Goal: Task Accomplishment & Management: Use online tool/utility

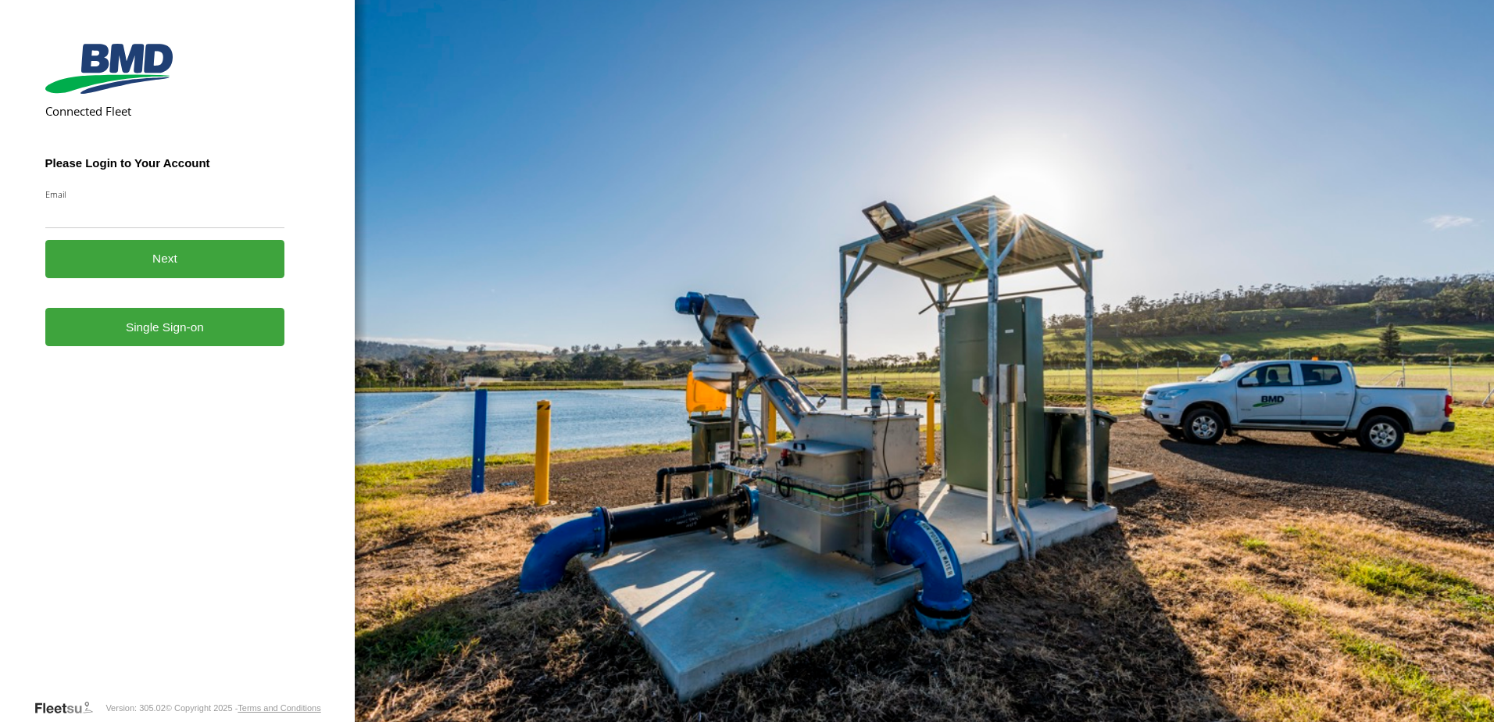
type input "**********"
click at [171, 260] on button "Next" at bounding box center [165, 259] width 240 height 38
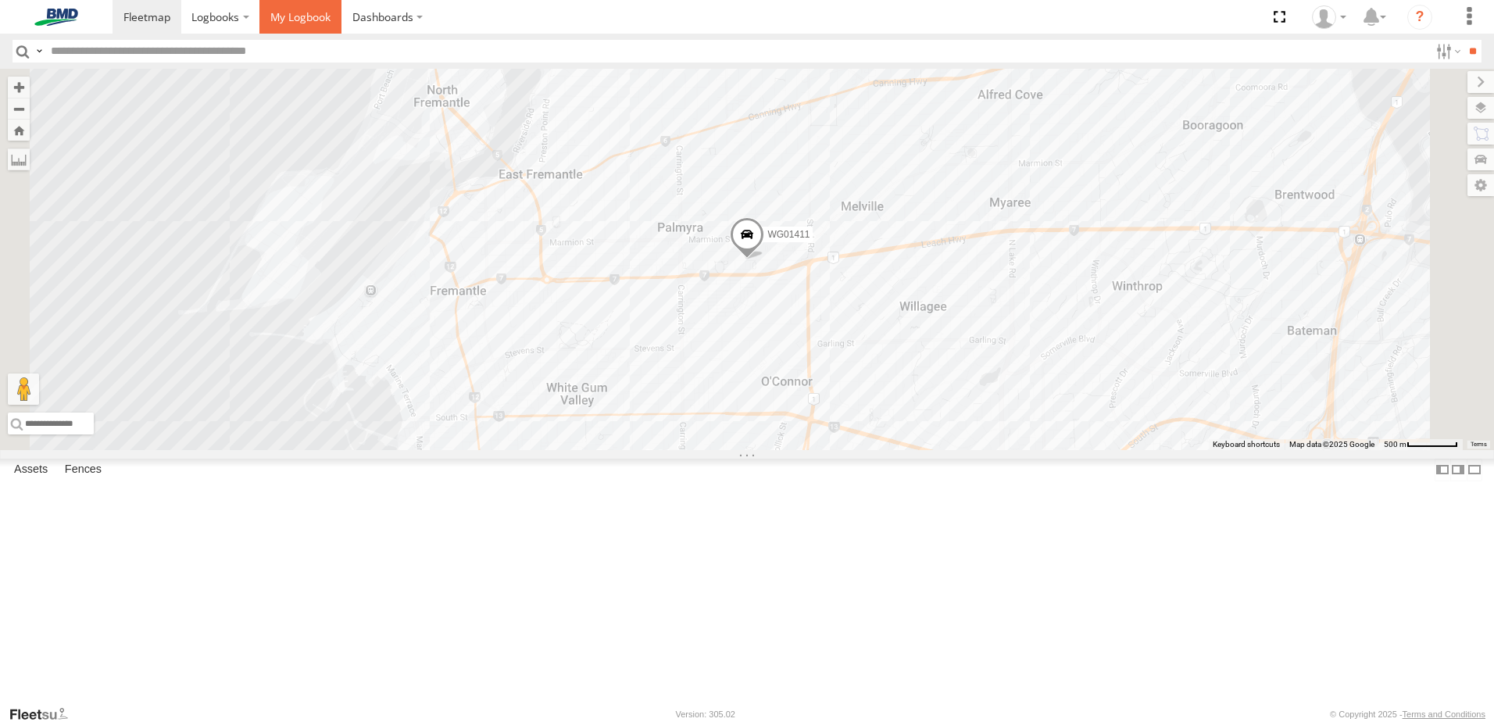
click at [294, 16] on span at bounding box center [300, 16] width 60 height 15
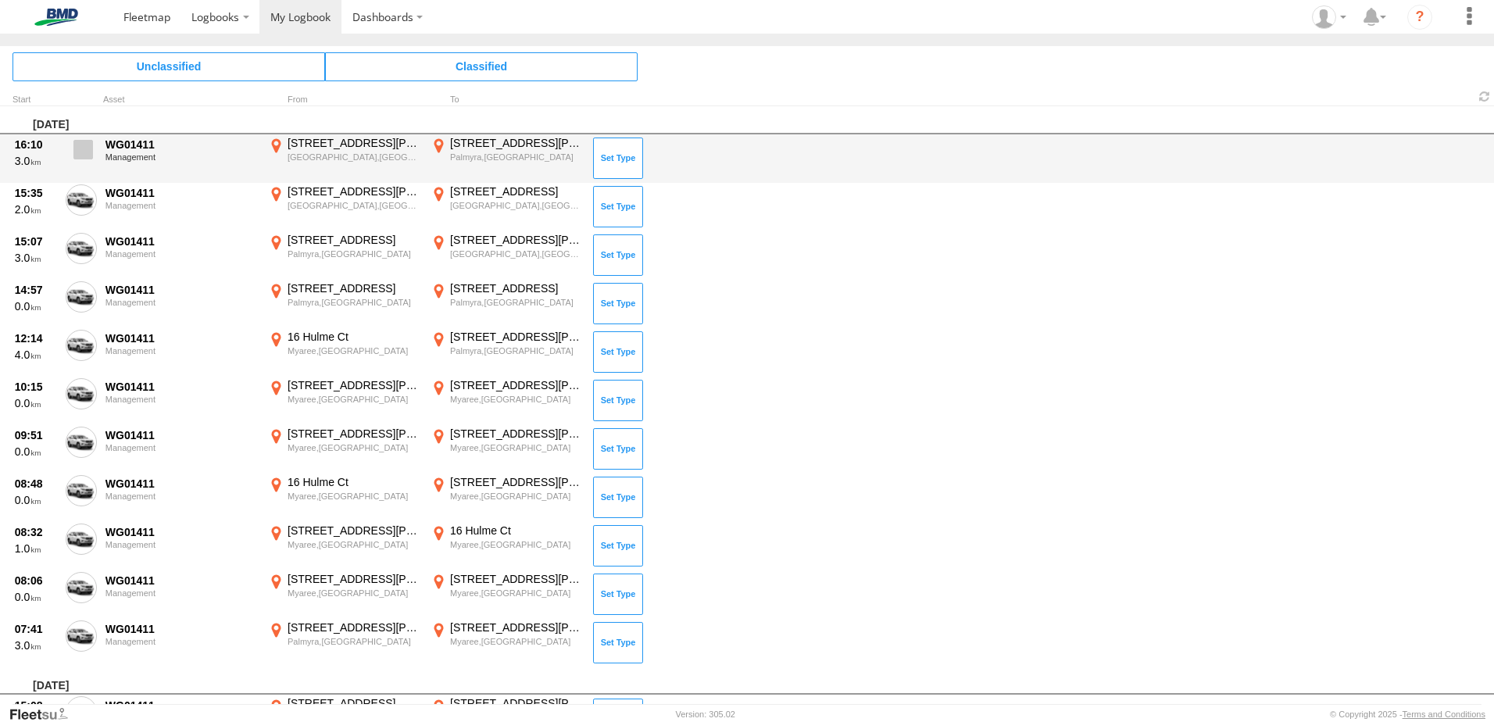
click at [81, 149] on span at bounding box center [83, 150] width 20 height 20
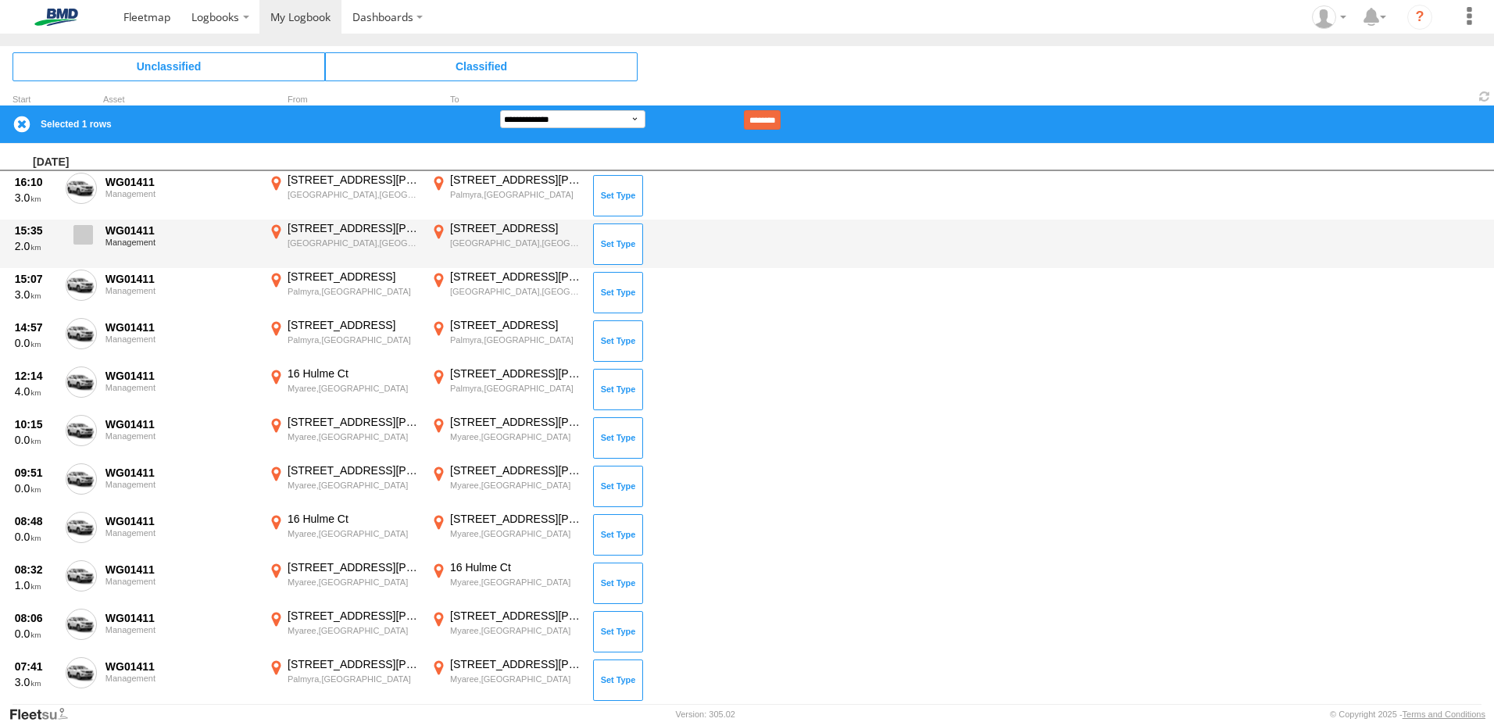
click at [84, 234] on span at bounding box center [83, 235] width 20 height 20
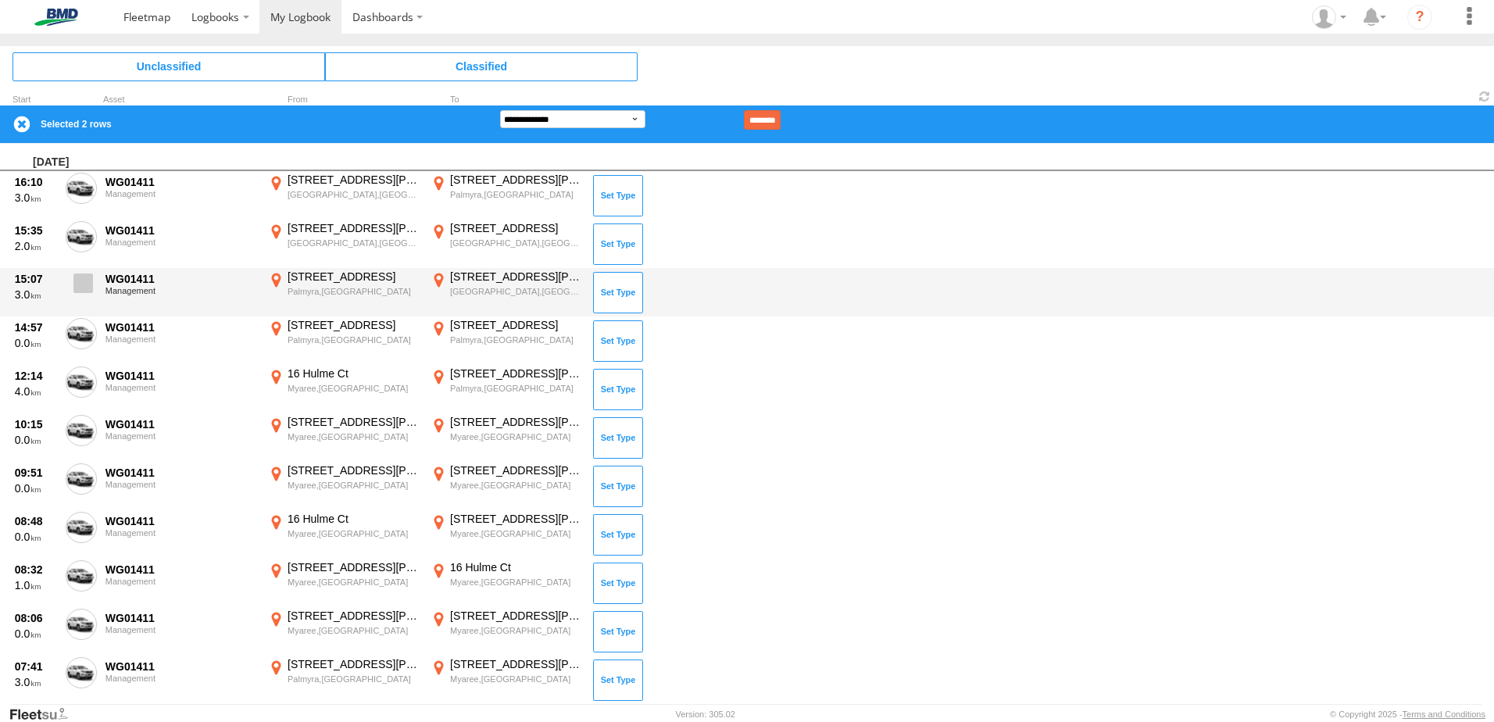
drag, startPoint x: 84, startPoint y: 277, endPoint x: 84, endPoint y: 307, distance: 30.5
click at [84, 277] on span at bounding box center [83, 284] width 20 height 20
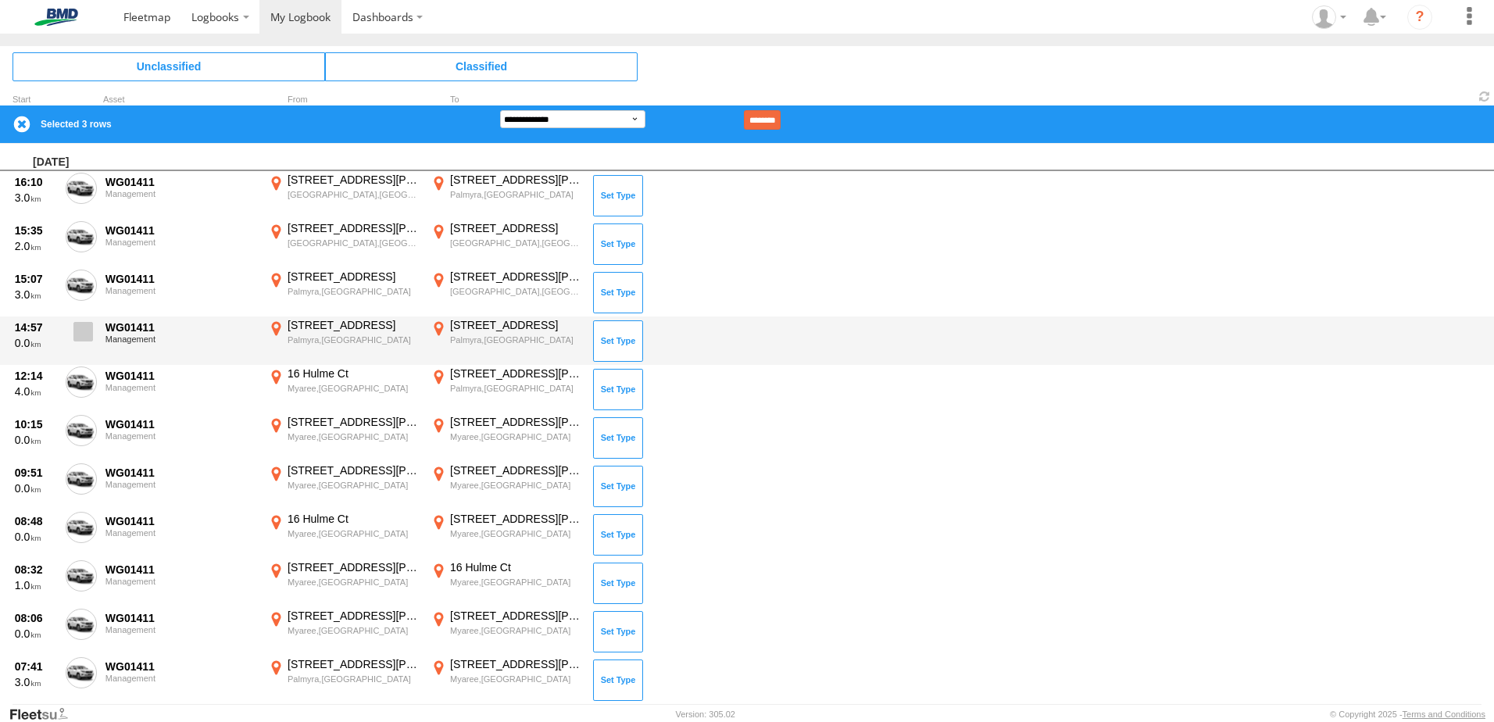
click at [87, 328] on span at bounding box center [83, 332] width 20 height 20
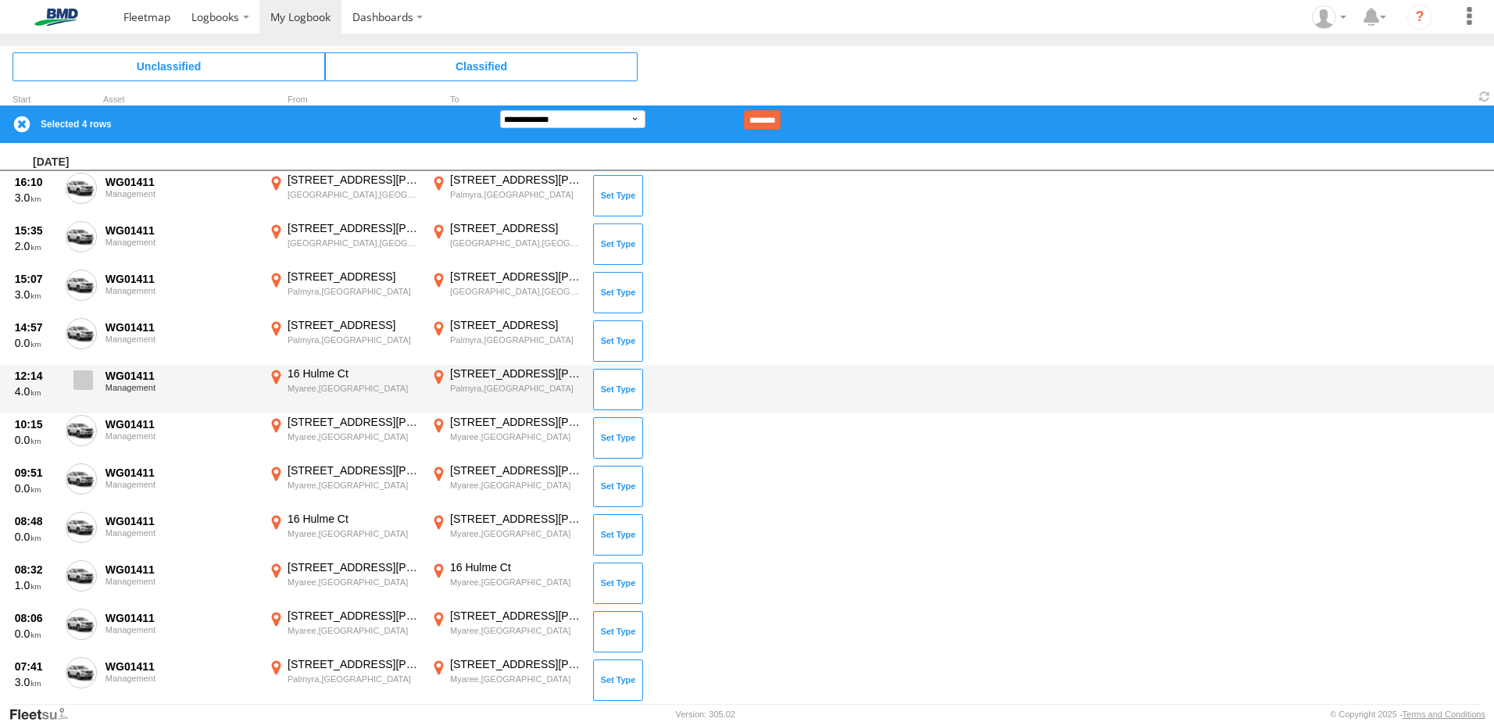
click at [79, 389] on span at bounding box center [83, 380] width 20 height 20
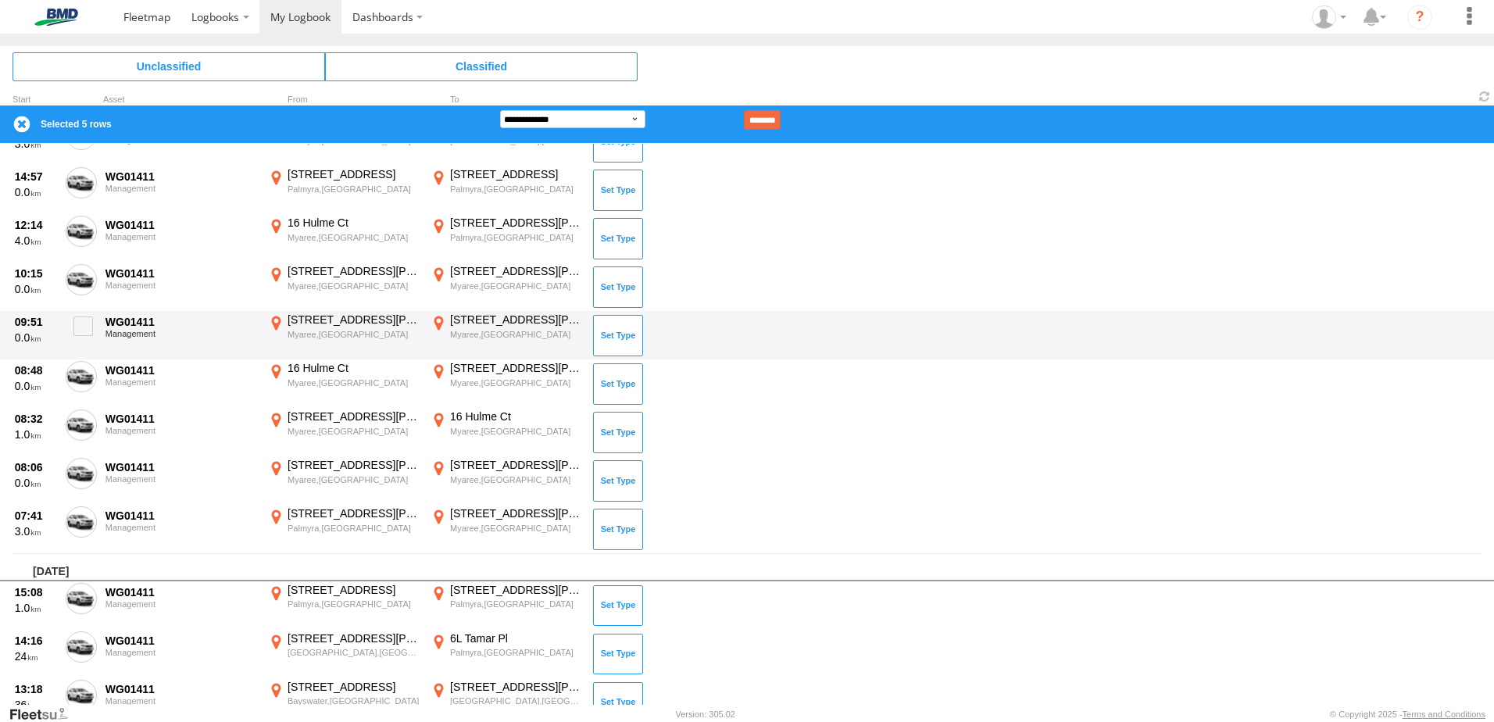
scroll to position [156, 0]
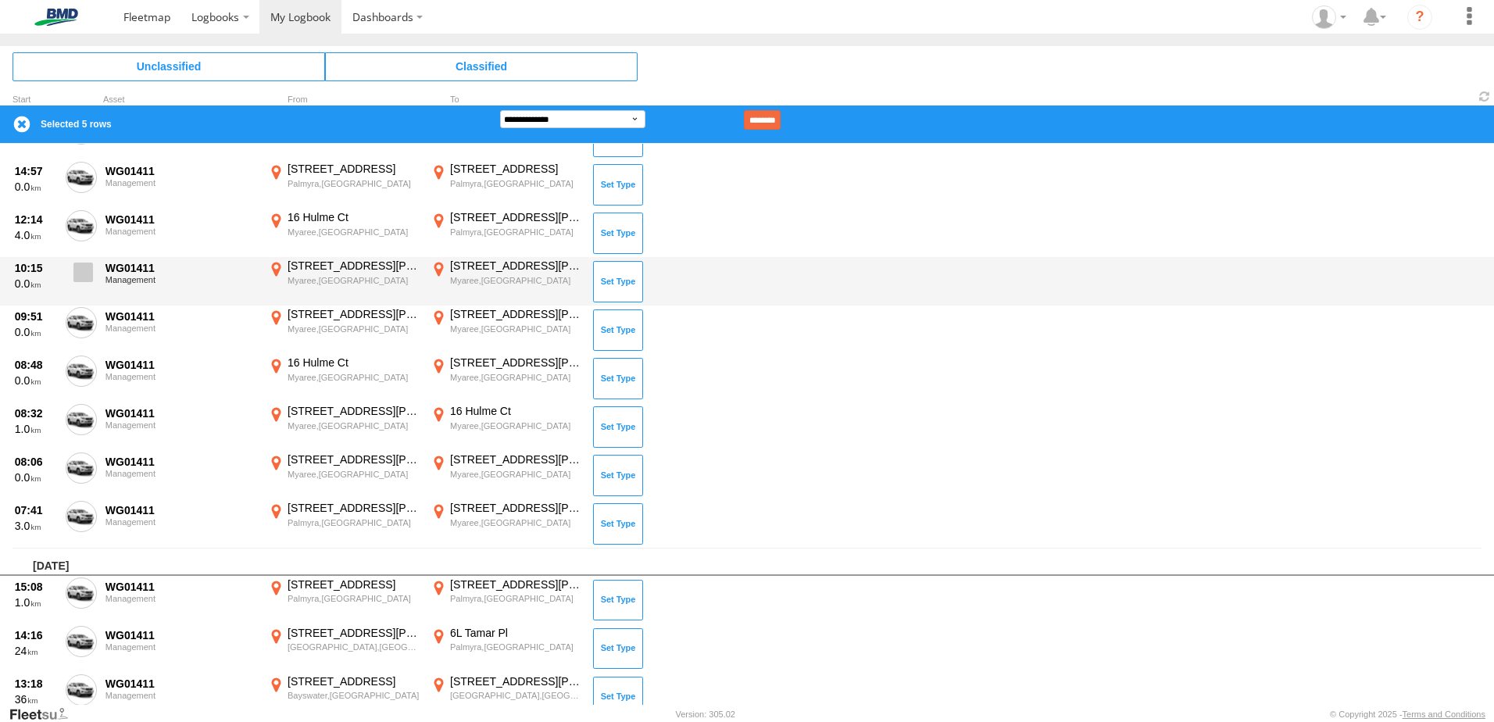
click at [78, 270] on span at bounding box center [83, 273] width 20 height 20
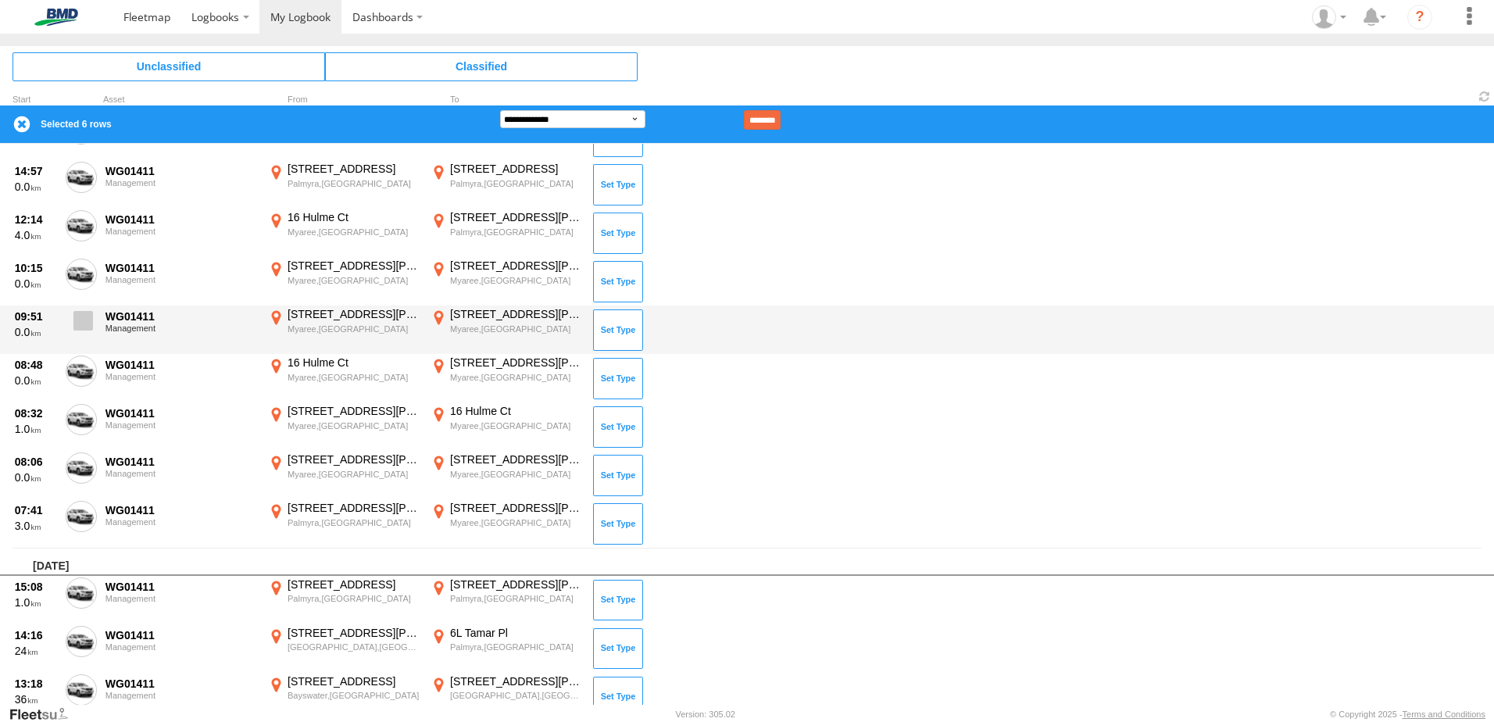
click at [91, 322] on span at bounding box center [83, 321] width 20 height 20
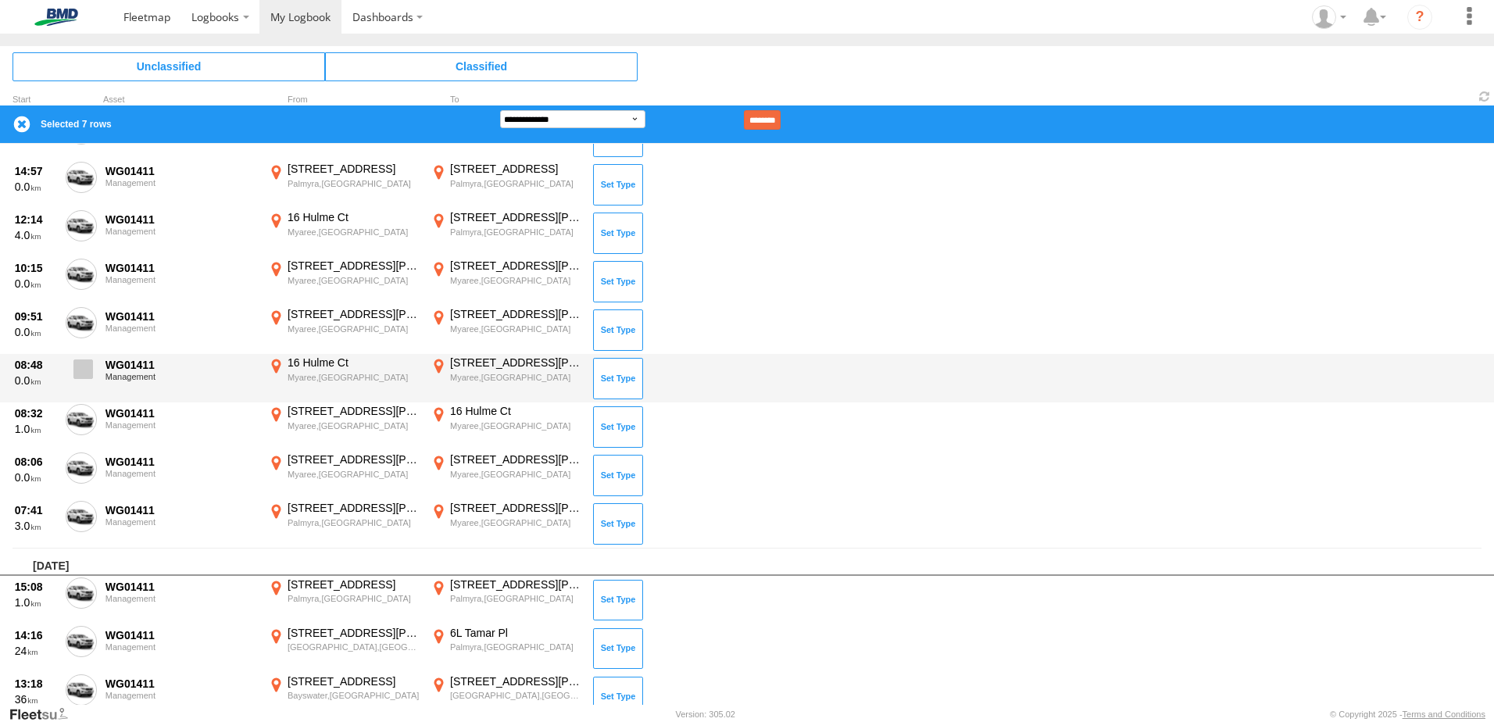
drag, startPoint x: 86, startPoint y: 358, endPoint x: 86, endPoint y: 378, distance: 19.5
click at [86, 360] on label at bounding box center [81, 374] width 31 height 36
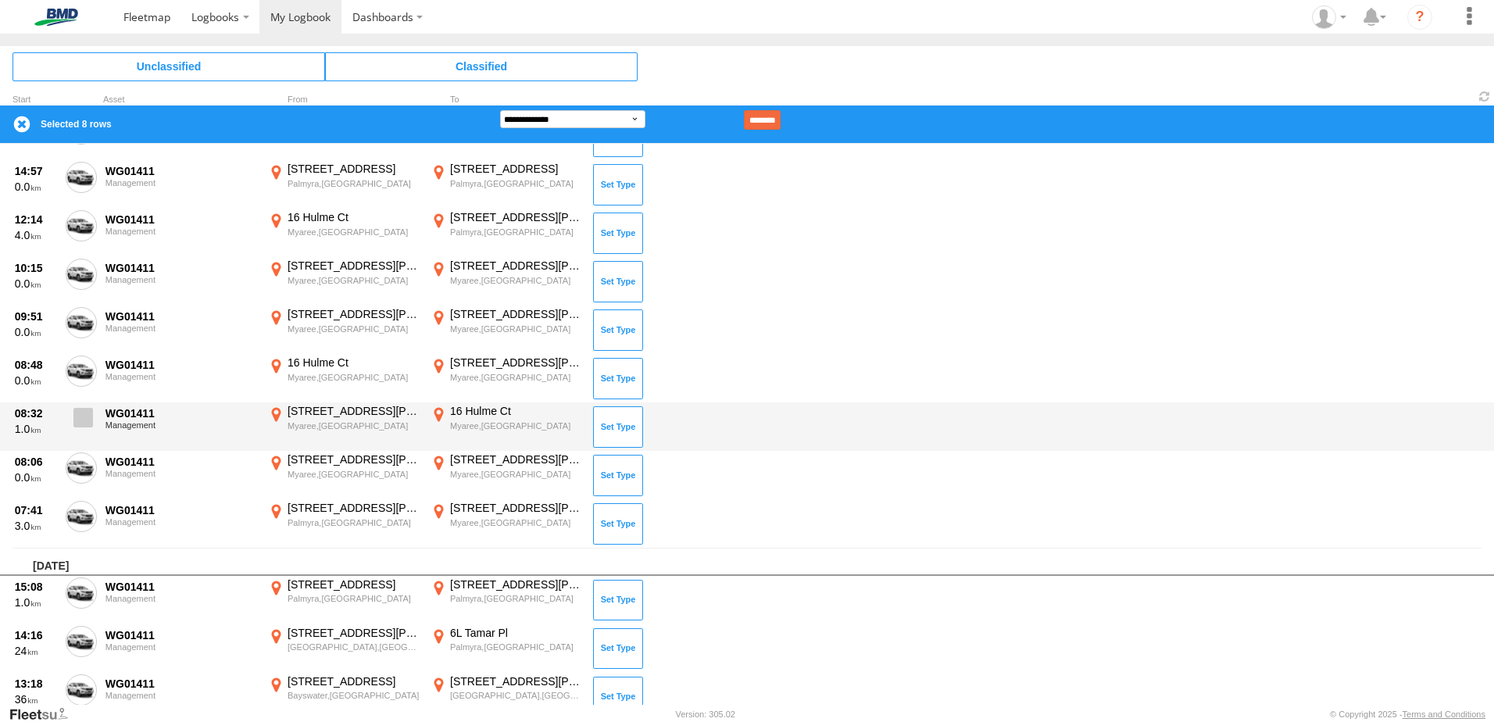
click at [81, 409] on span at bounding box center [83, 418] width 20 height 20
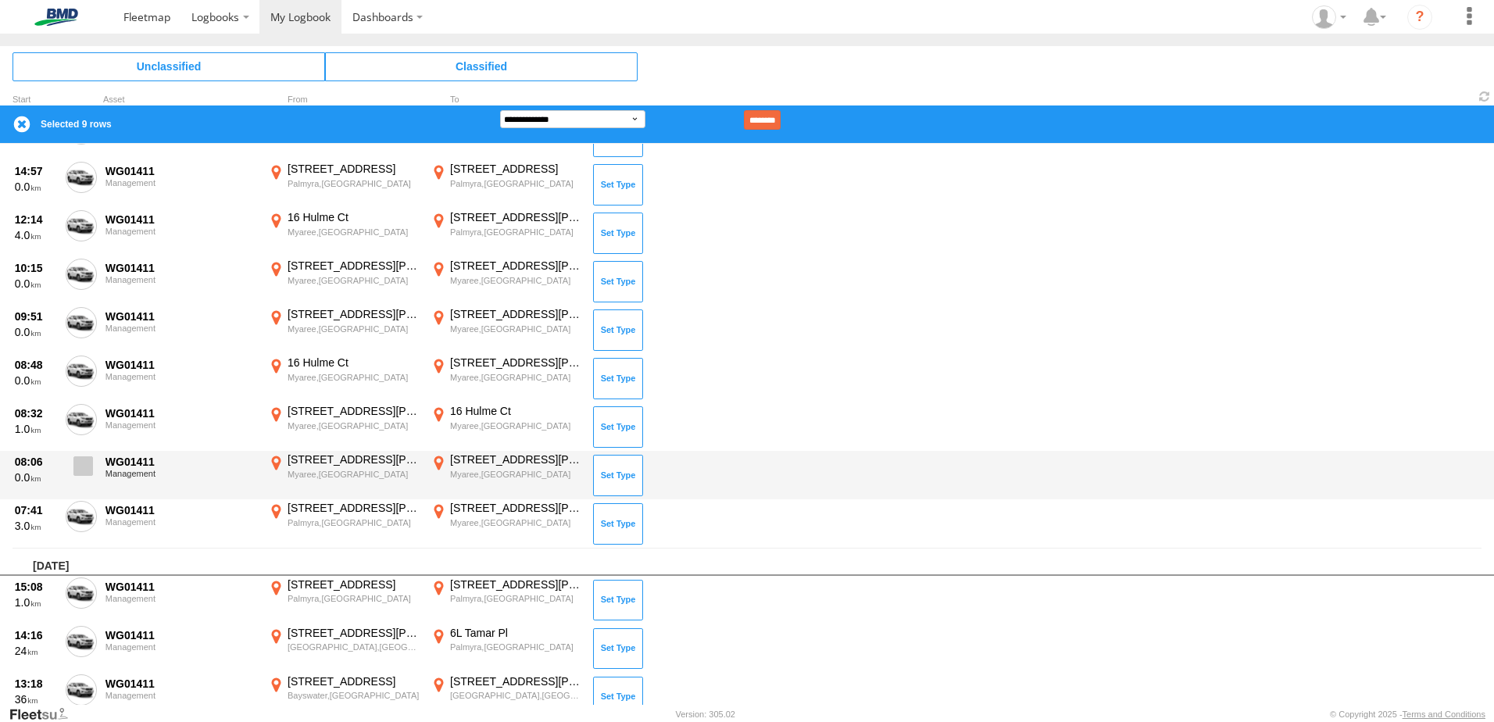
click at [73, 469] on span at bounding box center [83, 466] width 20 height 20
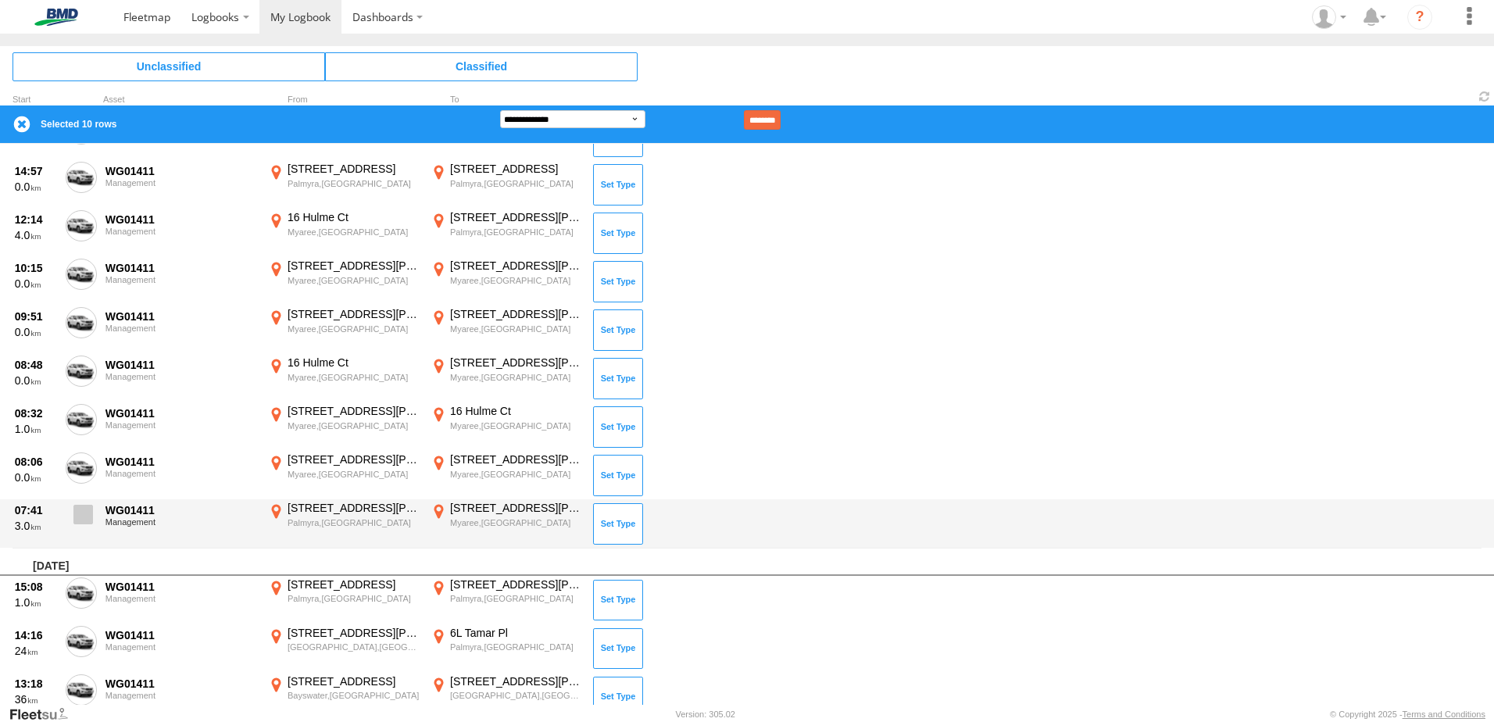
click at [84, 503] on label at bounding box center [81, 519] width 31 height 36
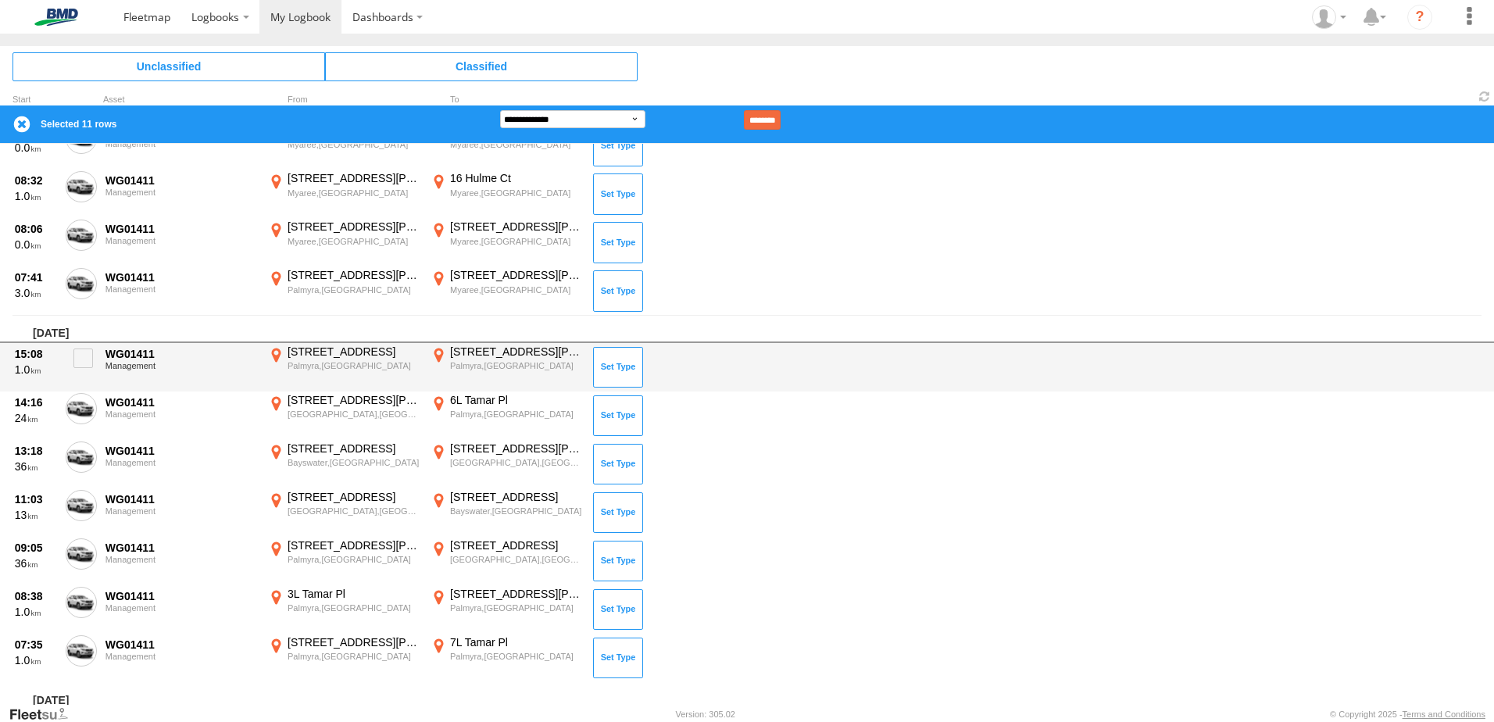
scroll to position [391, 0]
click at [87, 349] on span at bounding box center [83, 357] width 20 height 20
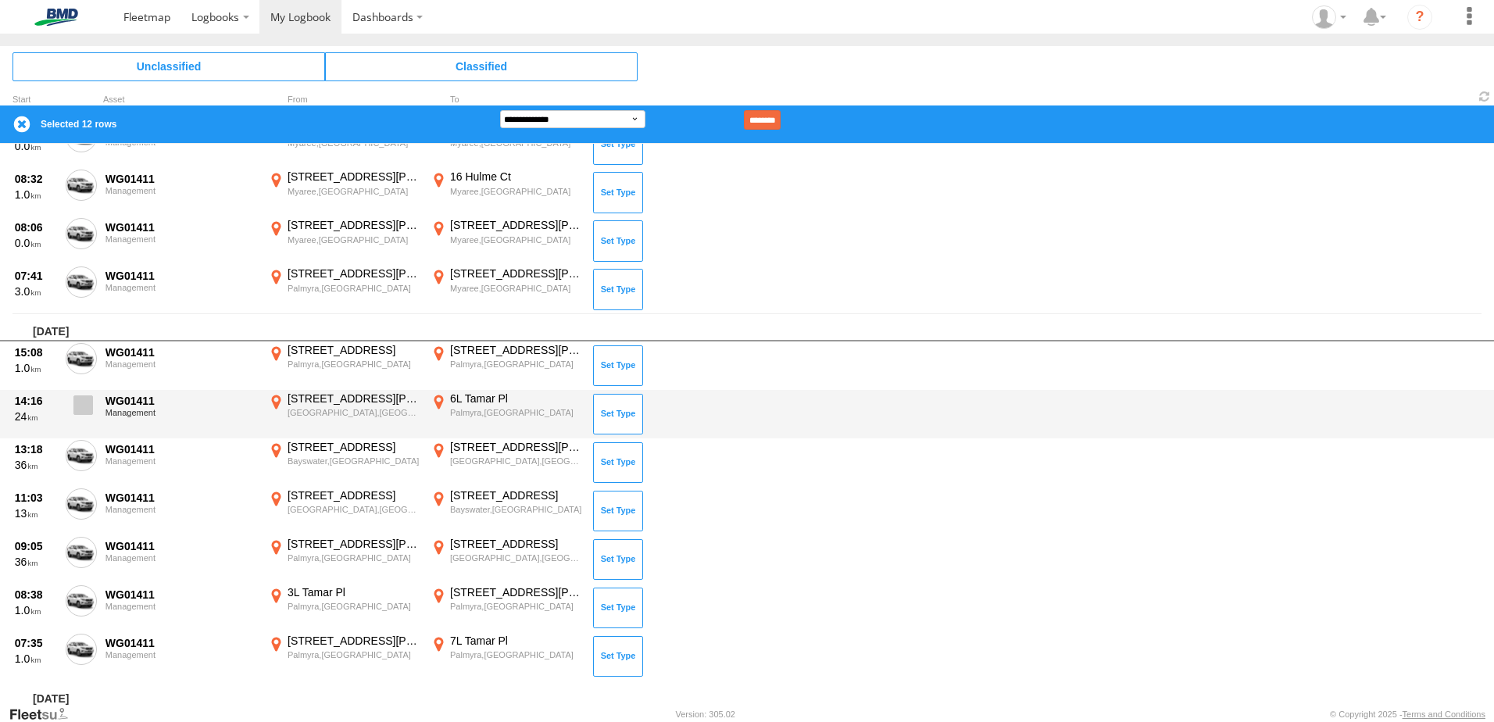
click at [89, 409] on span at bounding box center [83, 406] width 20 height 20
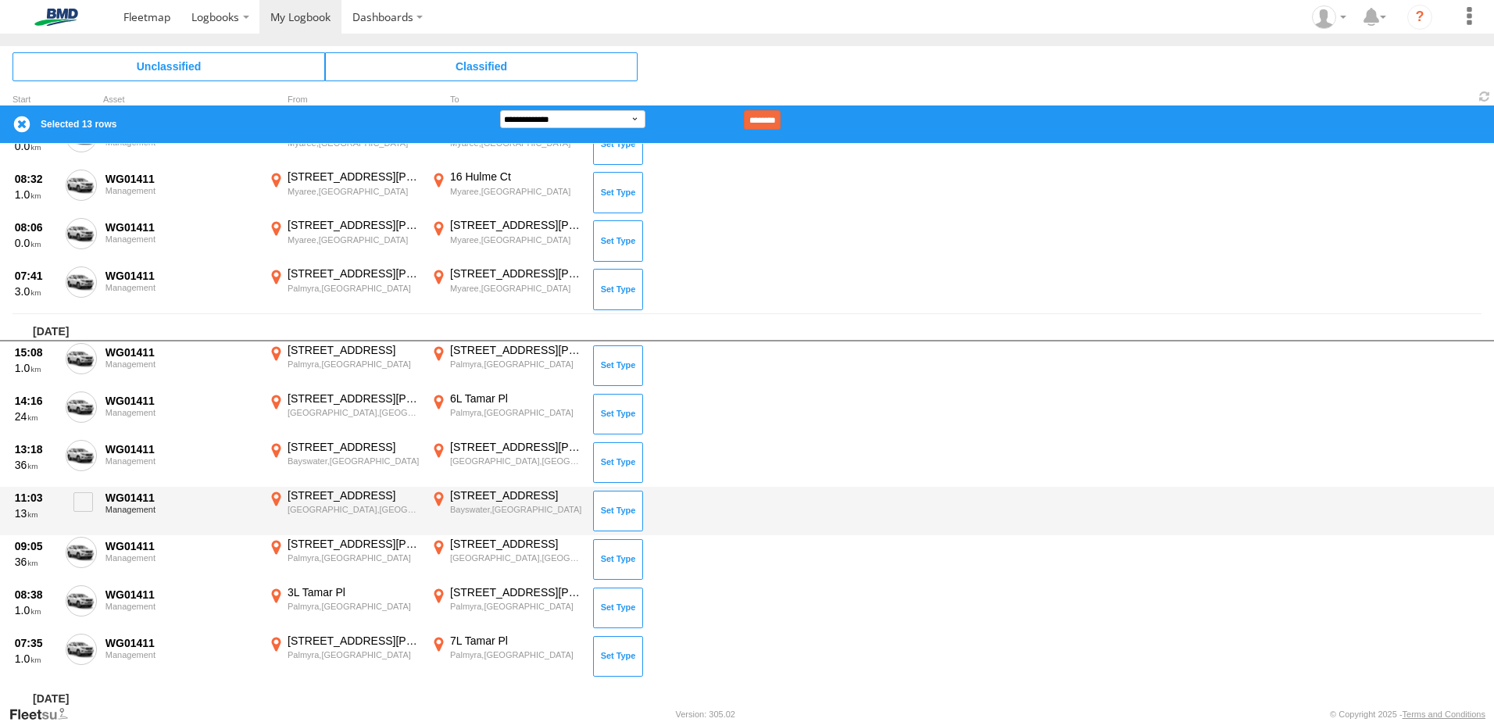
drag, startPoint x: 88, startPoint y: 456, endPoint x: 88, endPoint y: 487, distance: 30.5
click at [0, 0] on span at bounding box center [0, 0] width 0 height 0
click at [88, 505] on span at bounding box center [83, 502] width 20 height 20
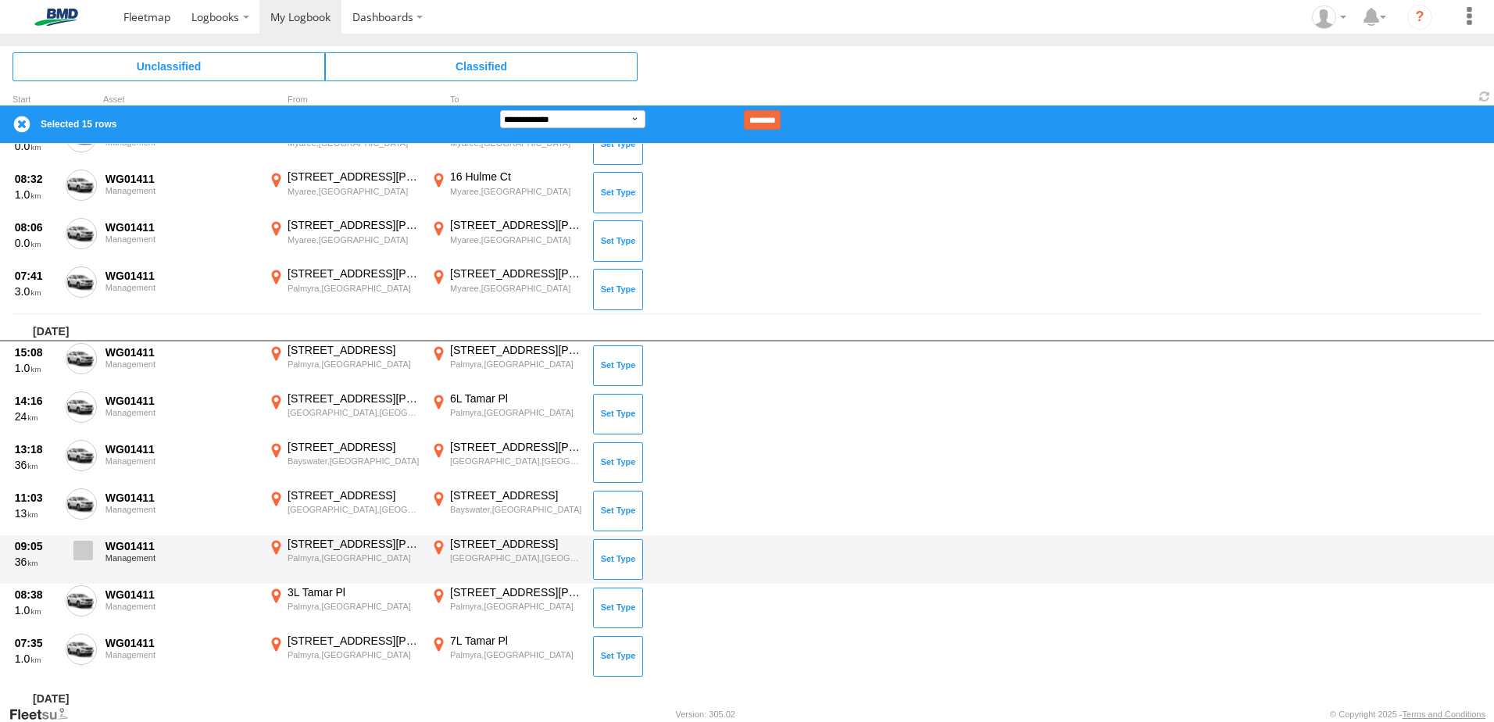
click at [80, 559] on span at bounding box center [83, 551] width 20 height 20
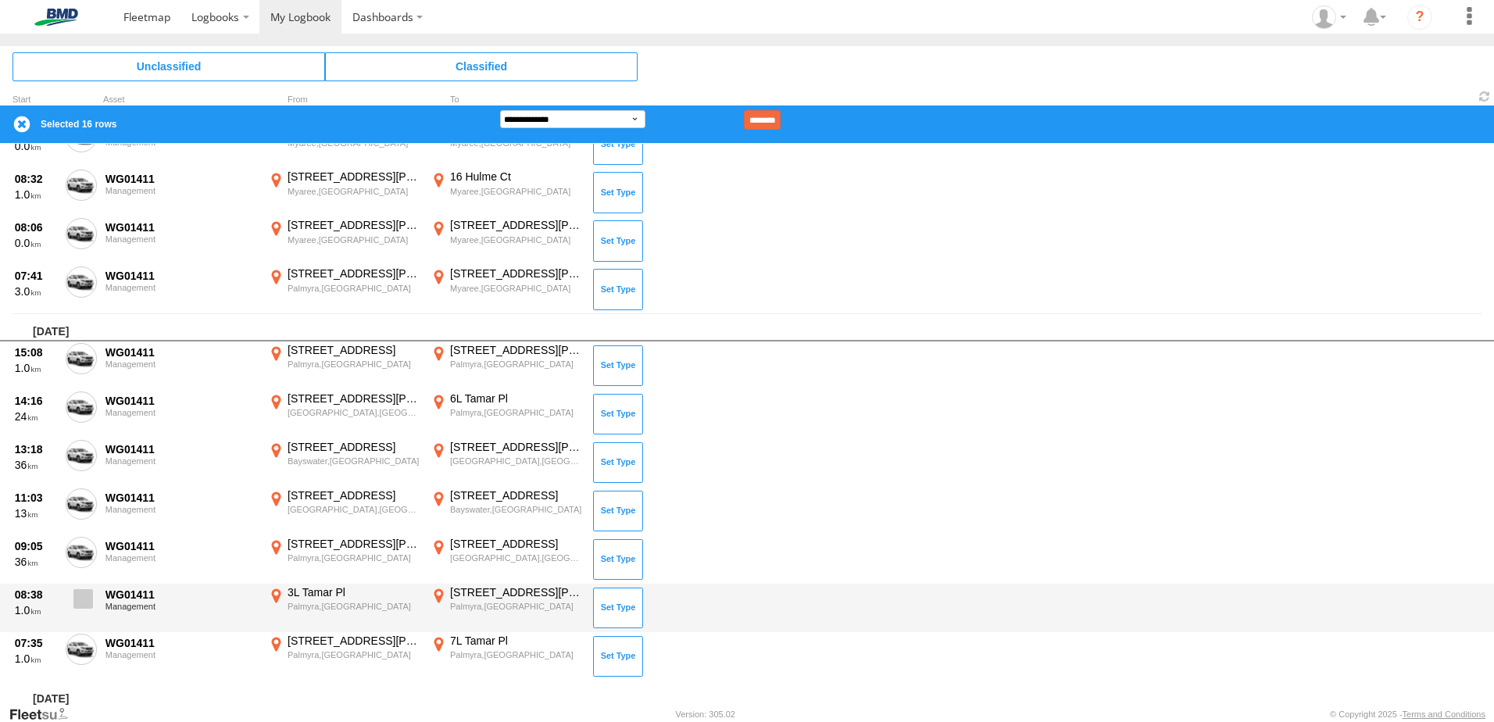
click at [81, 601] on span at bounding box center [83, 599] width 20 height 20
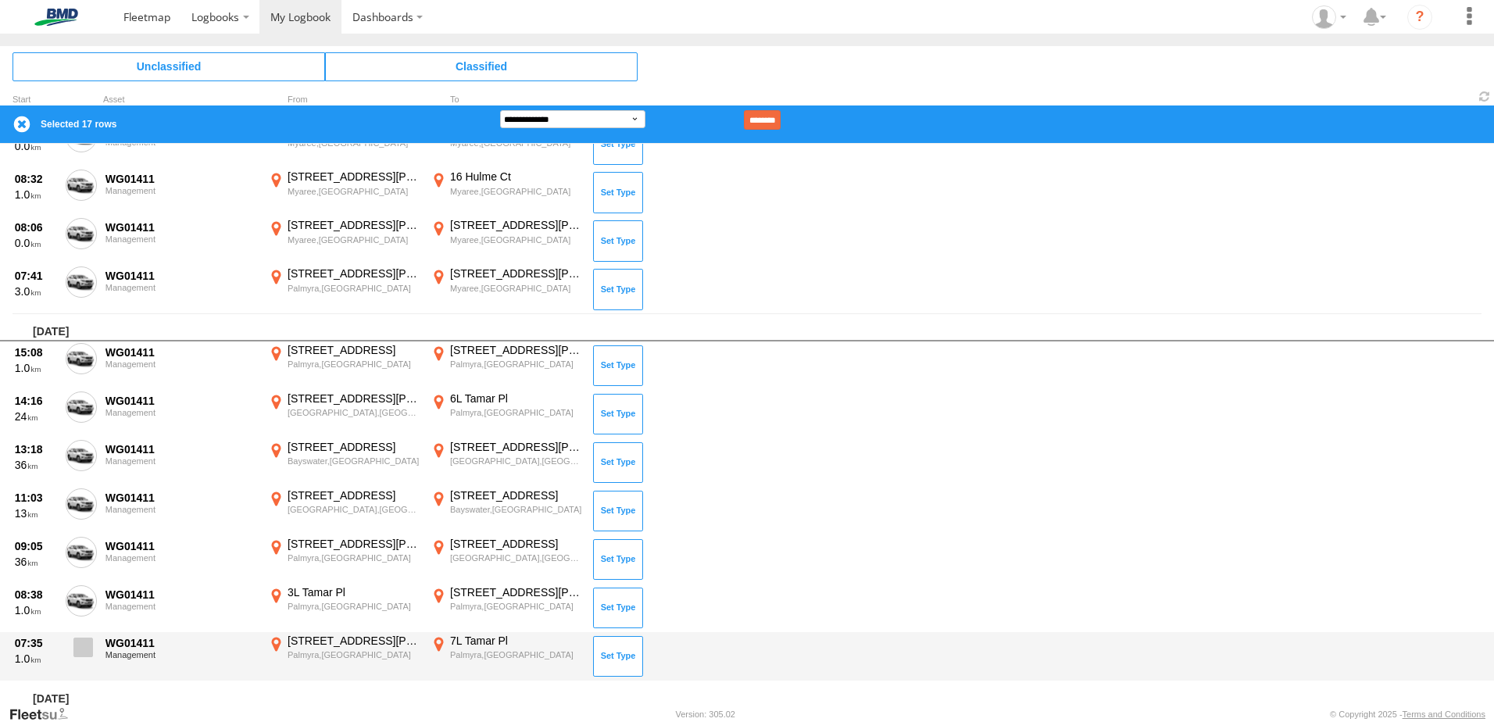
click at [84, 649] on span at bounding box center [83, 648] width 20 height 20
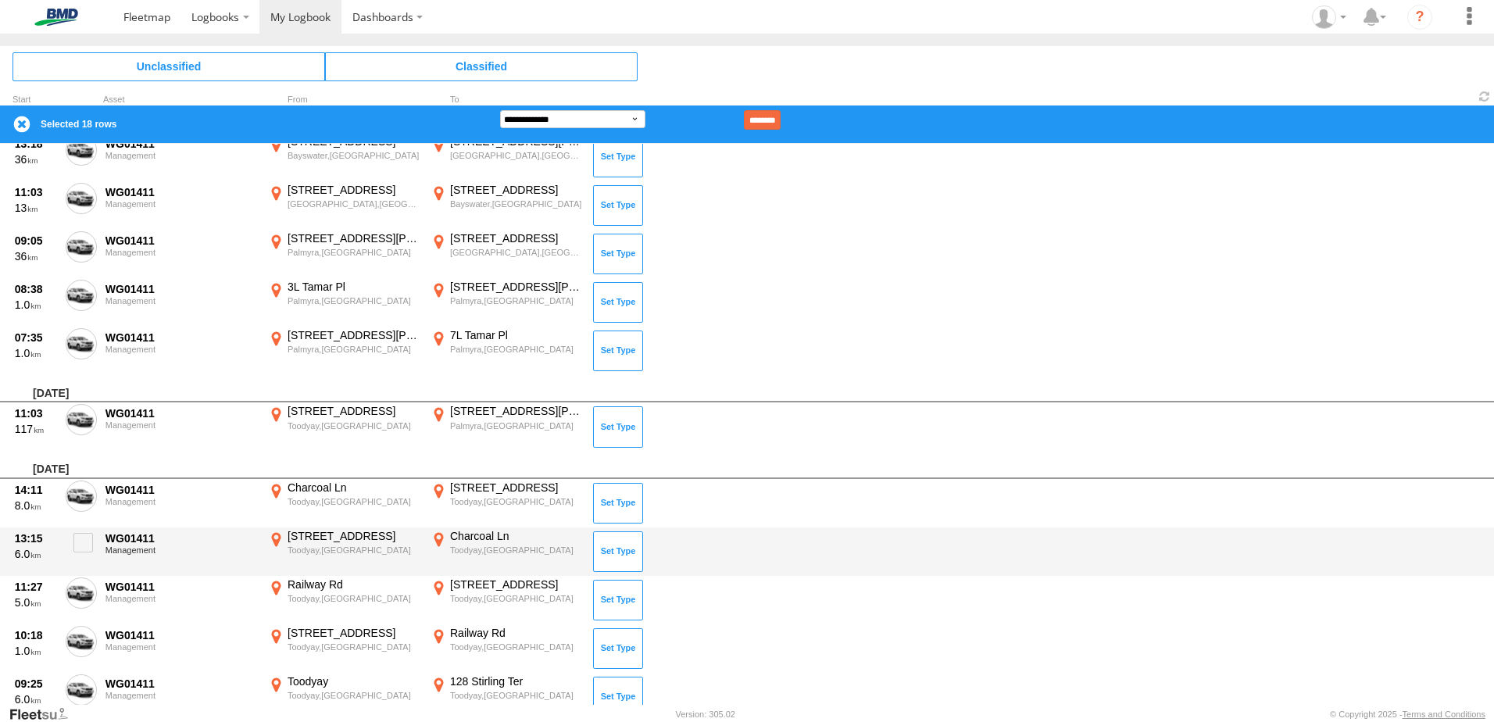
scroll to position [782, 0]
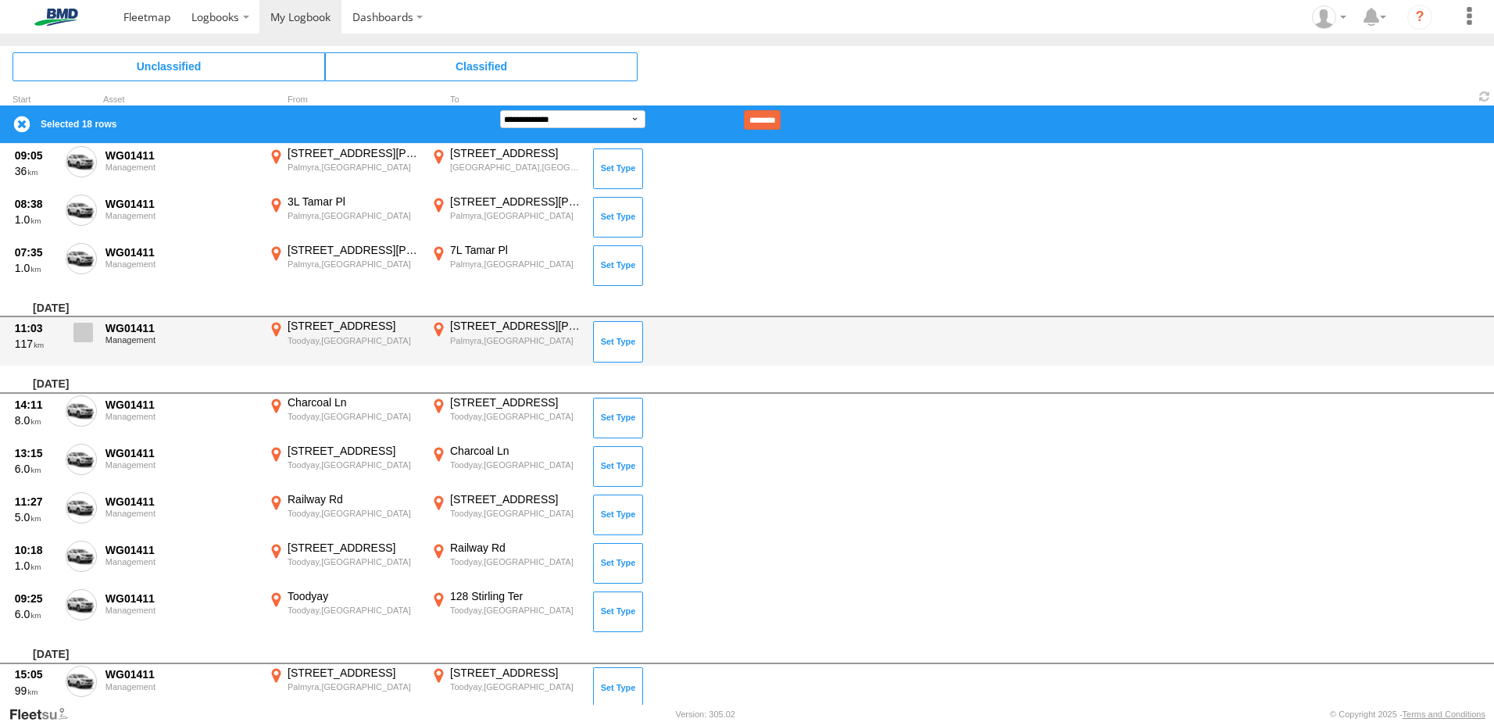
click at [77, 338] on span at bounding box center [83, 333] width 20 height 20
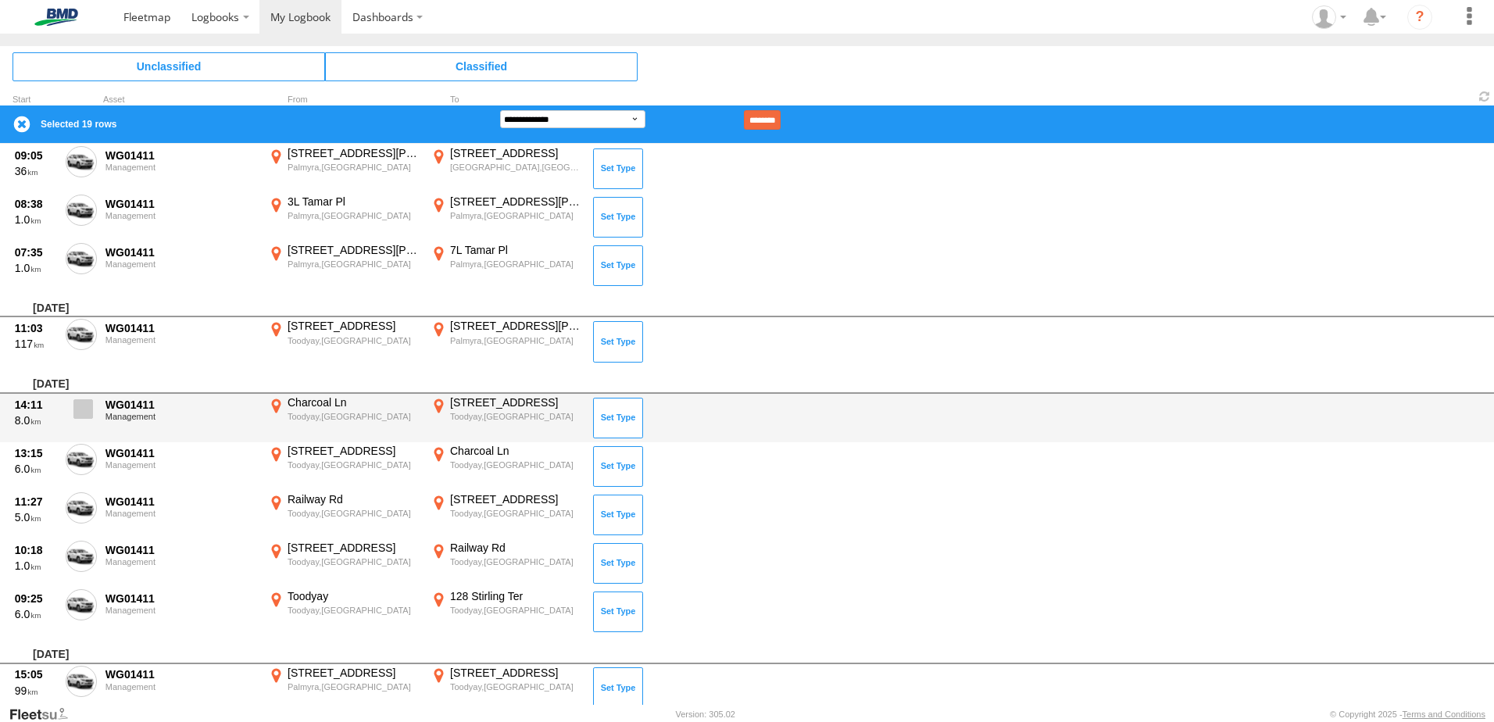
click at [91, 405] on span at bounding box center [83, 409] width 20 height 20
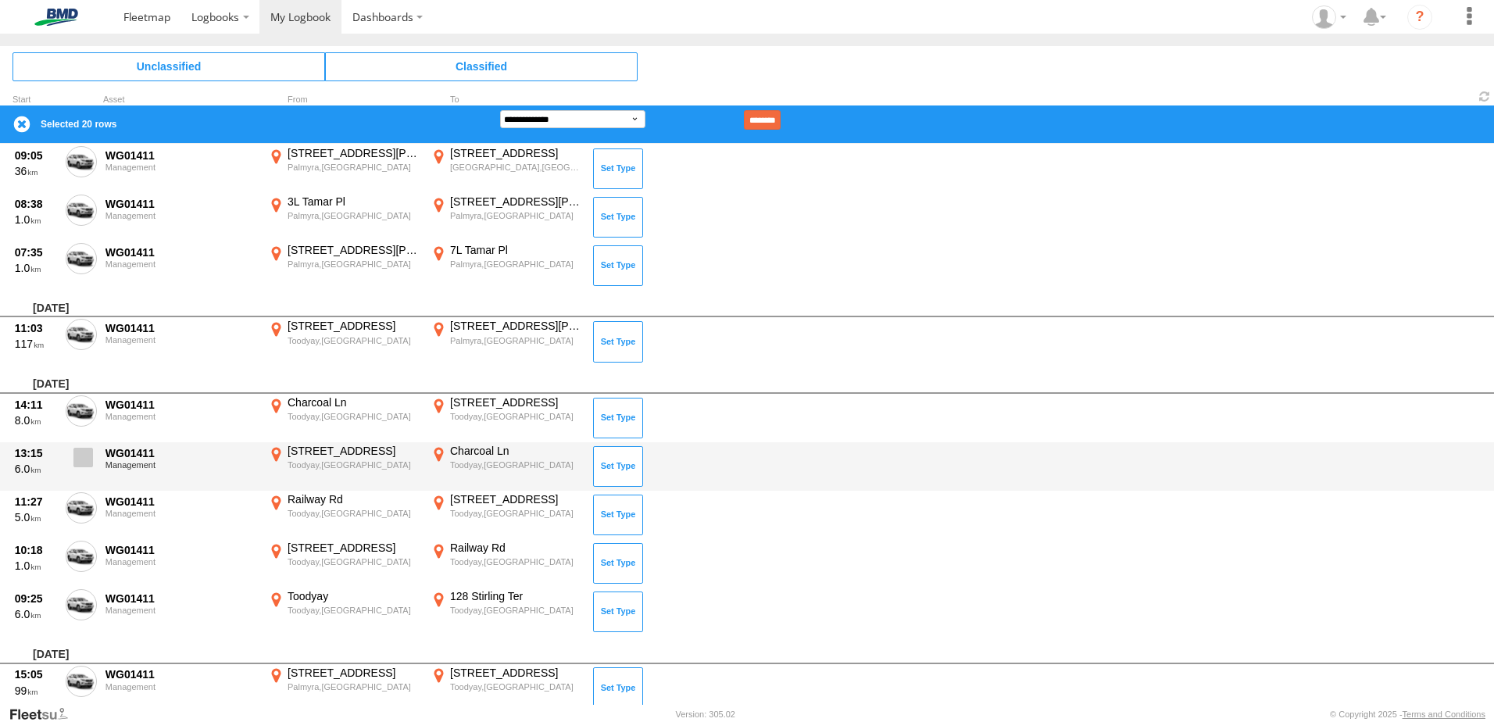
click at [85, 464] on span at bounding box center [83, 458] width 20 height 20
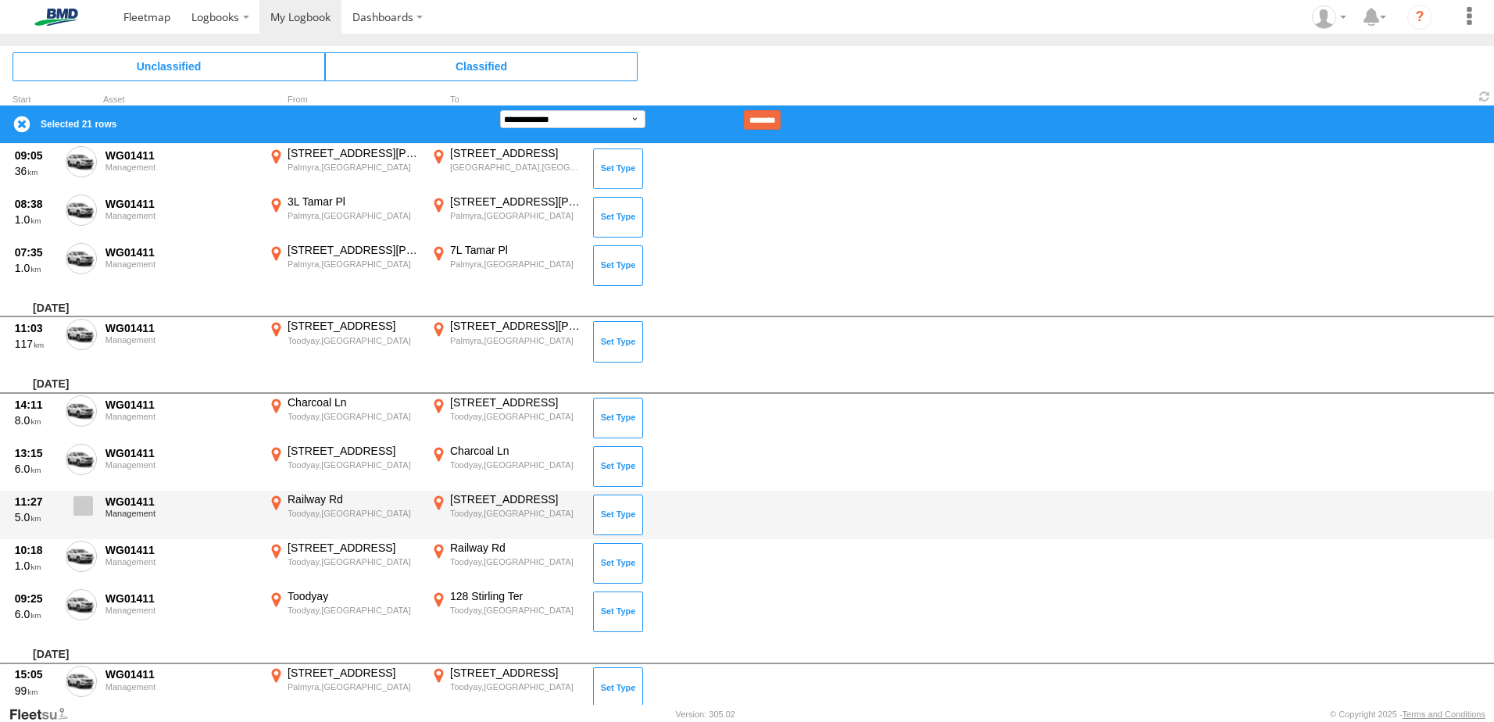
click at [83, 507] on span at bounding box center [83, 506] width 20 height 20
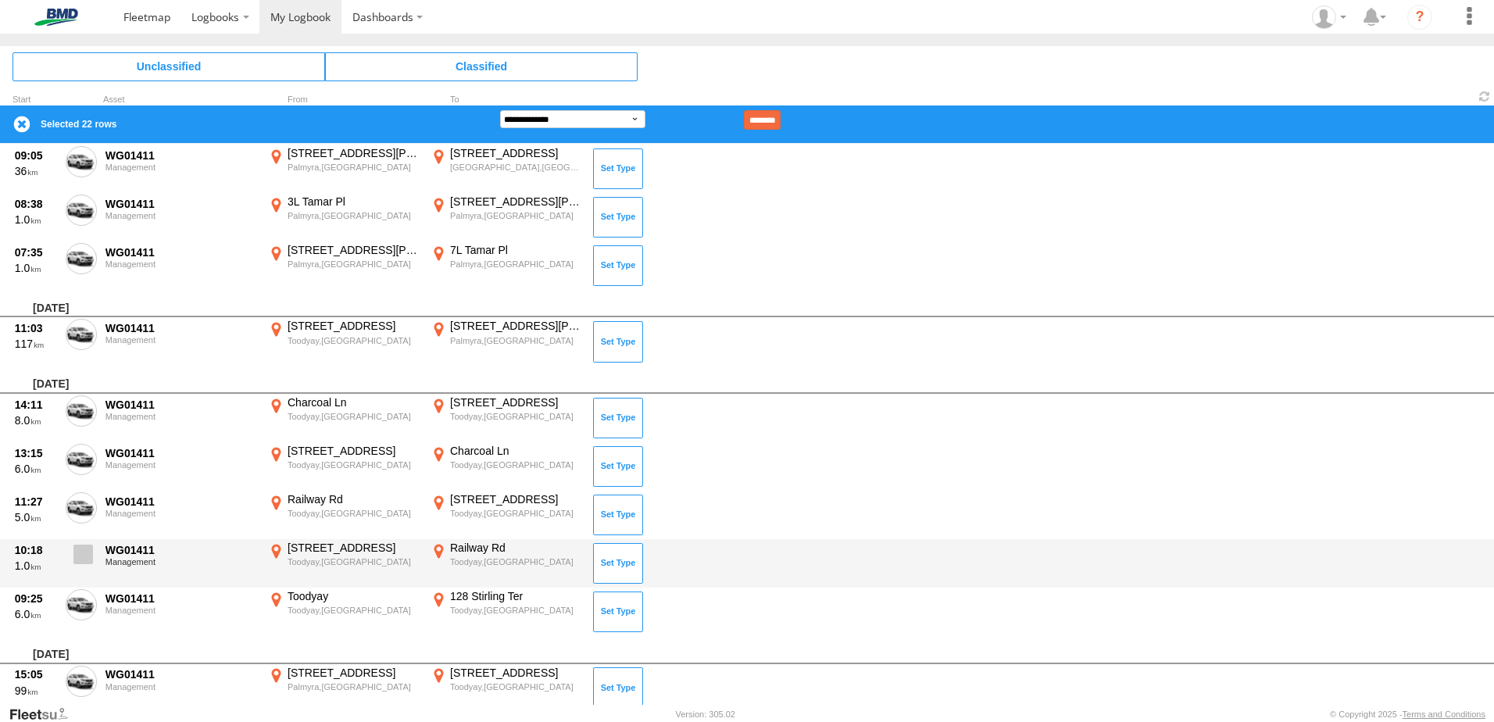
click at [80, 563] on span at bounding box center [83, 555] width 20 height 20
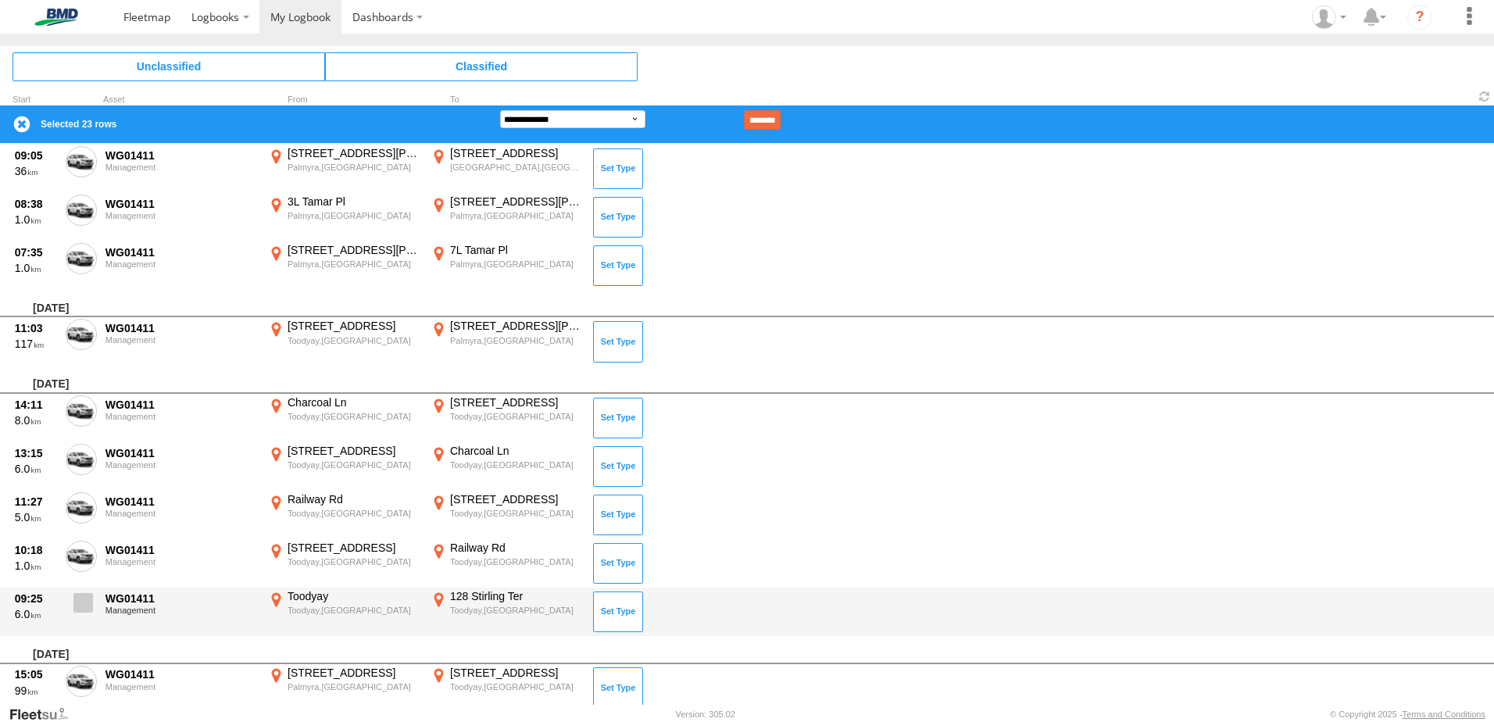
click at [87, 607] on span at bounding box center [83, 603] width 20 height 20
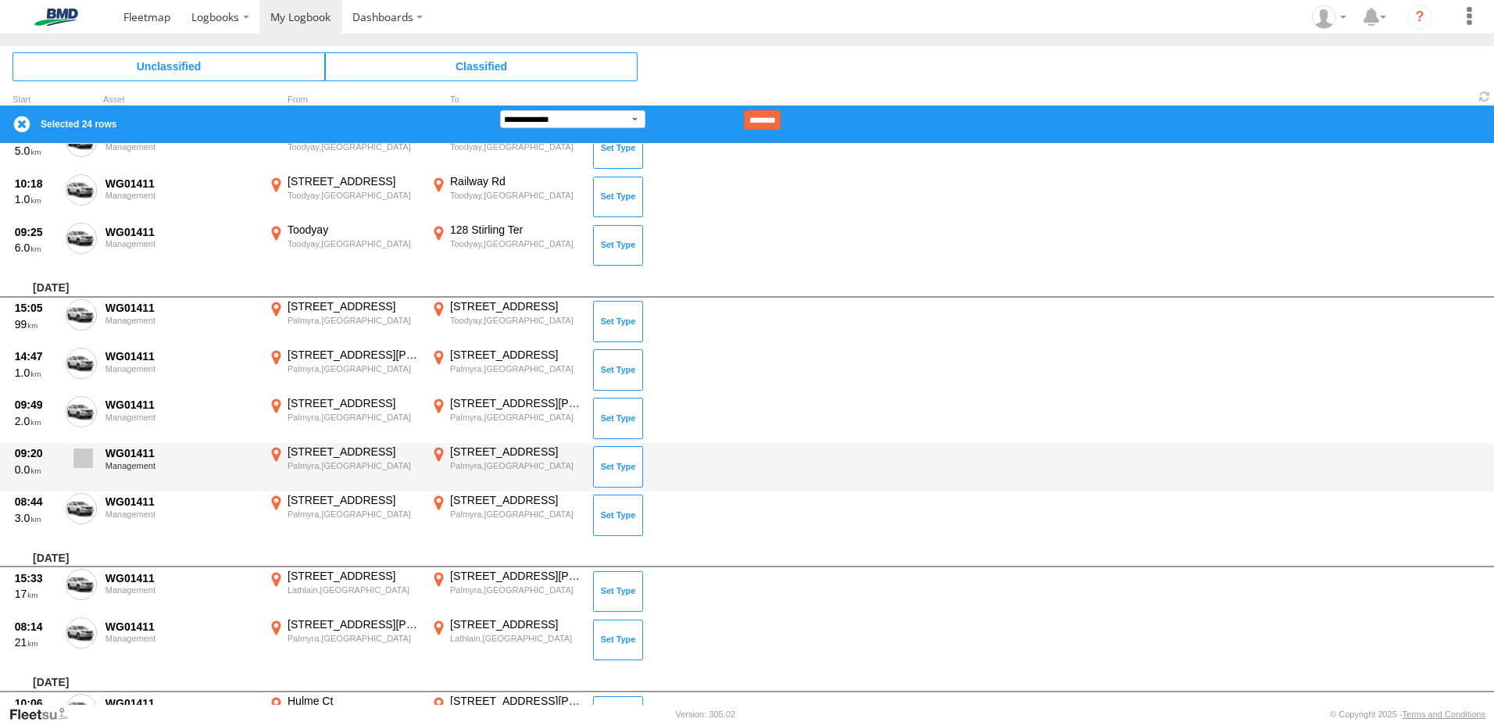
scroll to position [1172, 0]
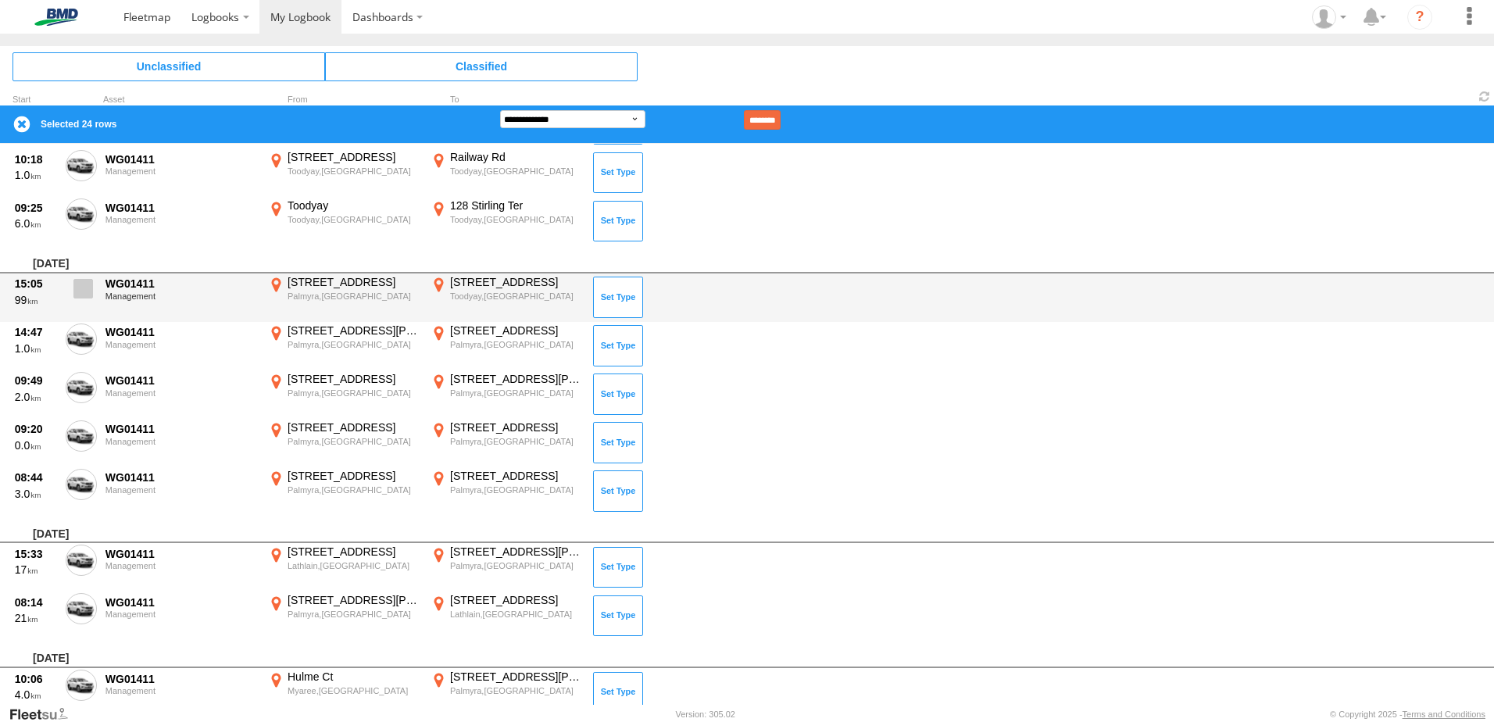
click at [93, 288] on label at bounding box center [81, 293] width 31 height 36
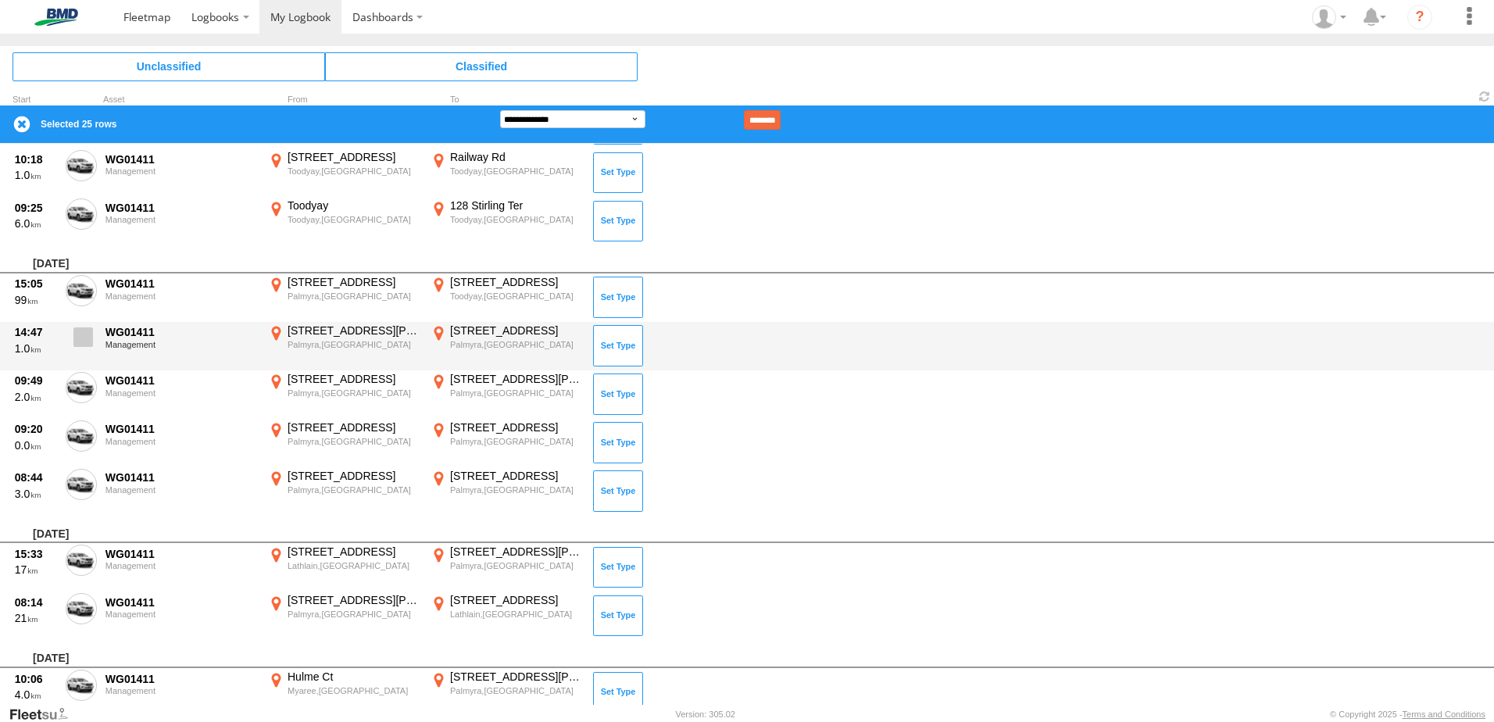
click at [84, 342] on span at bounding box center [83, 338] width 20 height 20
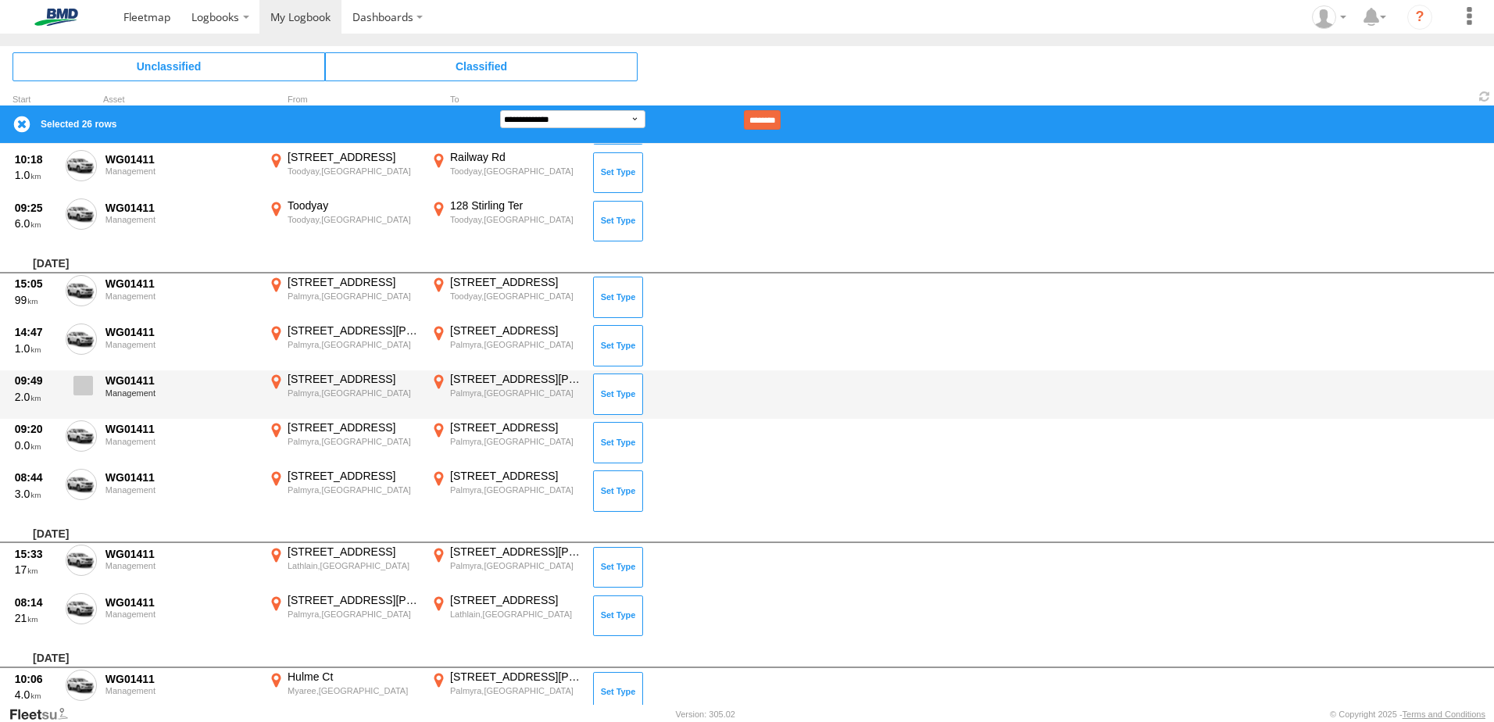
click at [79, 381] on span at bounding box center [83, 386] width 20 height 20
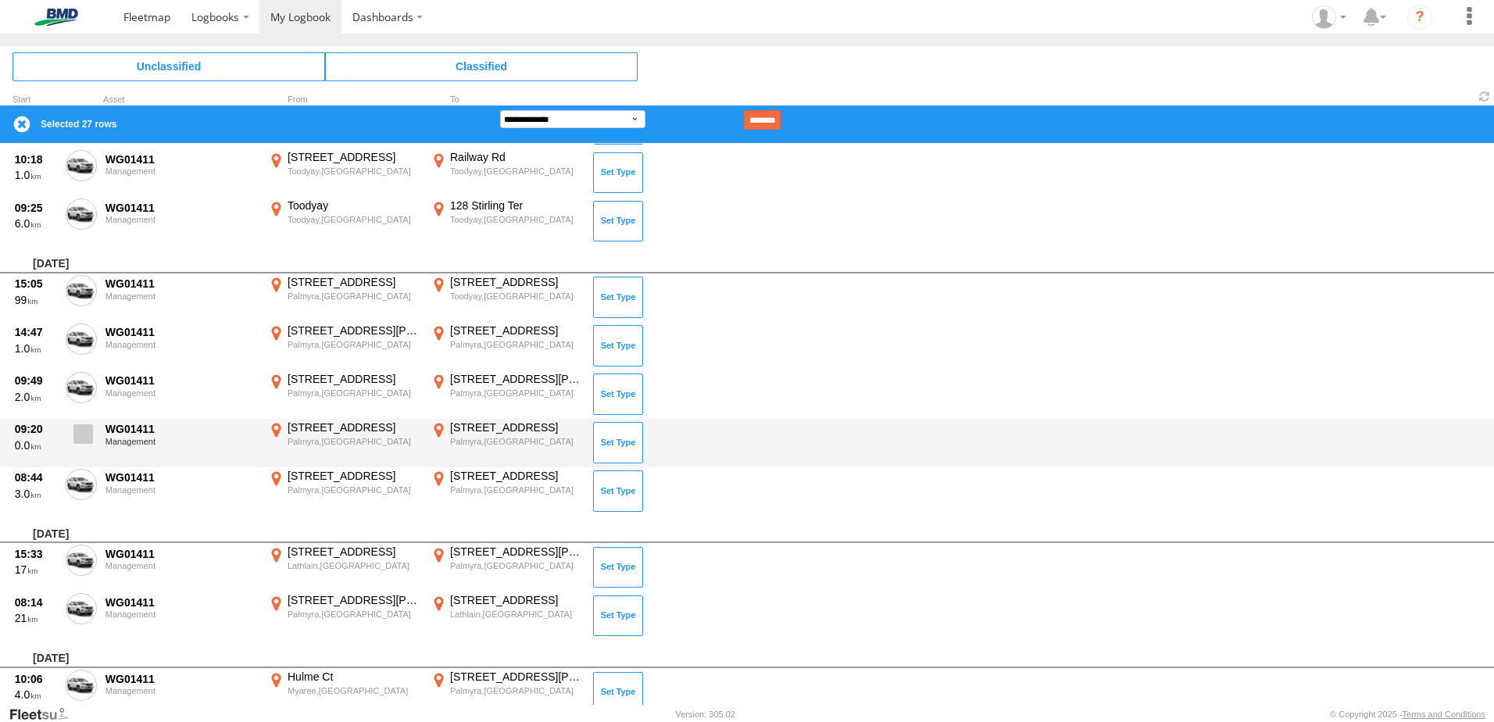
click at [89, 442] on span at bounding box center [83, 434] width 20 height 20
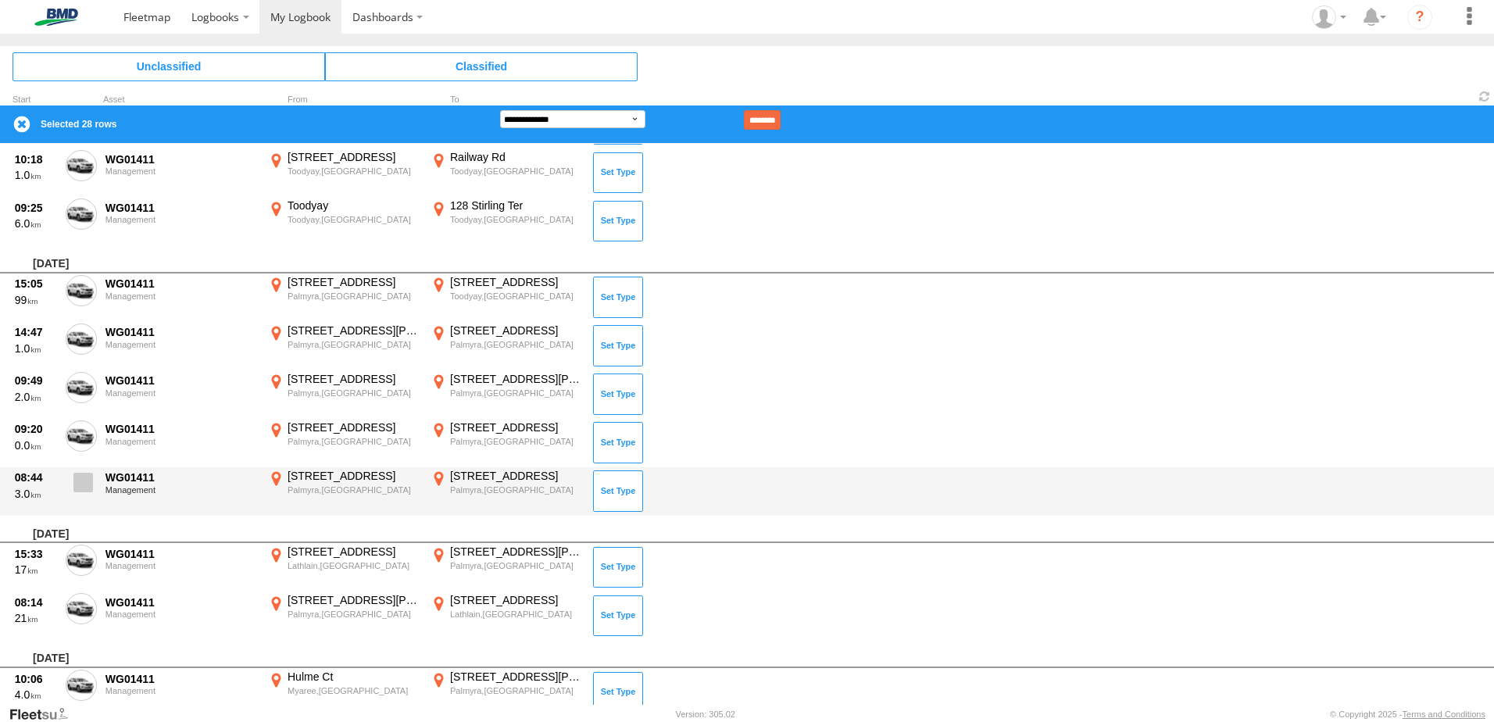
click at [83, 496] on label at bounding box center [81, 487] width 31 height 36
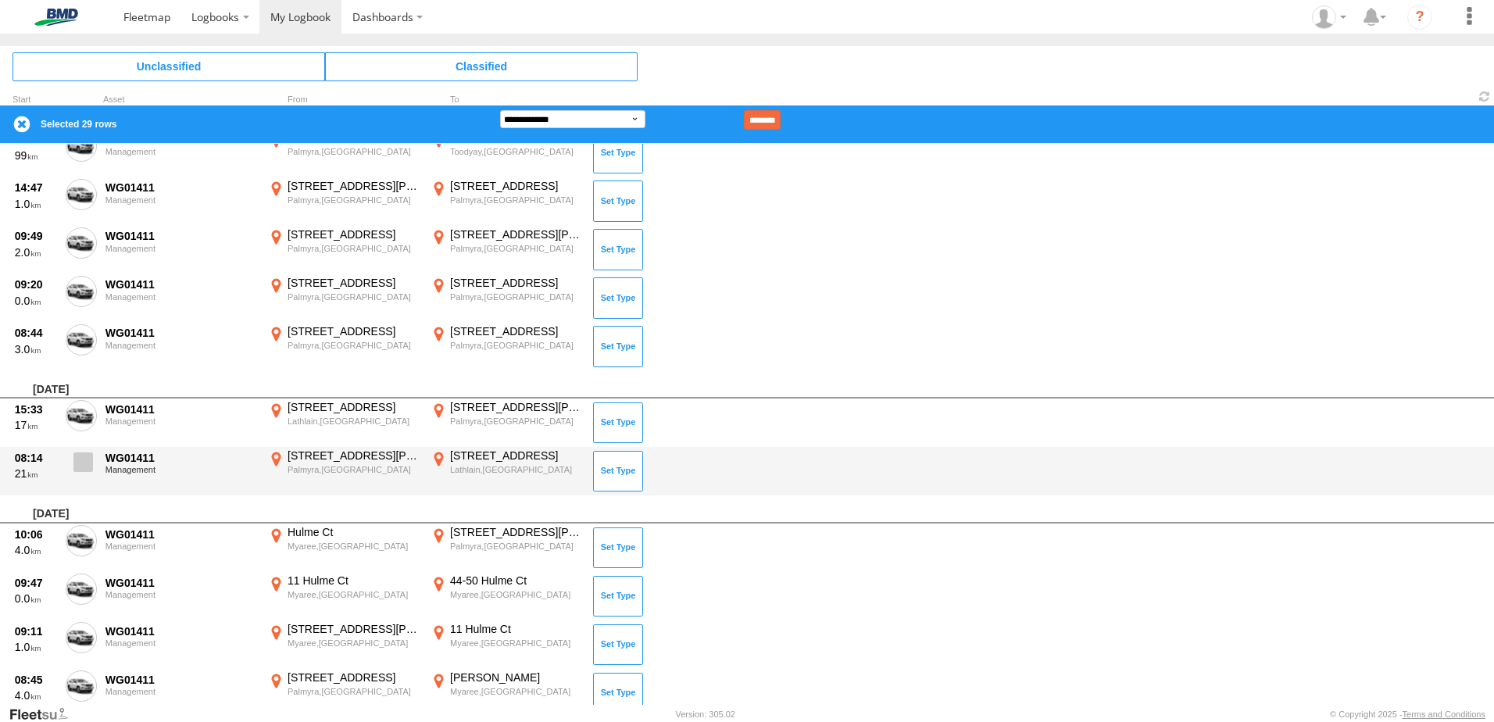
scroll to position [1329, 0]
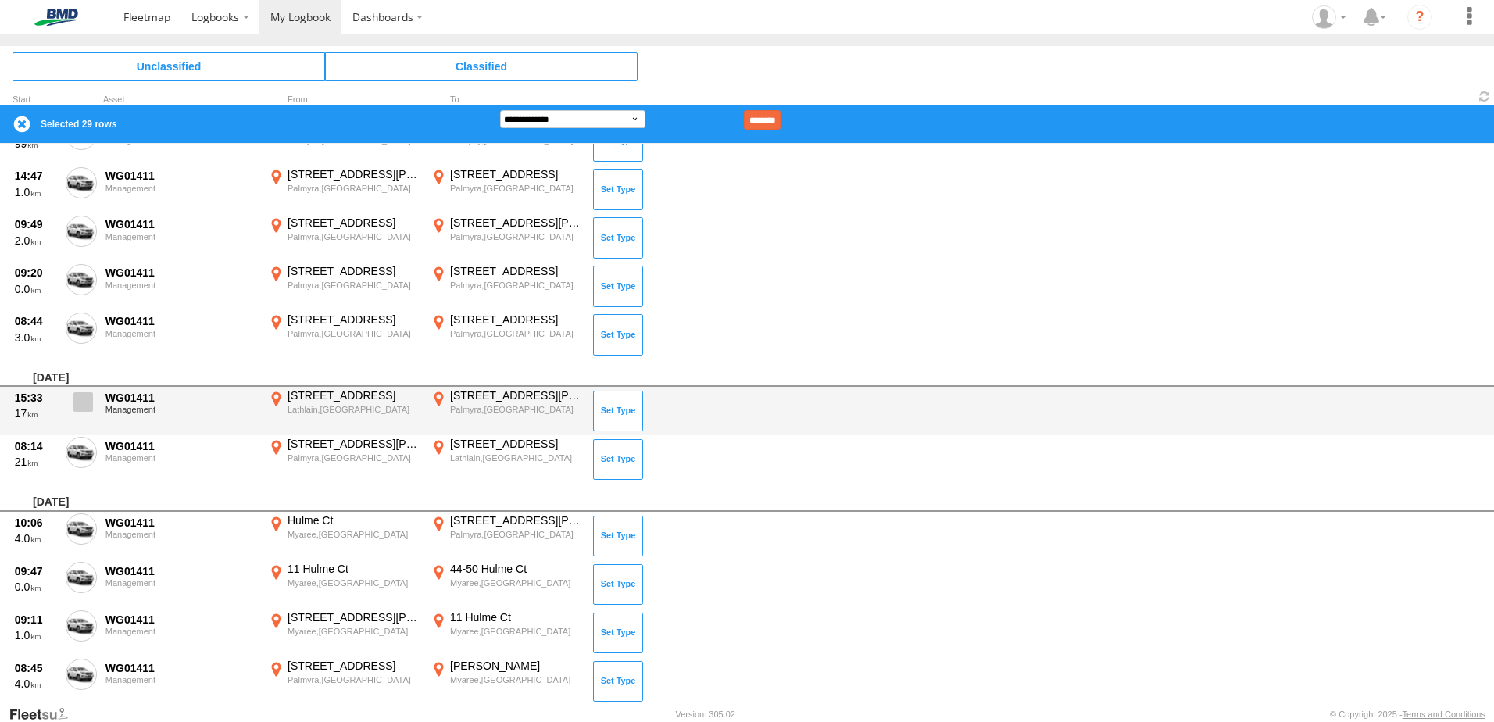
click at [90, 402] on span at bounding box center [83, 402] width 20 height 20
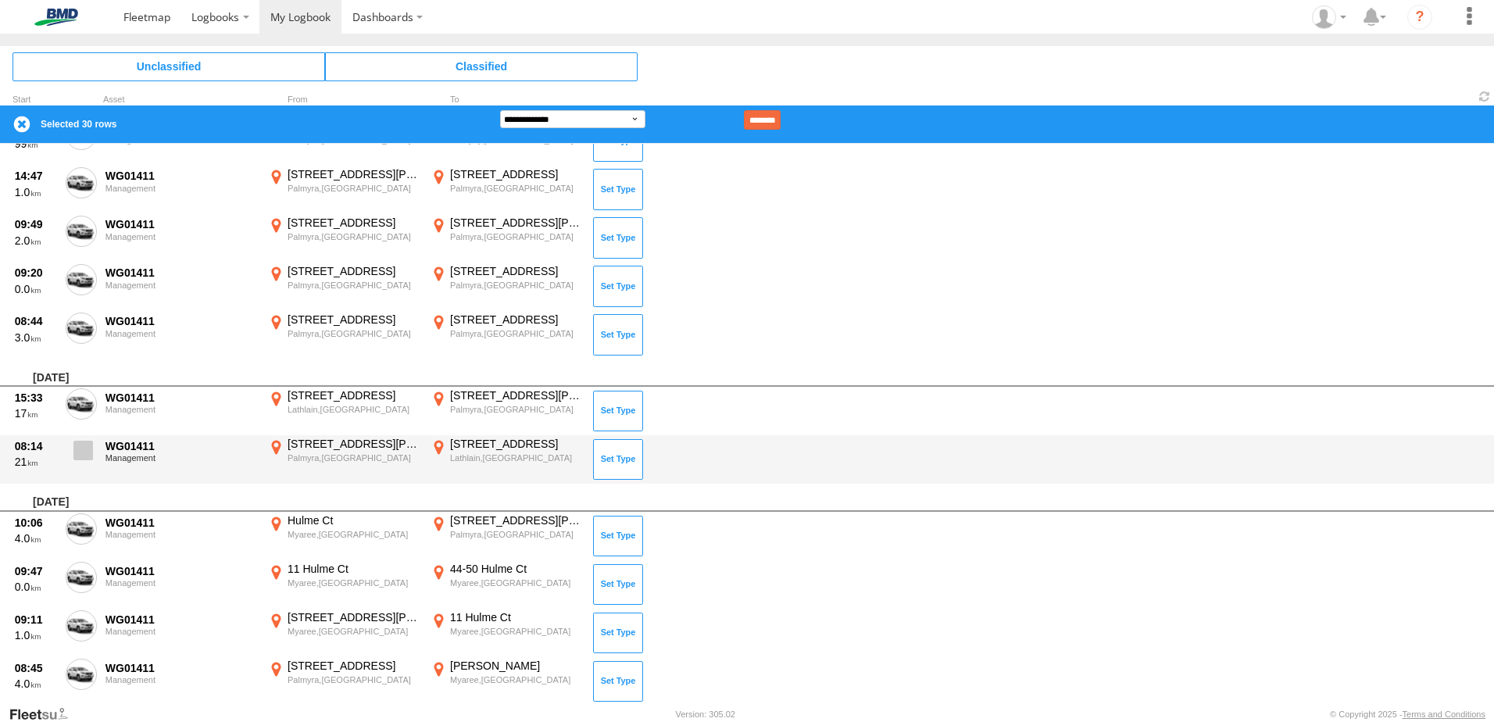
click at [86, 455] on span at bounding box center [83, 451] width 20 height 20
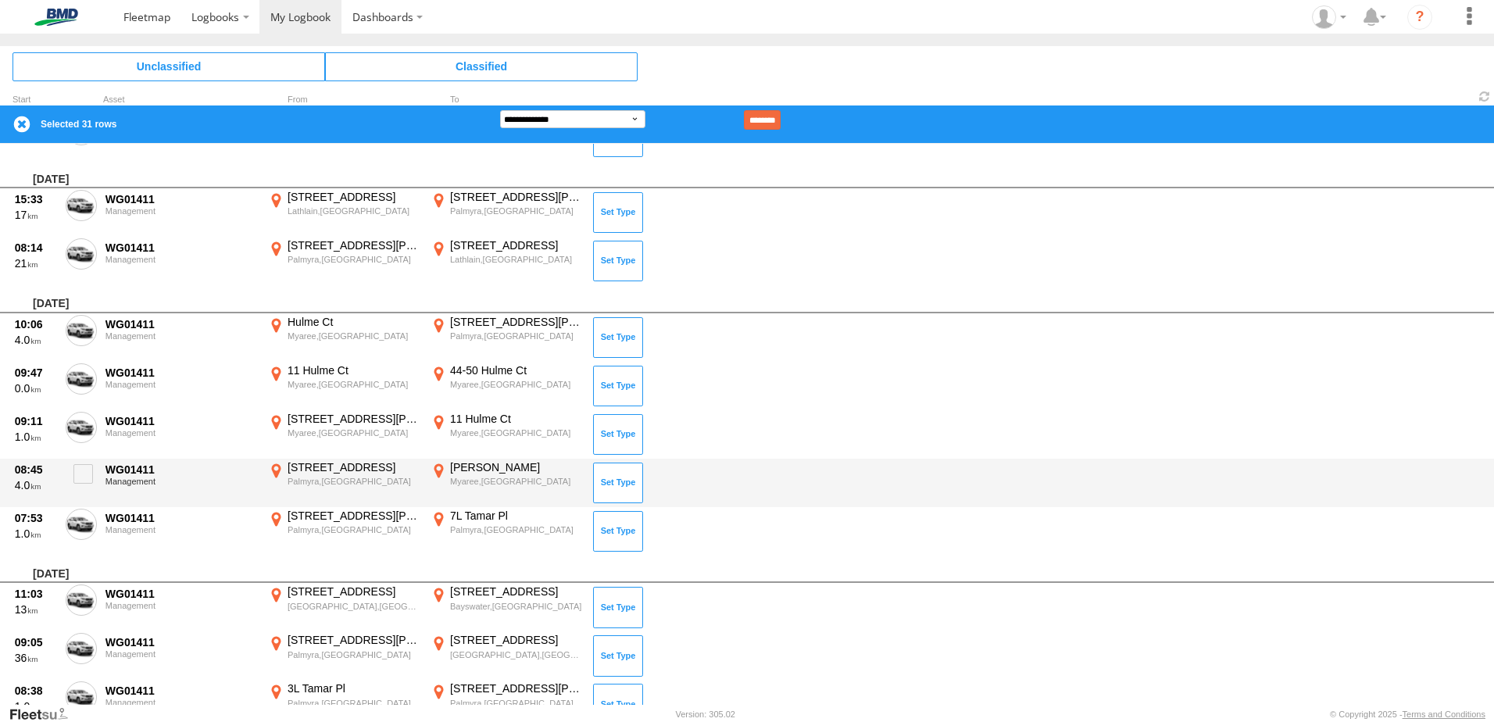
scroll to position [1563, 0]
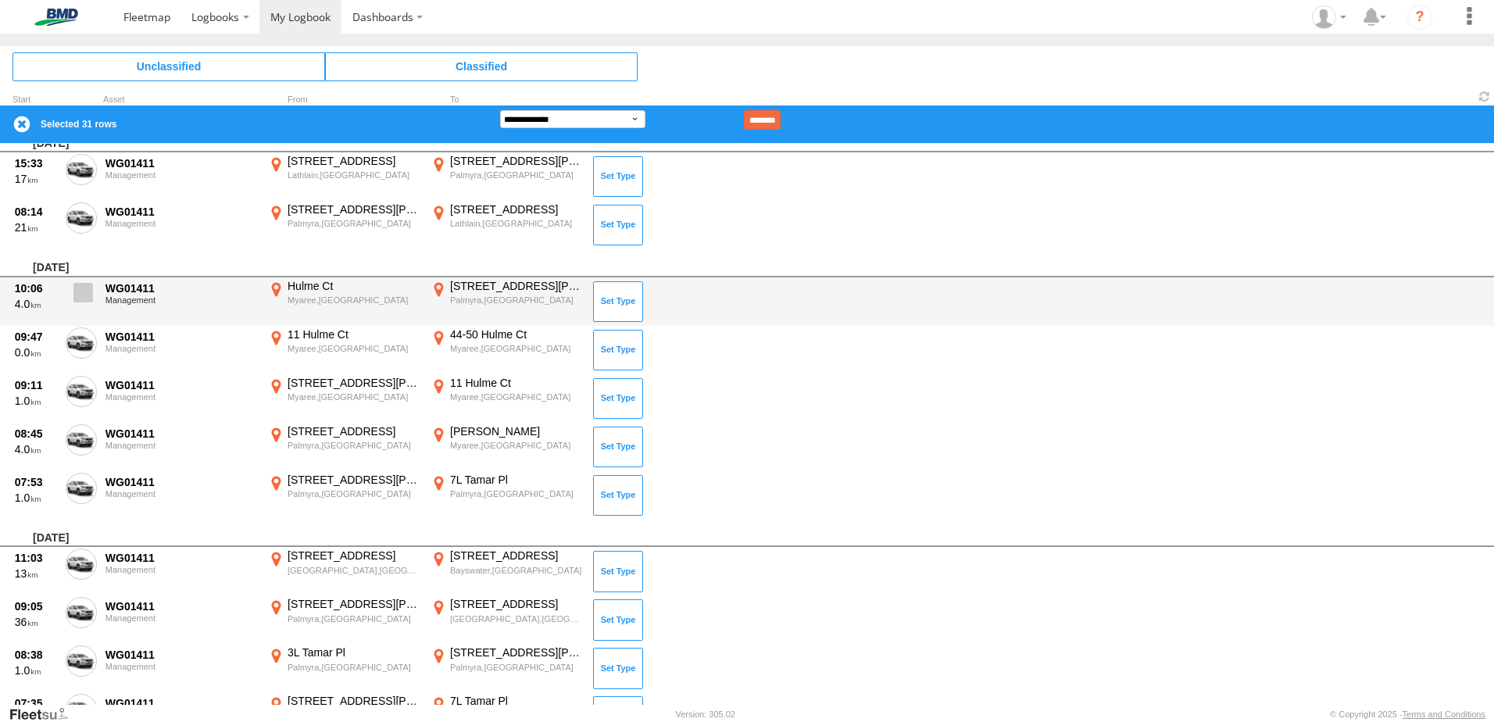
click at [81, 292] on span at bounding box center [83, 293] width 20 height 20
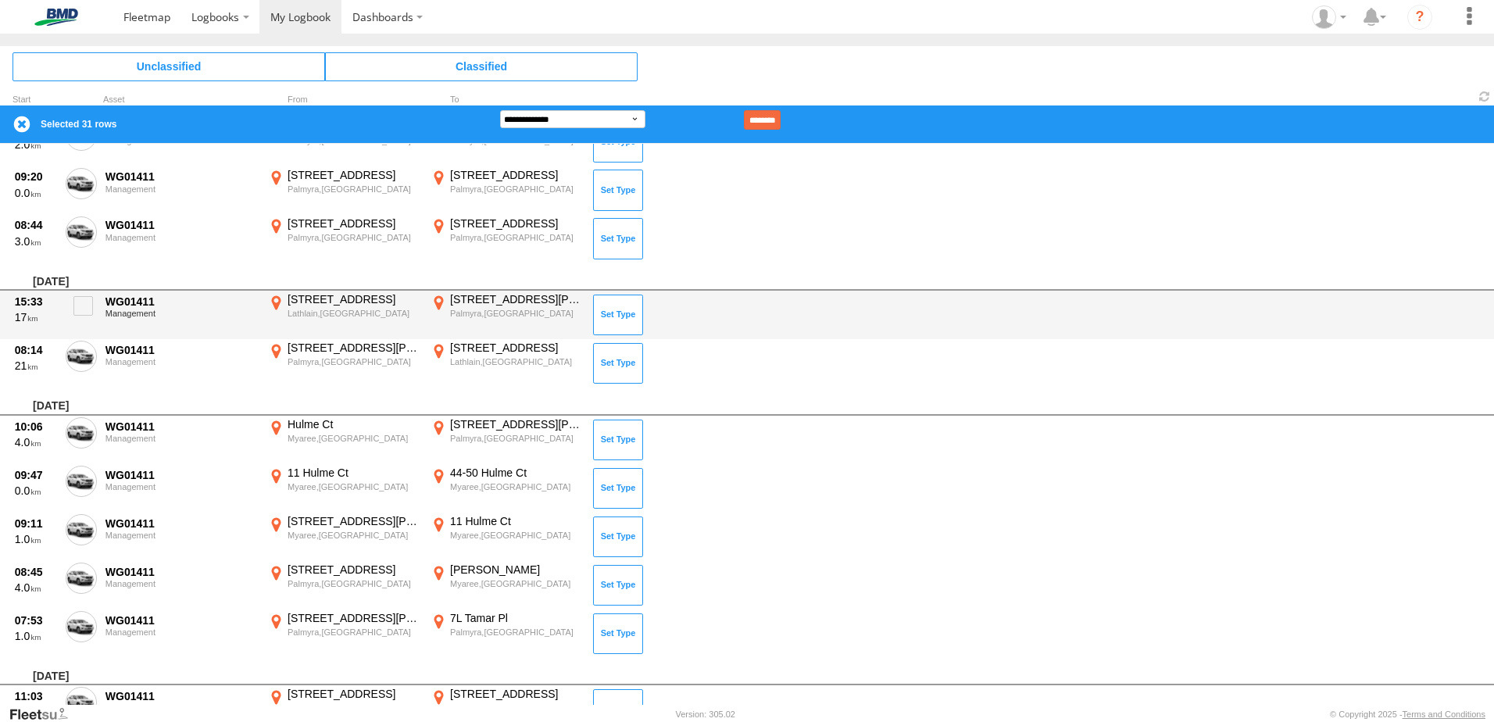
scroll to position [1407, 0]
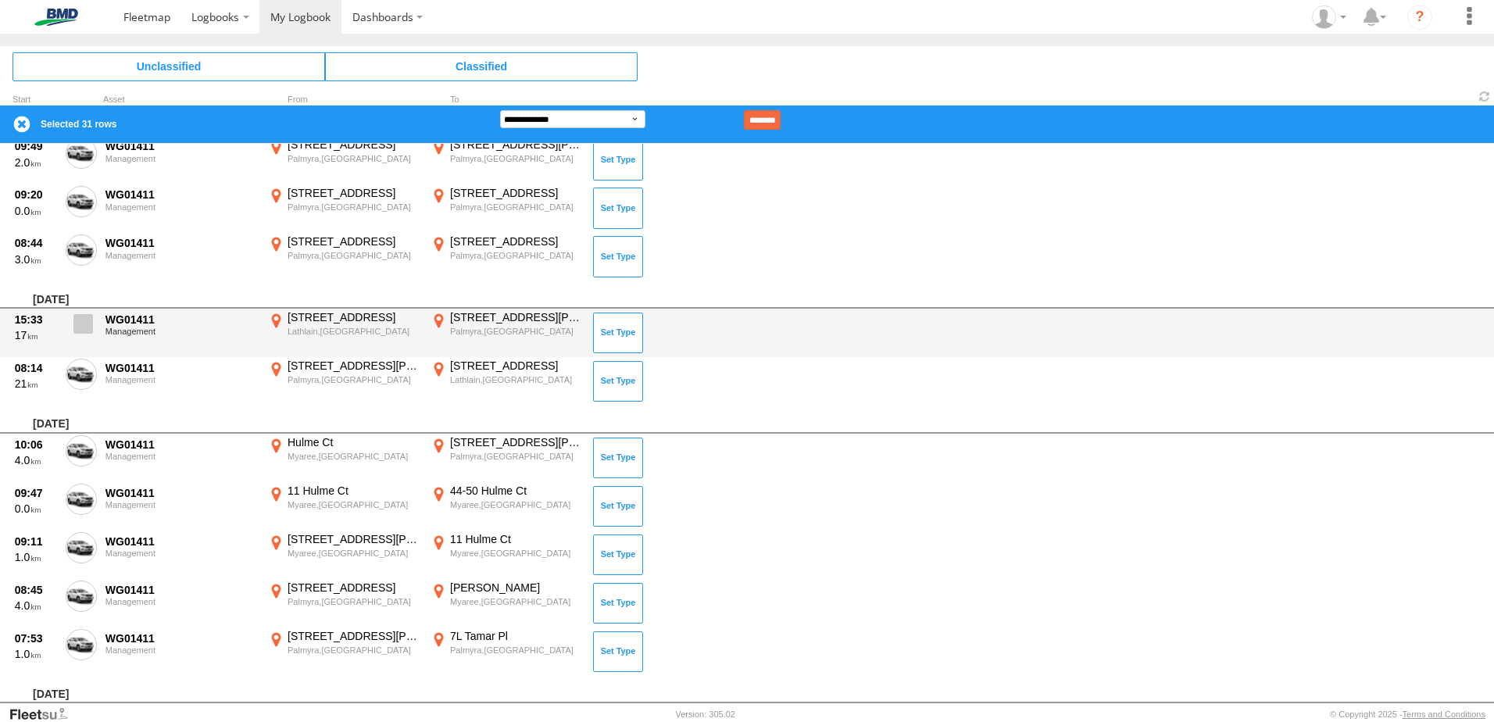
click at [81, 314] on span at bounding box center [83, 324] width 20 height 20
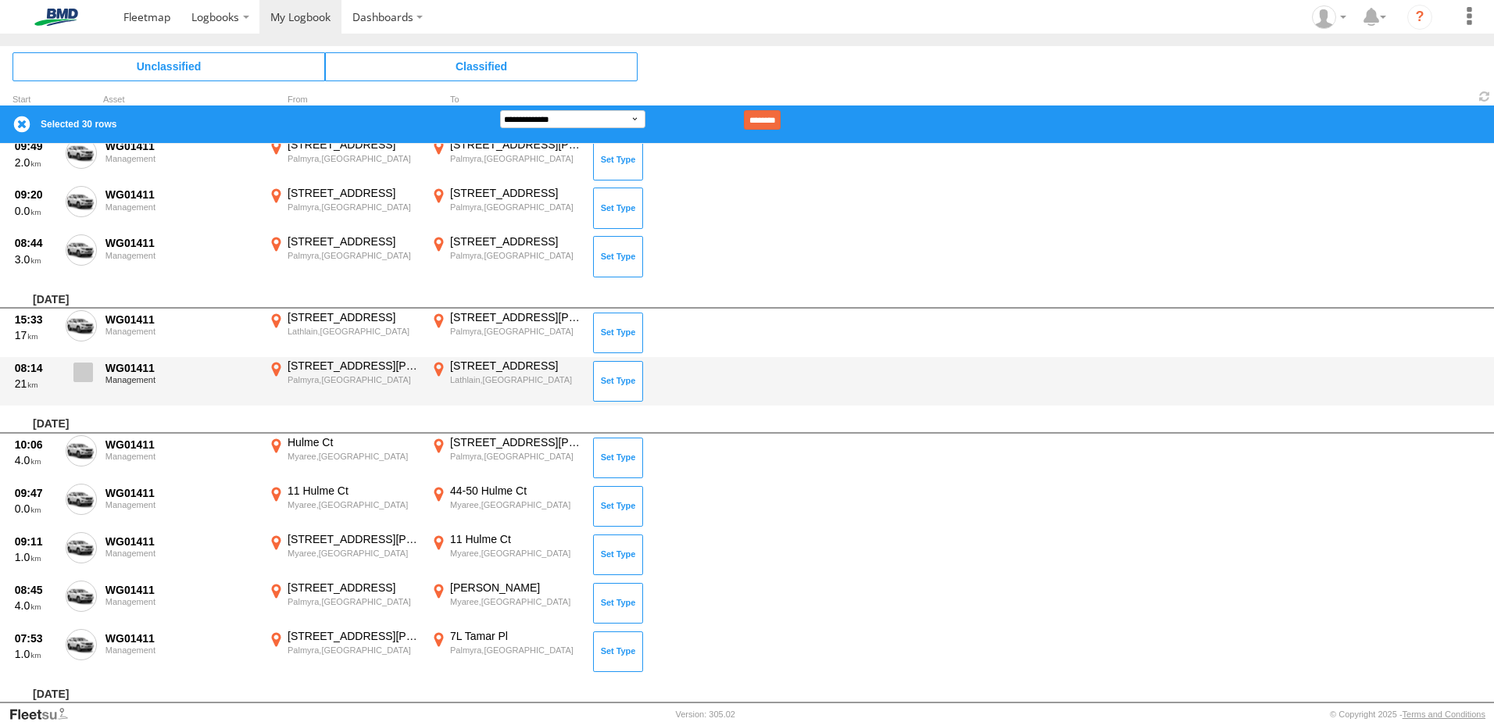
drag, startPoint x: 85, startPoint y: 370, endPoint x: 81, endPoint y: 387, distance: 17.8
click at [84, 377] on span at bounding box center [83, 373] width 20 height 20
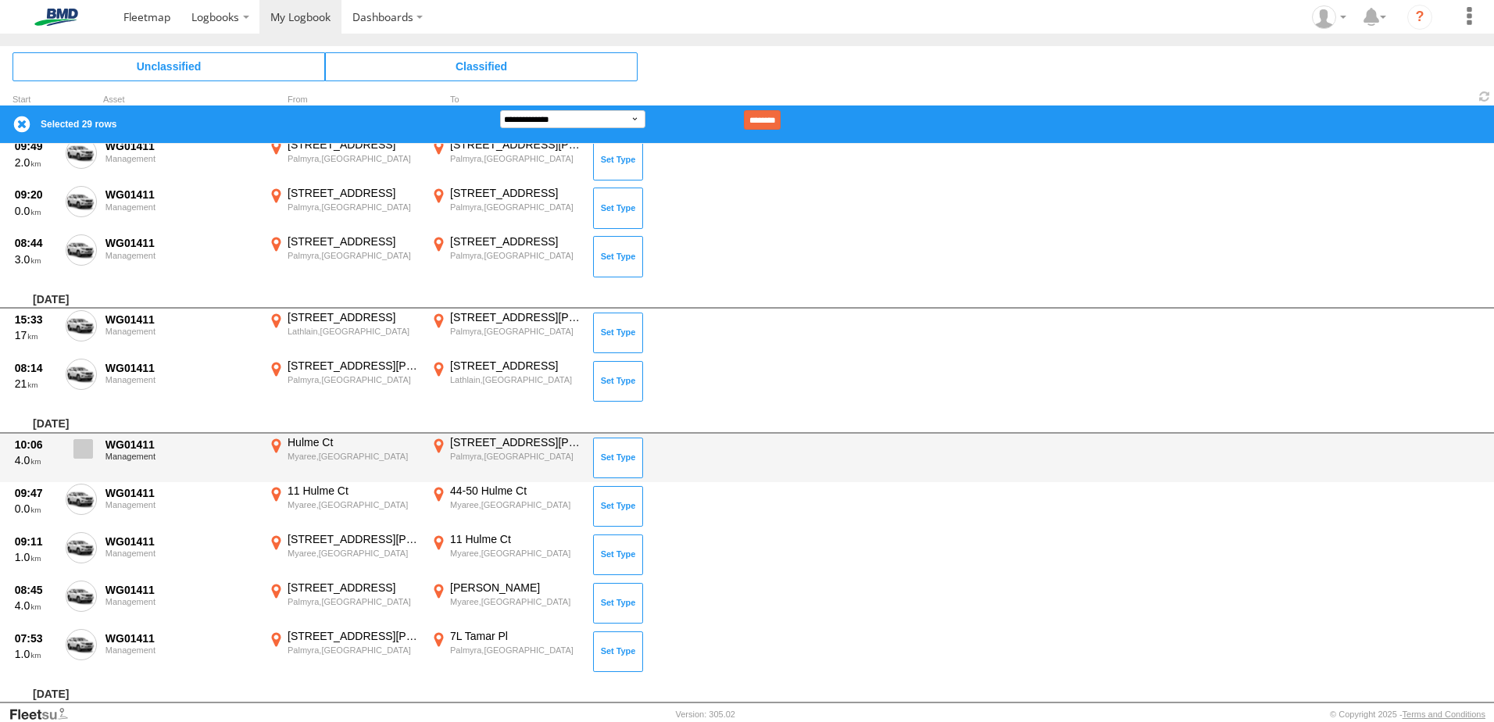
click at [77, 440] on span at bounding box center [83, 449] width 20 height 20
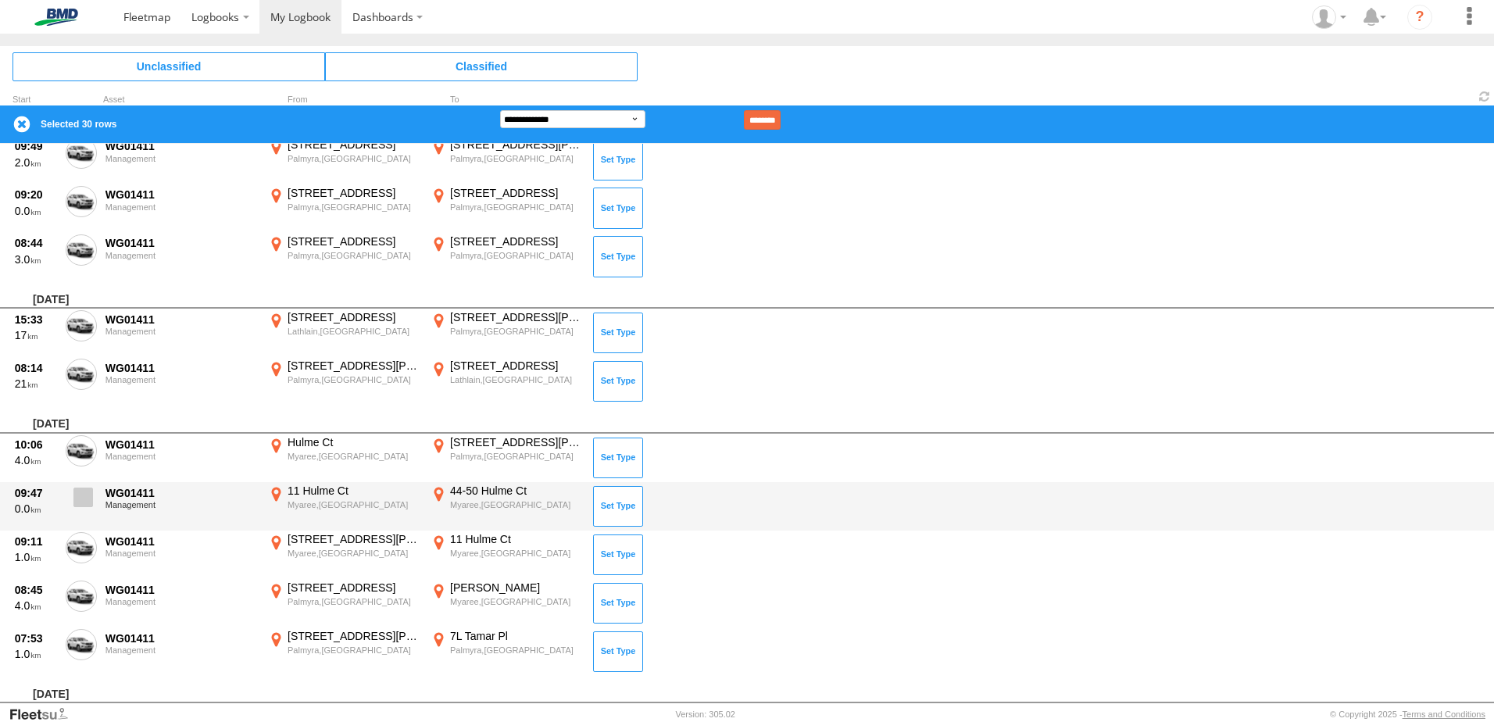
click at [87, 503] on span at bounding box center [83, 498] width 20 height 20
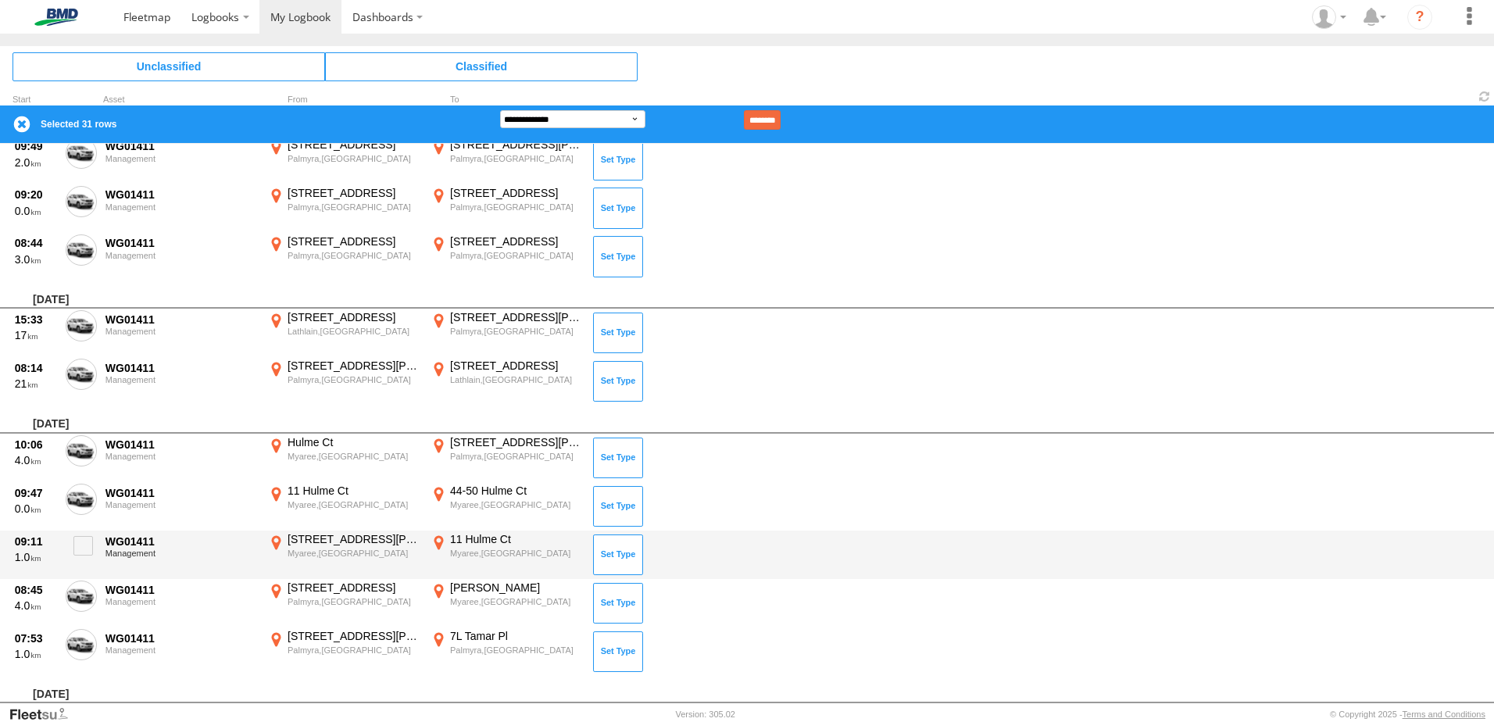
drag, startPoint x: 87, startPoint y: 549, endPoint x: 84, endPoint y: 575, distance: 26.0
click at [86, 553] on span at bounding box center [83, 546] width 20 height 20
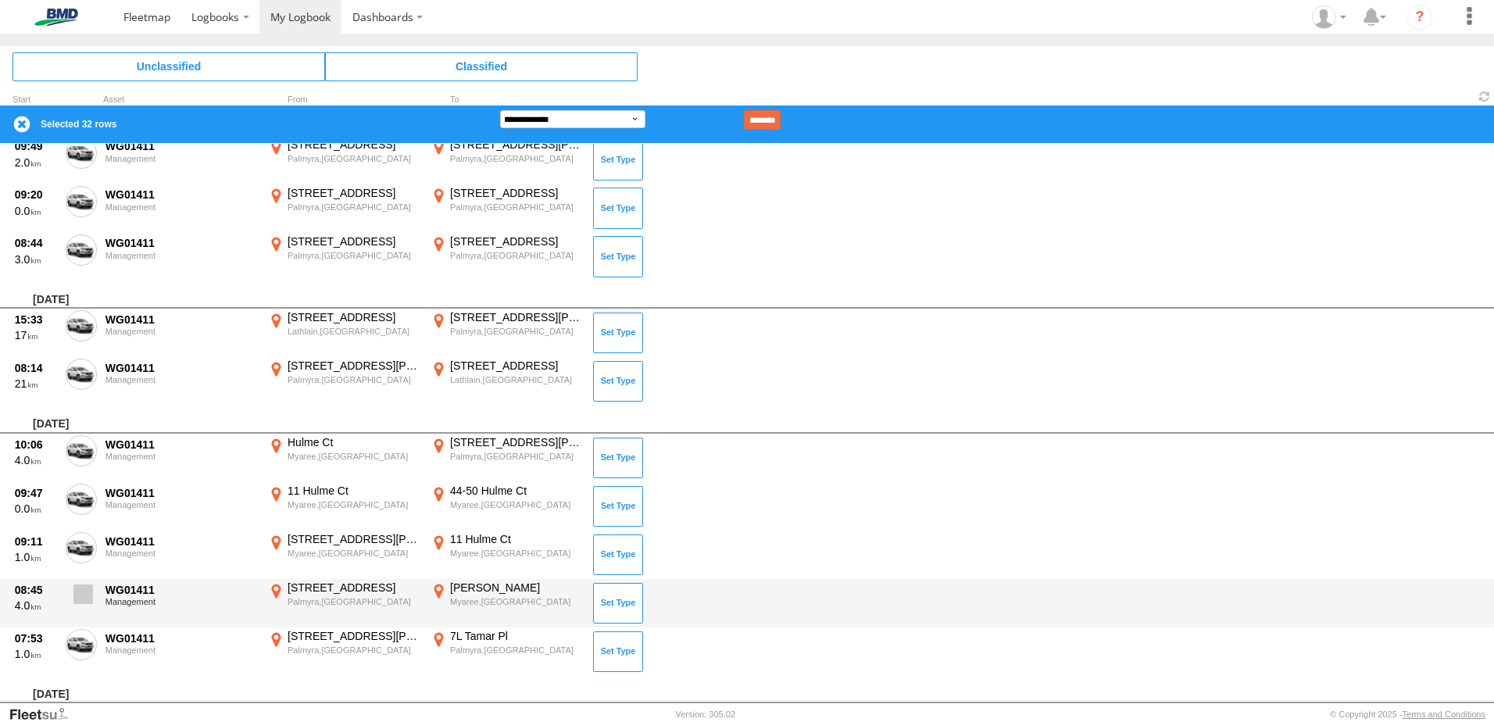
click at [81, 596] on span at bounding box center [83, 595] width 20 height 20
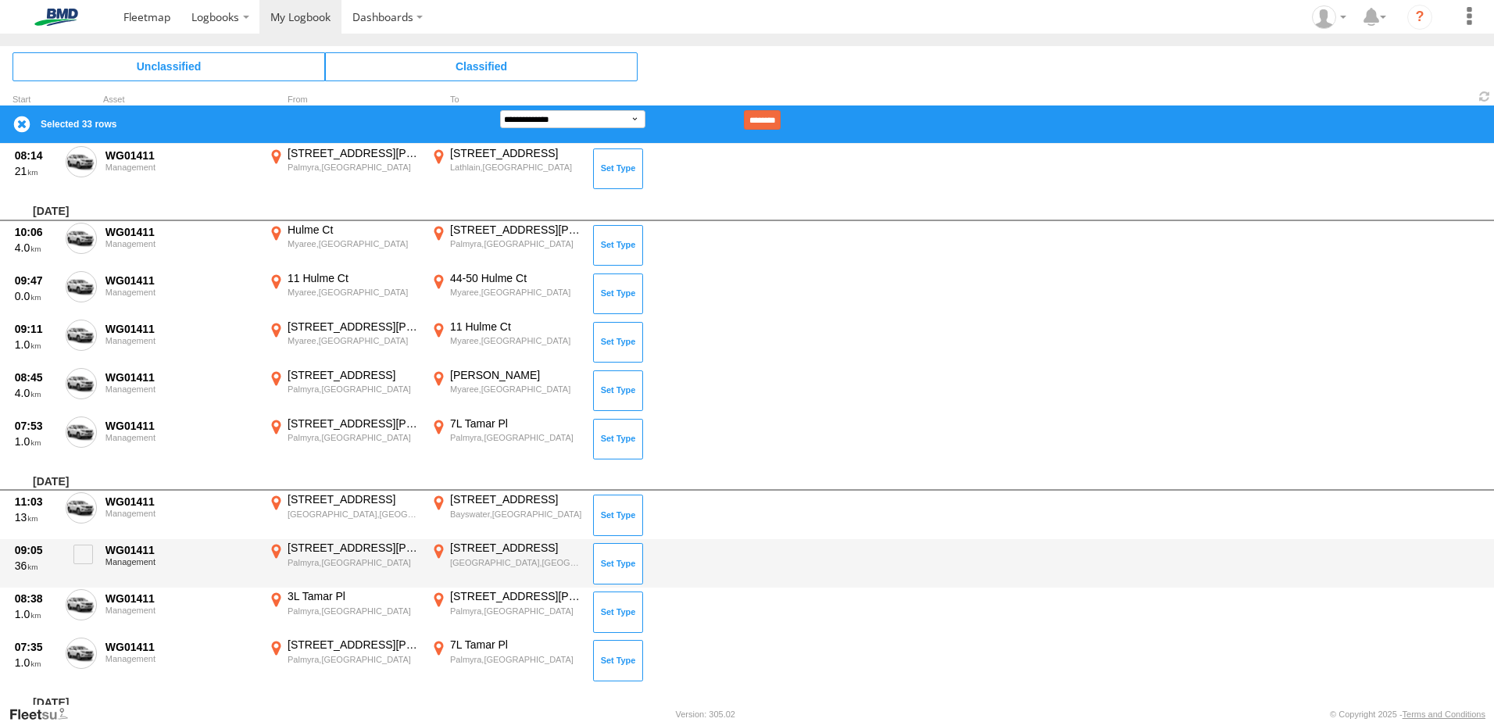
scroll to position [1641, 0]
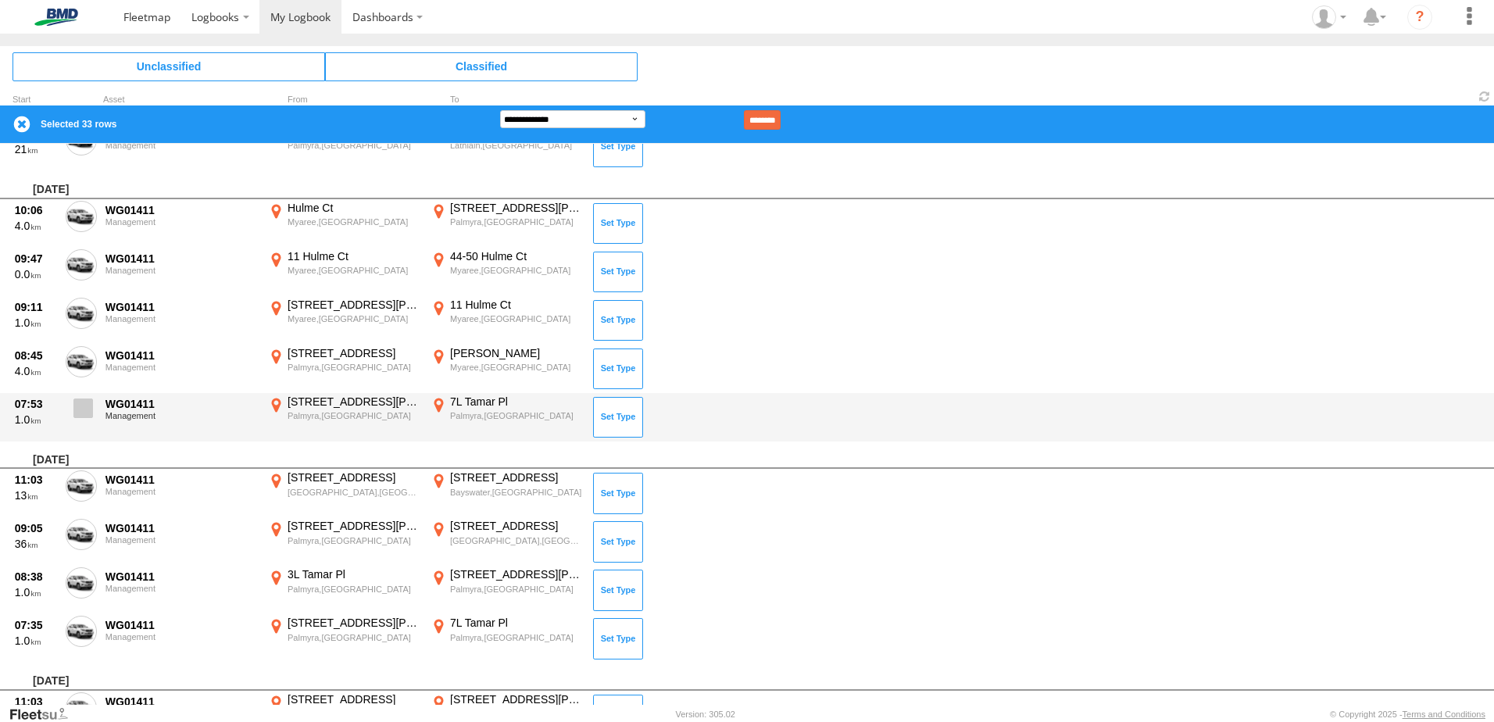
click at [84, 402] on span at bounding box center [83, 409] width 20 height 20
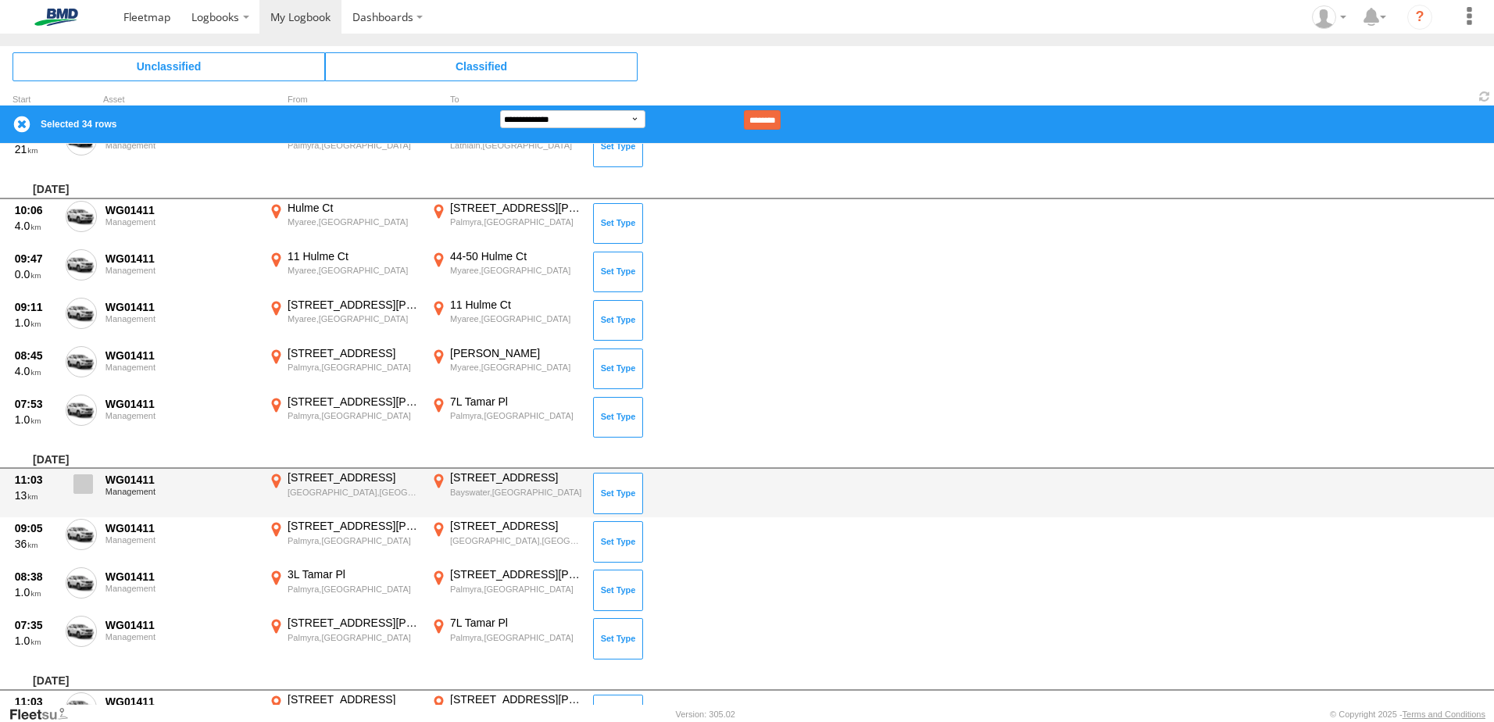
click at [84, 482] on span at bounding box center [83, 484] width 20 height 20
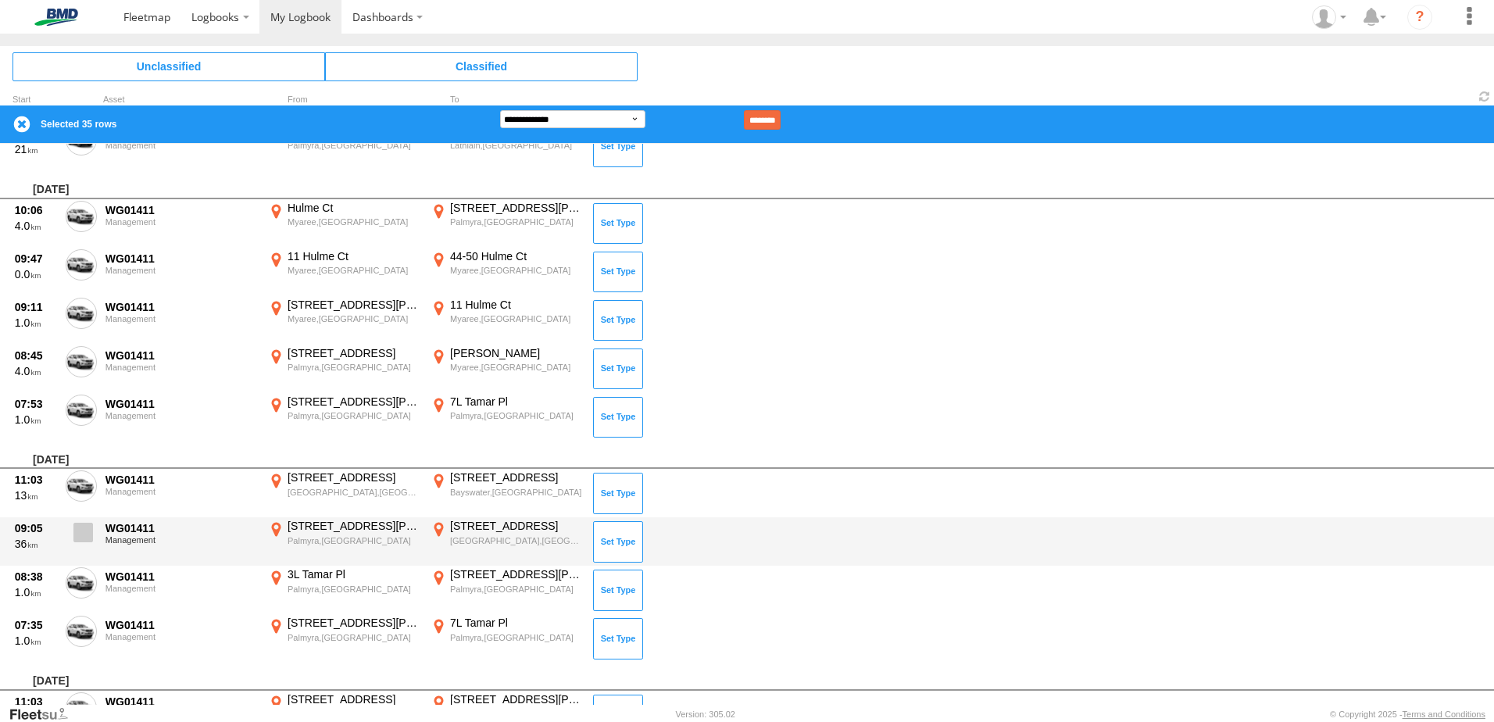
drag, startPoint x: 88, startPoint y: 532, endPoint x: 86, endPoint y: 546, distance: 14.3
click at [88, 533] on span at bounding box center [83, 533] width 20 height 20
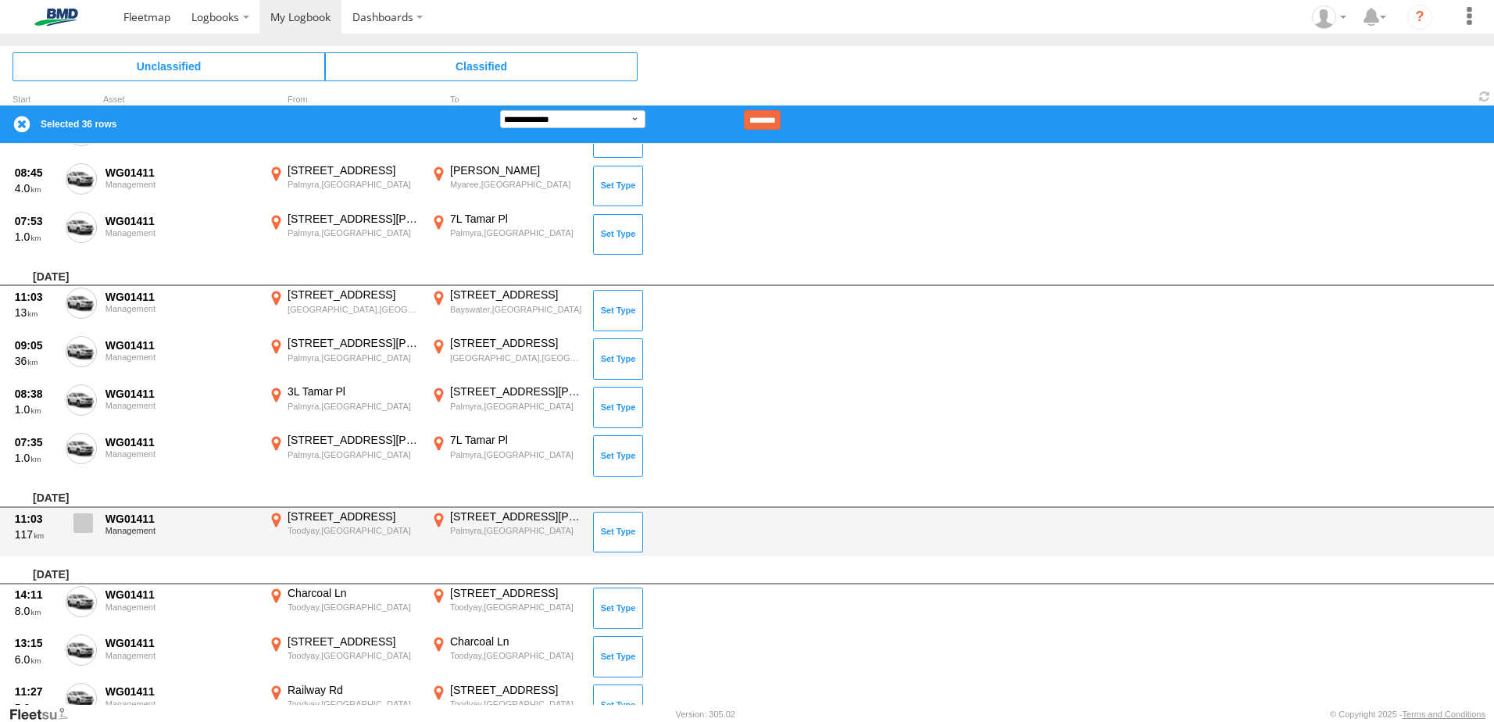
scroll to position [1876, 0]
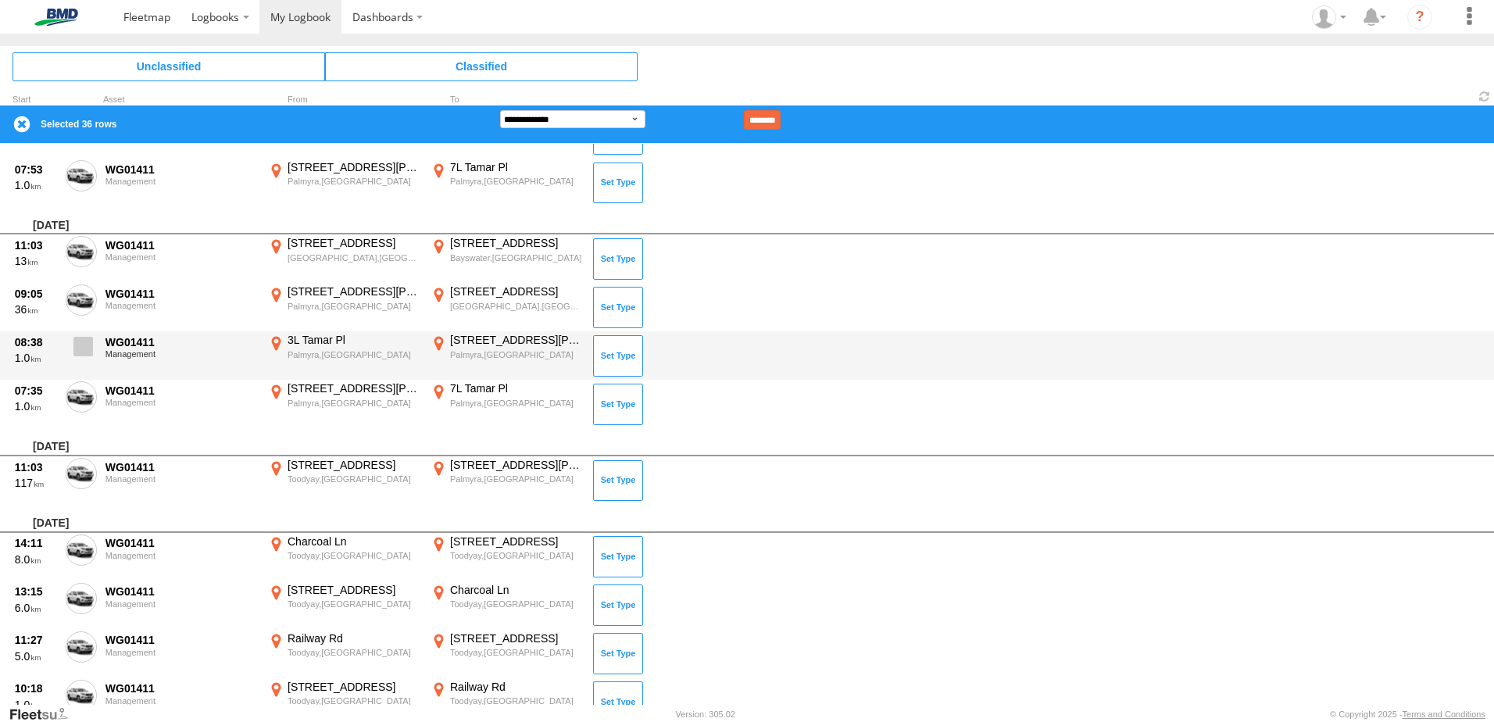
click at [89, 338] on span at bounding box center [83, 347] width 20 height 20
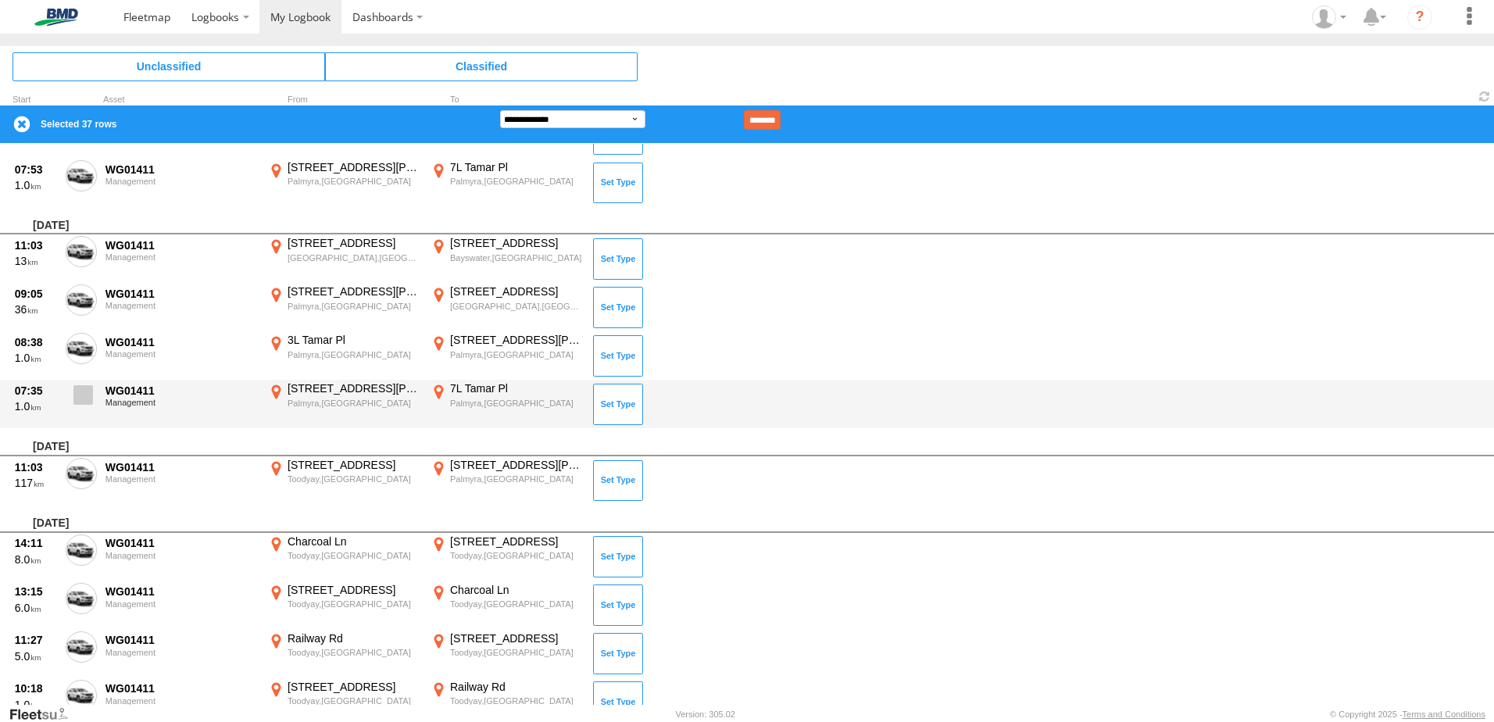
click at [85, 399] on span at bounding box center [83, 395] width 20 height 20
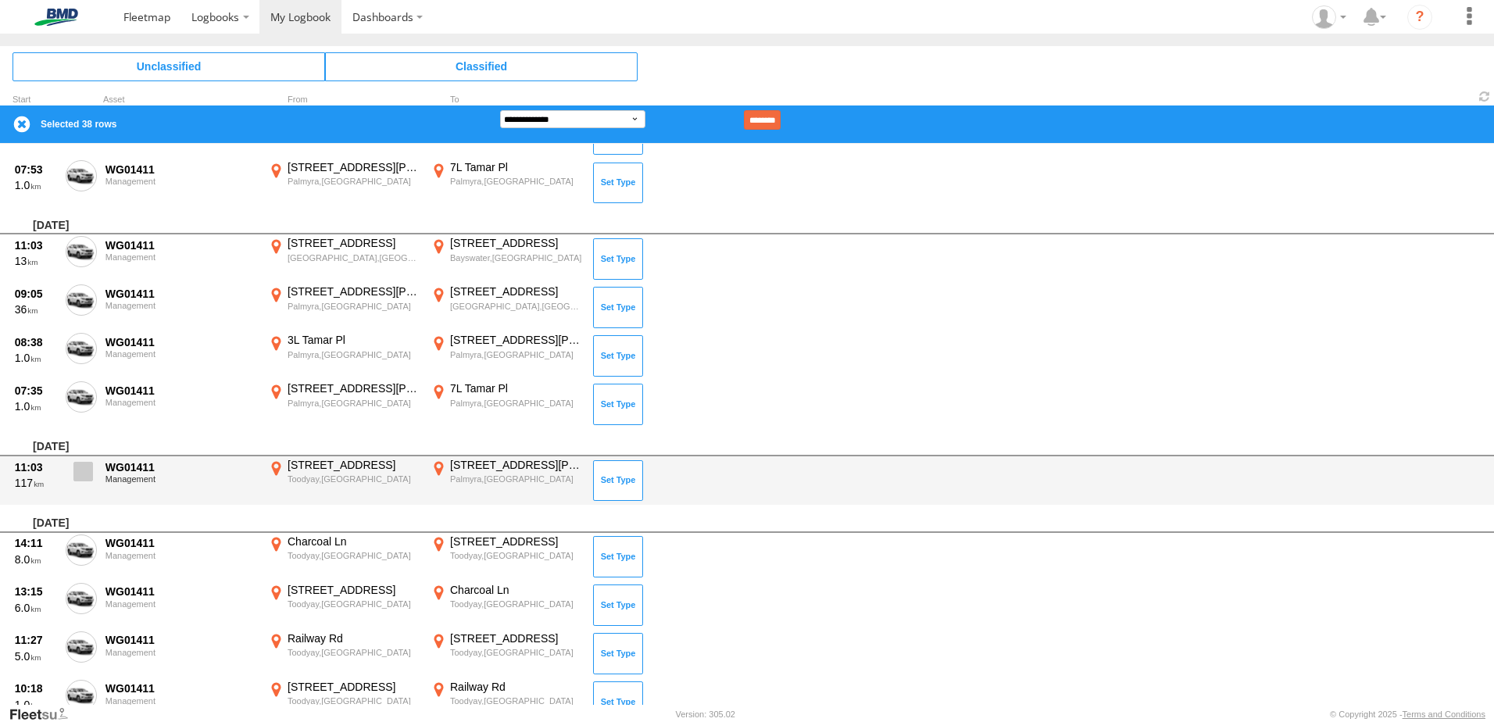
click at [86, 475] on span at bounding box center [83, 472] width 20 height 20
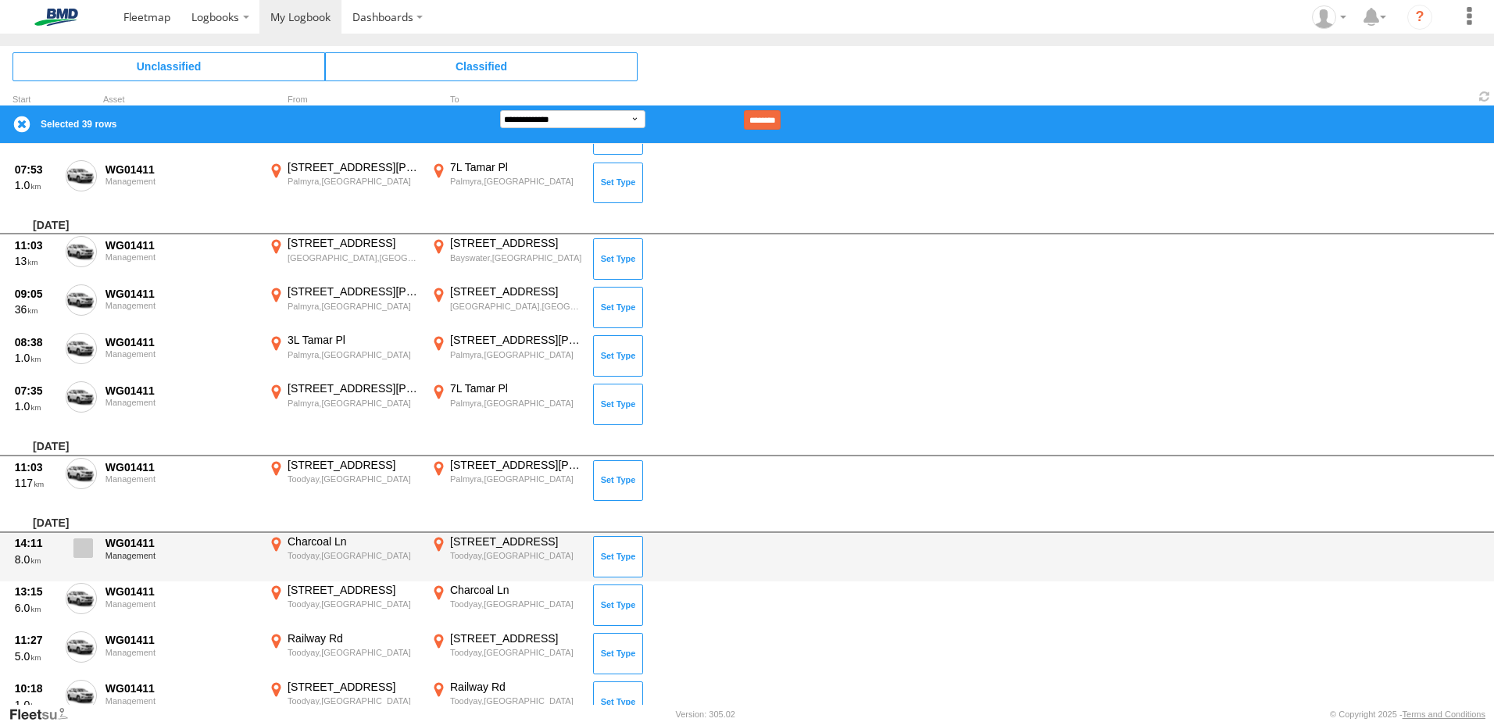
click at [81, 548] on span at bounding box center [83, 549] width 20 height 20
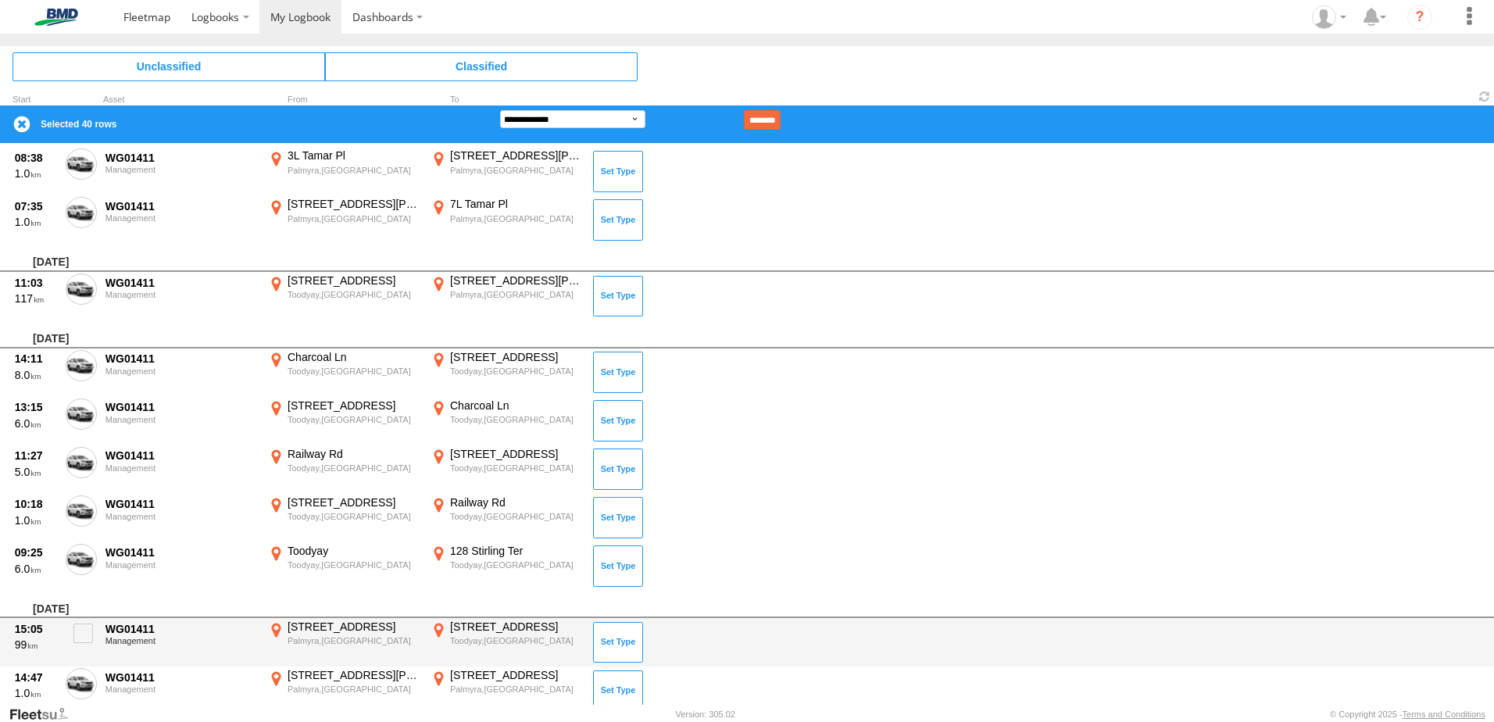
scroll to position [2189, 0]
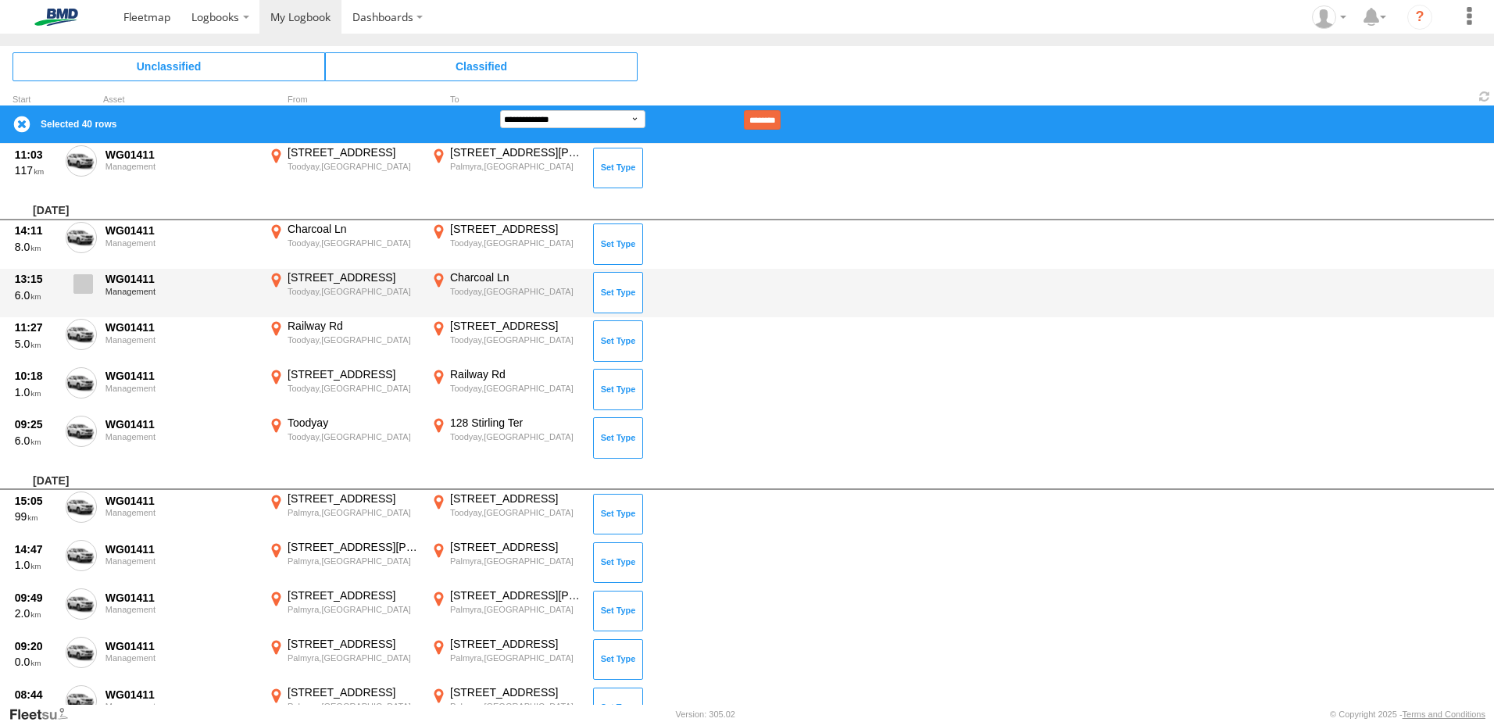
click at [83, 281] on span at bounding box center [83, 284] width 20 height 20
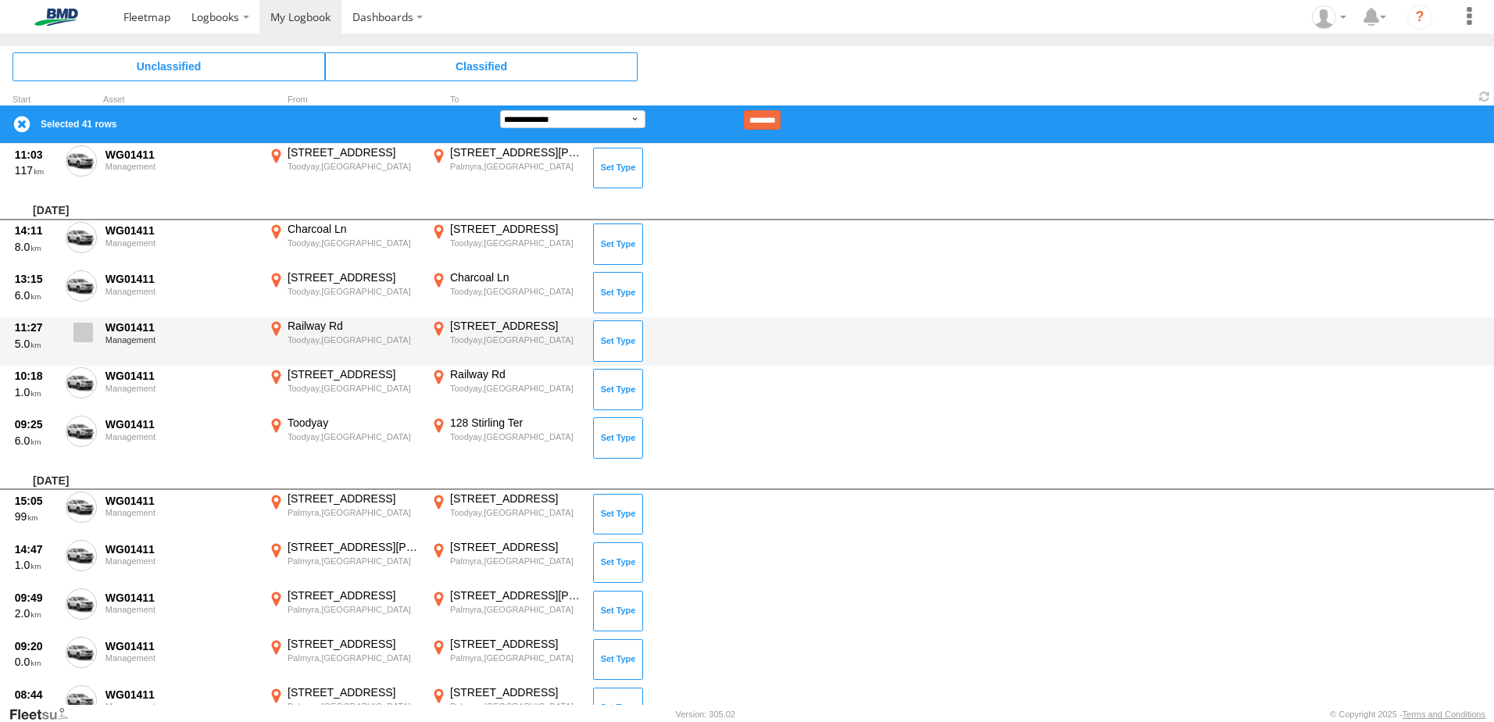
click at [83, 344] on label at bounding box center [81, 337] width 31 height 36
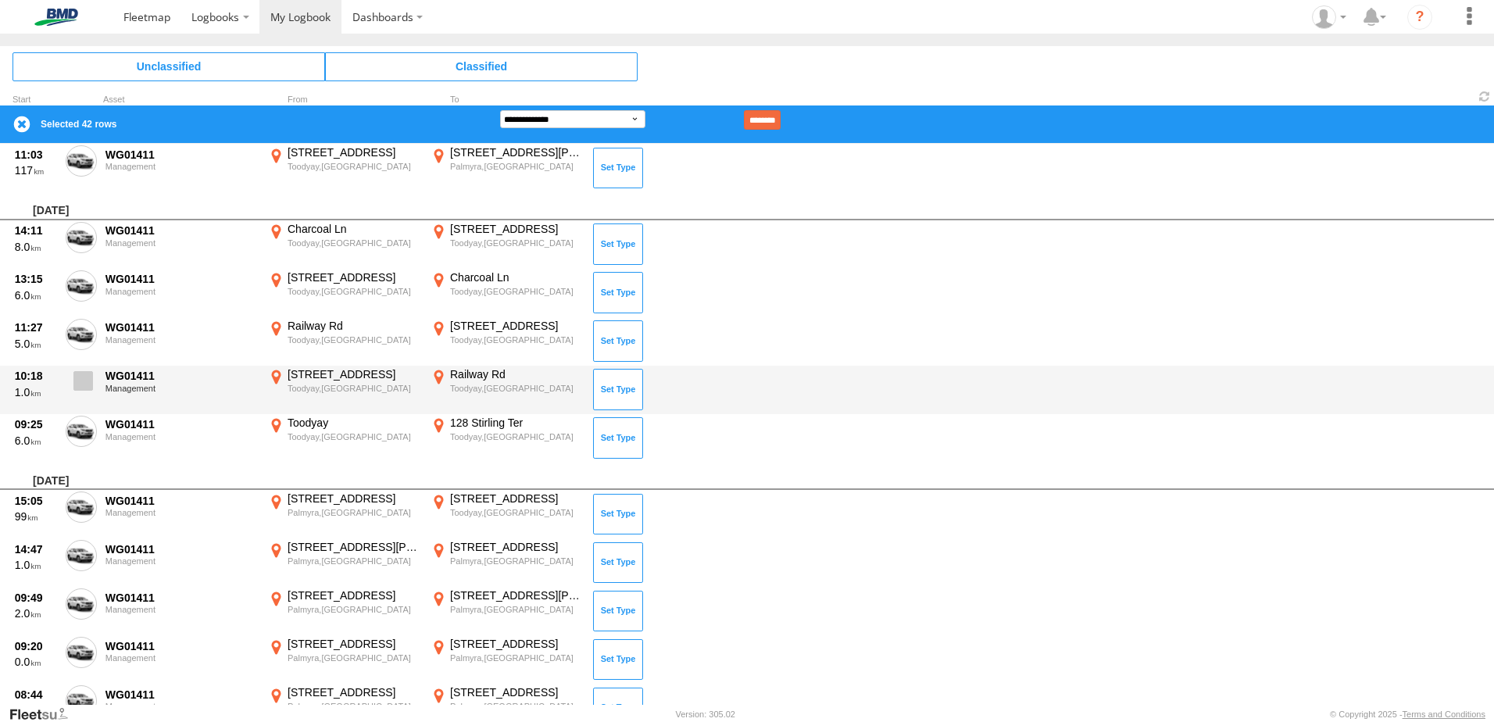
click at [89, 392] on label at bounding box center [81, 385] width 31 height 36
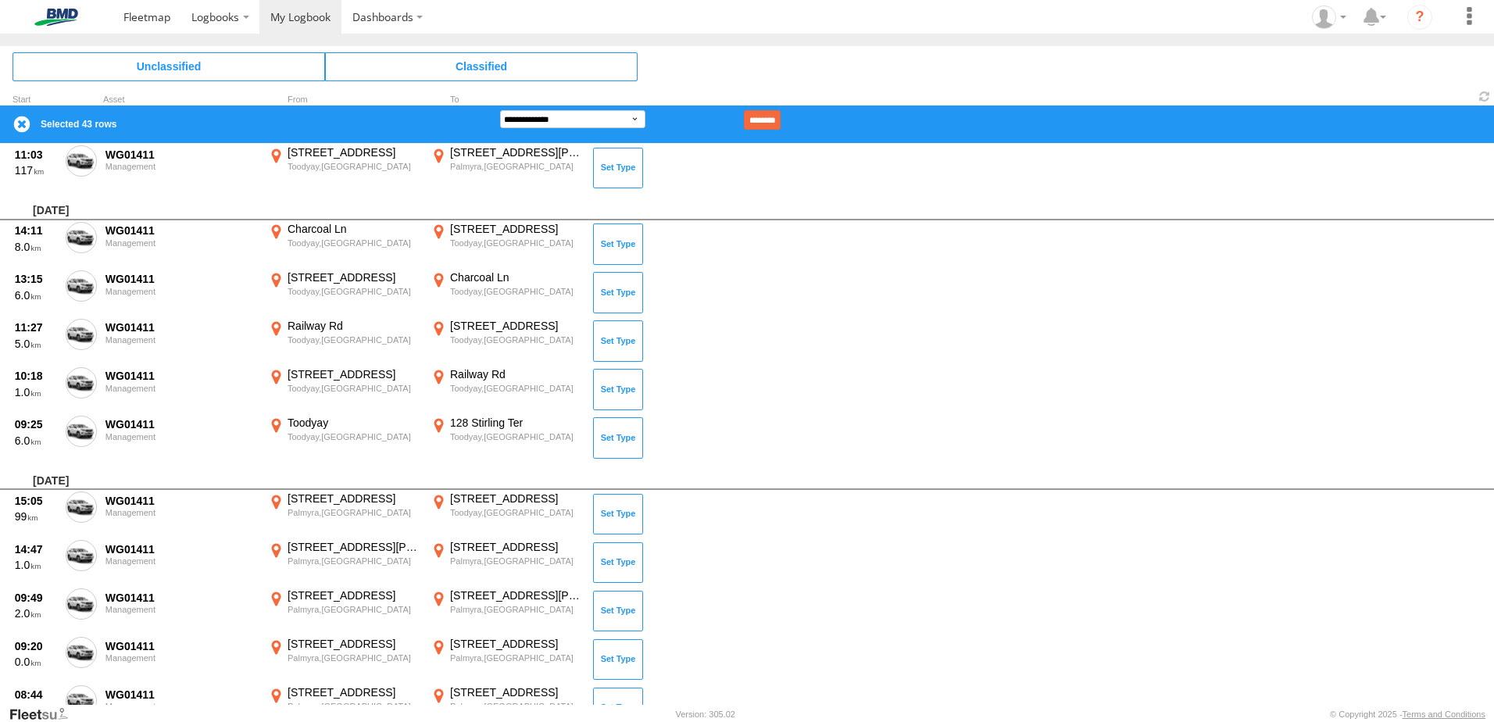
drag, startPoint x: 86, startPoint y: 428, endPoint x: 86, endPoint y: 467, distance: 38.3
click at [0, 0] on span at bounding box center [0, 0] width 0 height 0
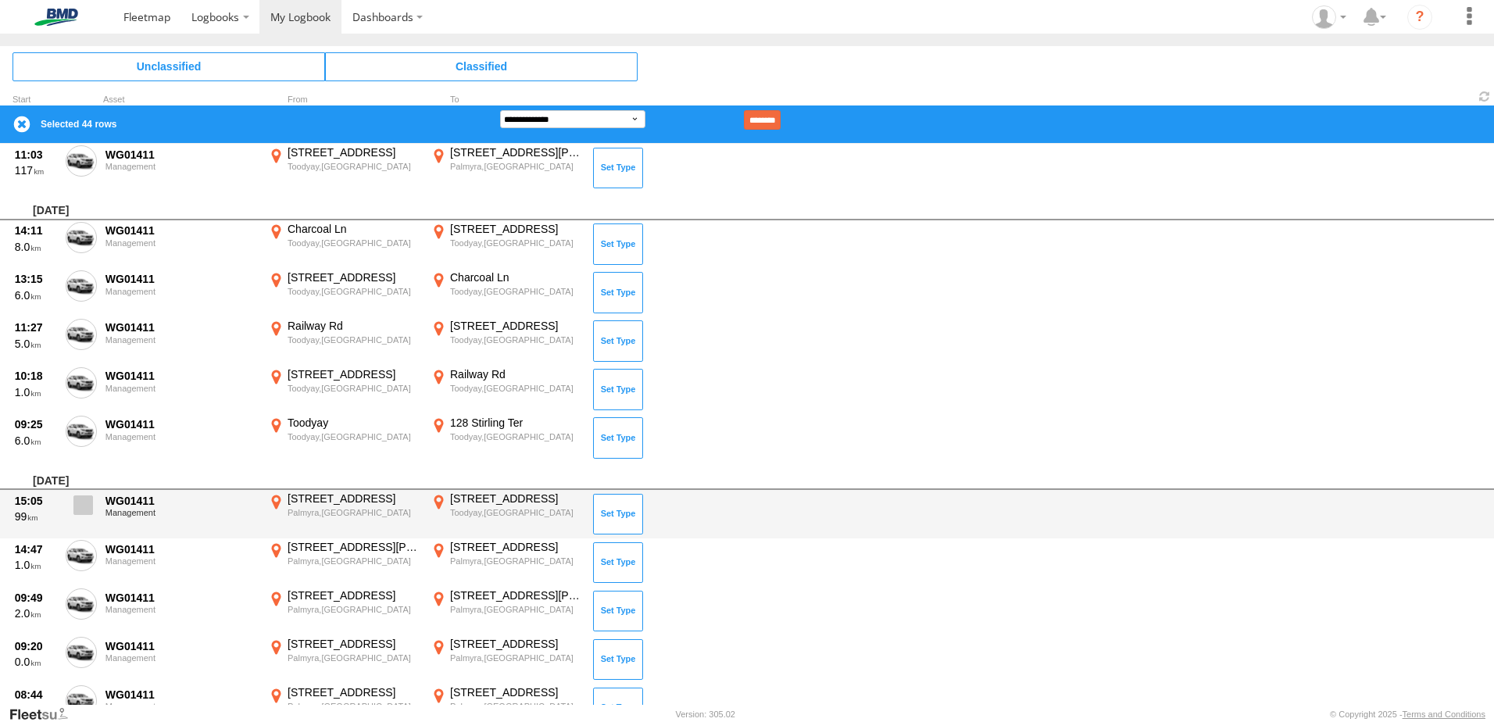
click at [77, 512] on span at bounding box center [83, 506] width 20 height 20
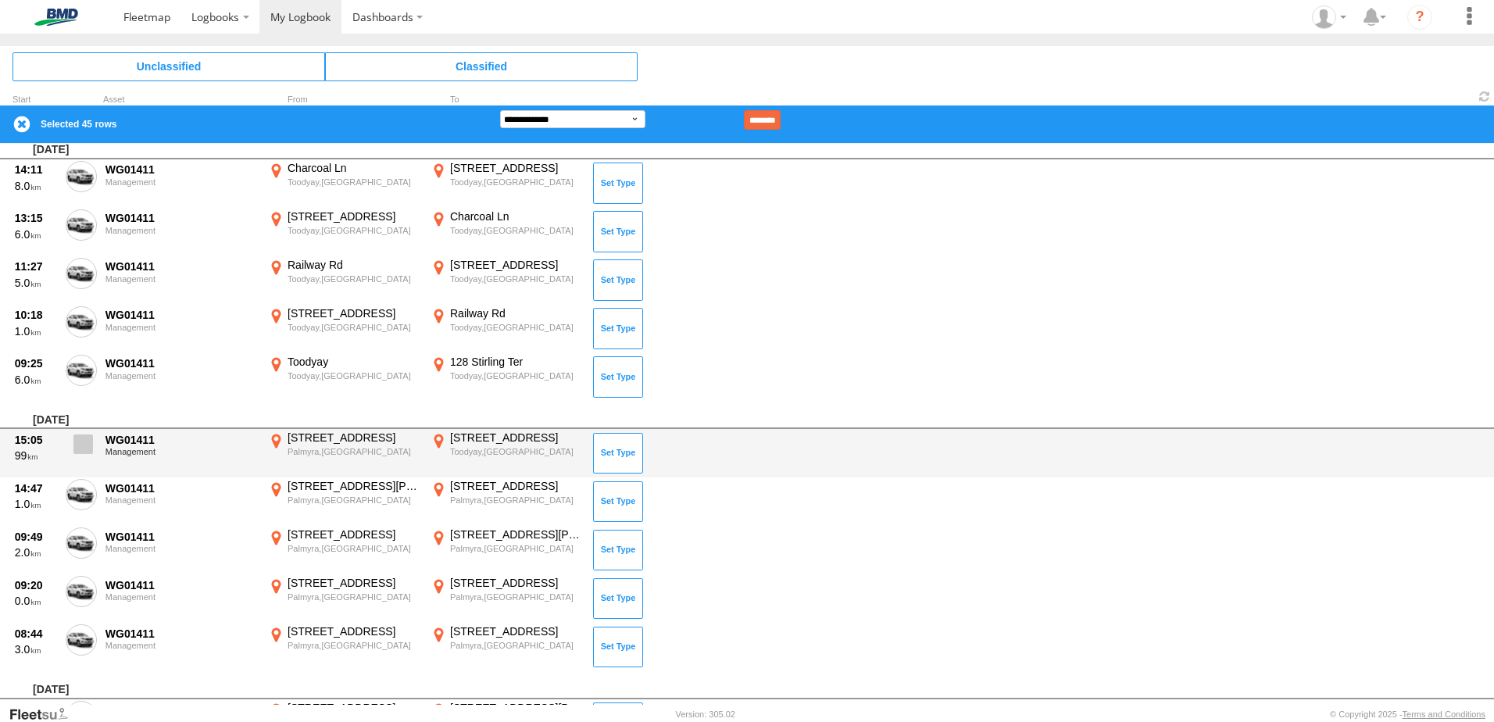
scroll to position [2345, 0]
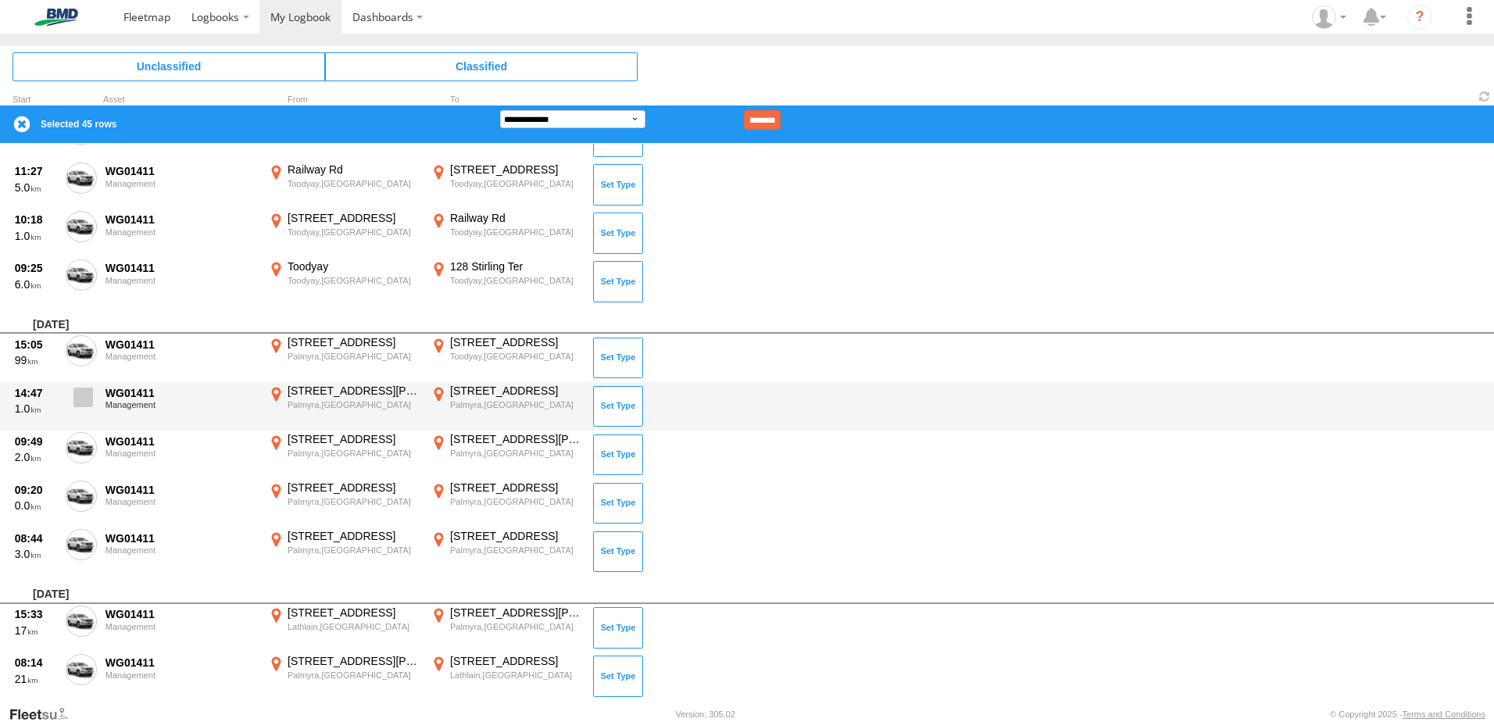
click at [92, 407] on label at bounding box center [81, 402] width 31 height 36
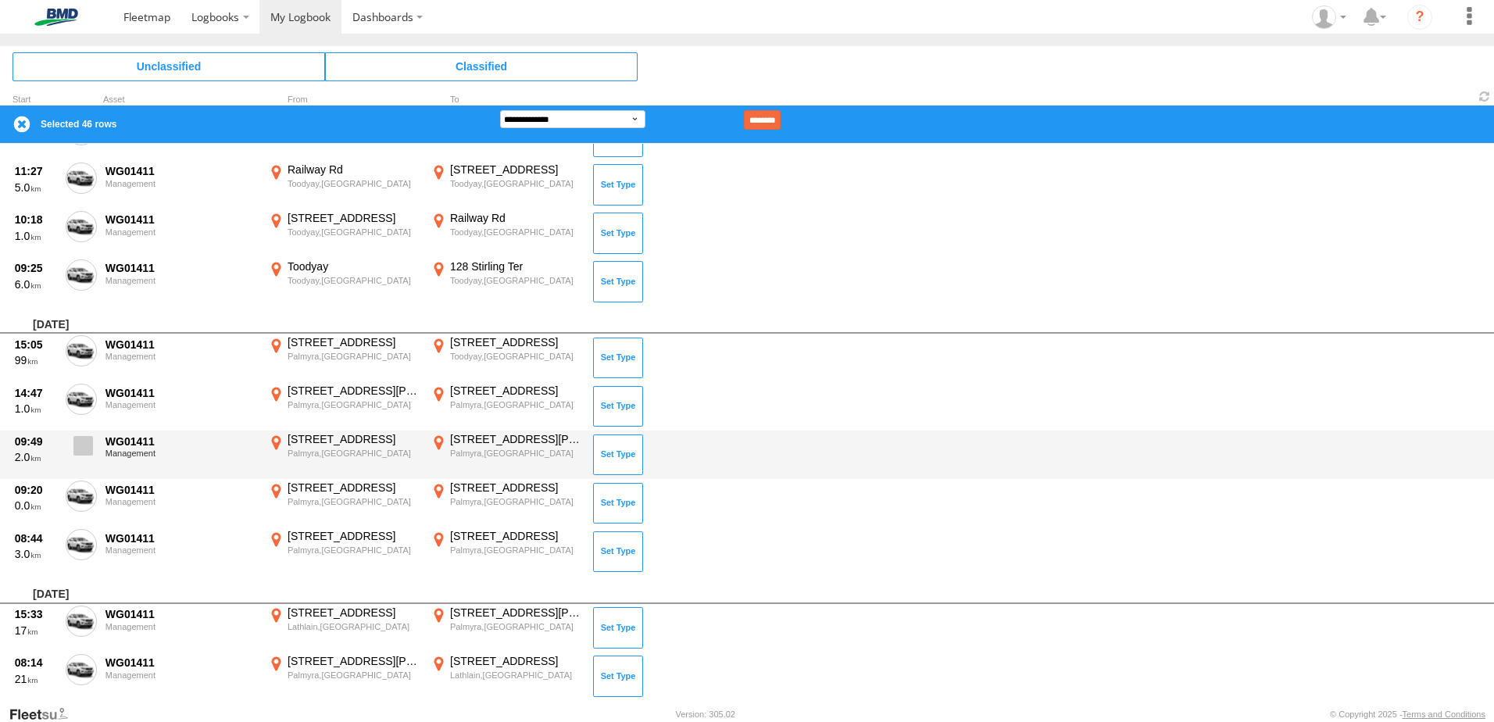
click at [88, 442] on span at bounding box center [83, 446] width 20 height 20
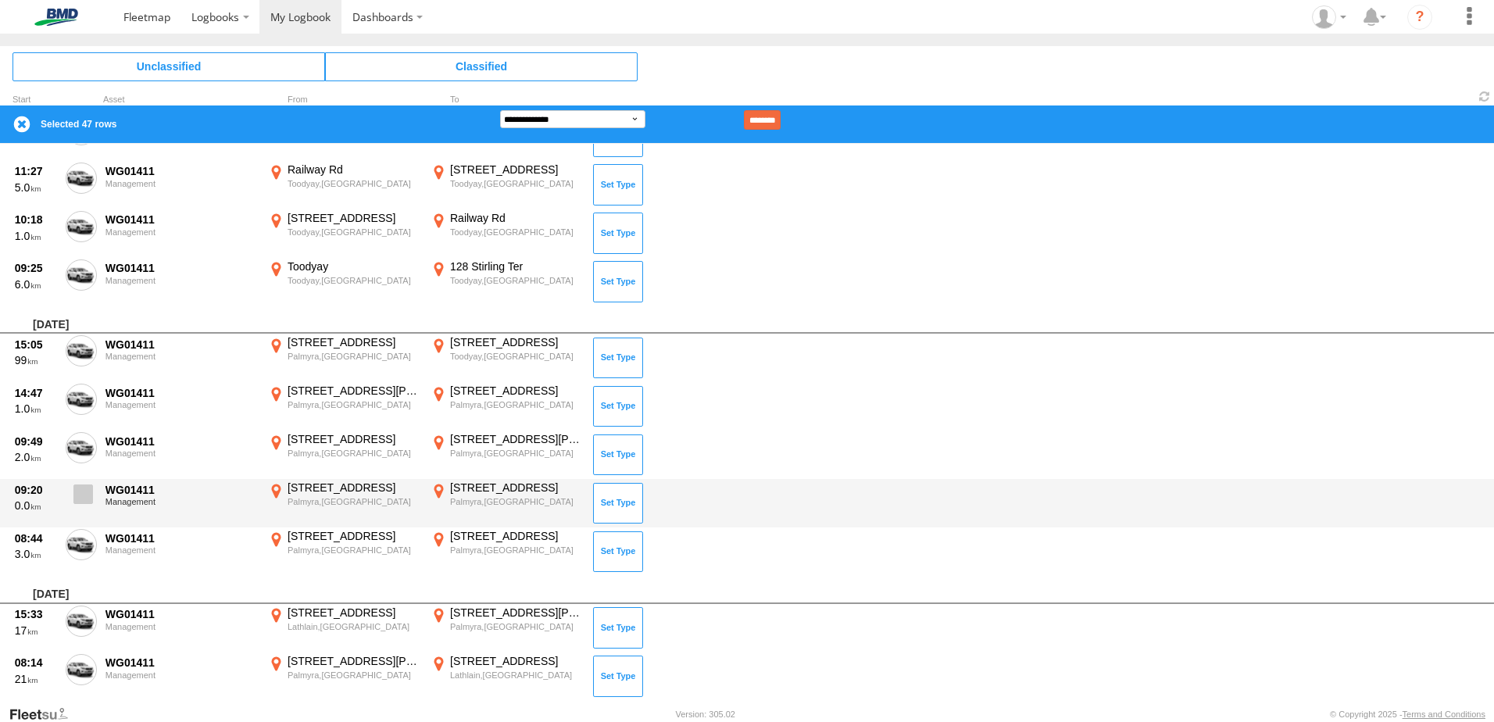
click at [81, 491] on span at bounding box center [83, 495] width 20 height 20
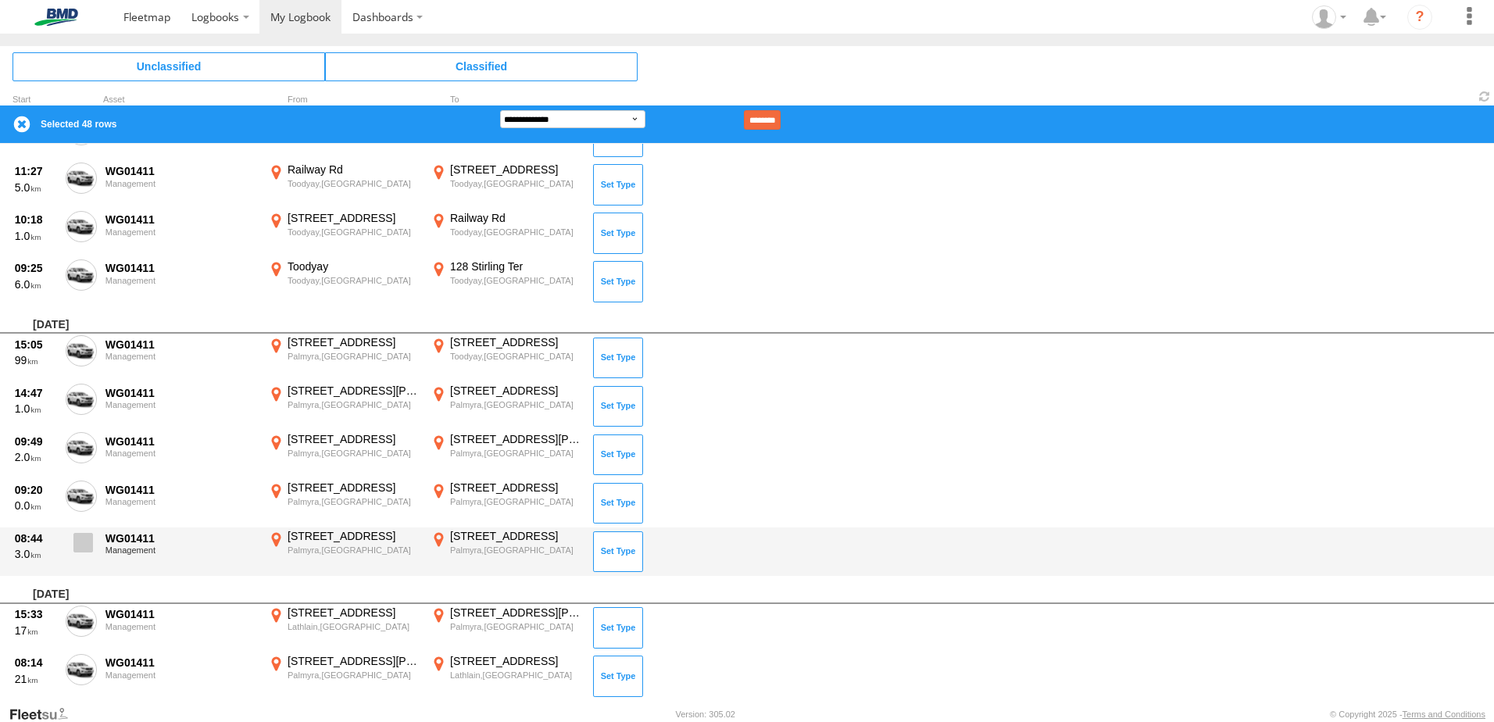
click at [77, 541] on span at bounding box center [83, 543] width 20 height 20
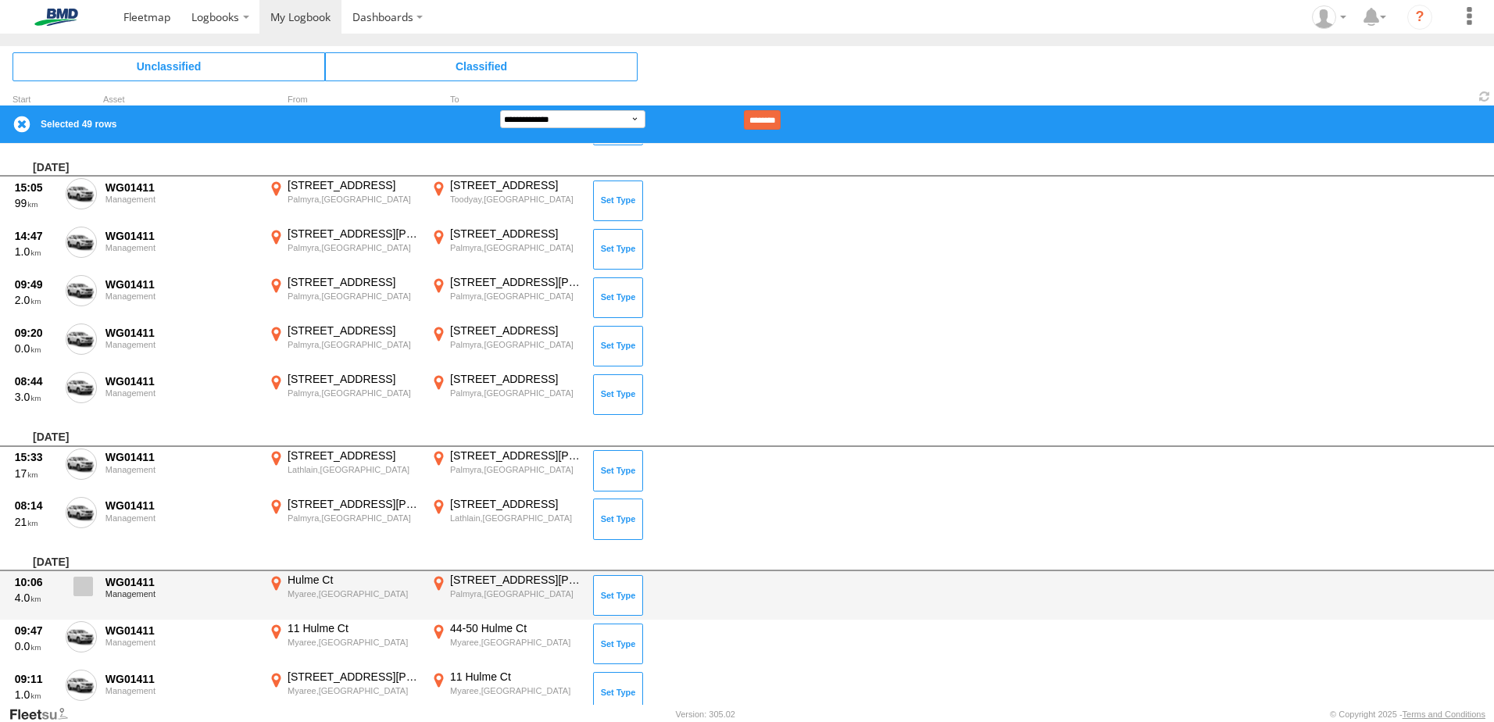
scroll to position [2579, 0]
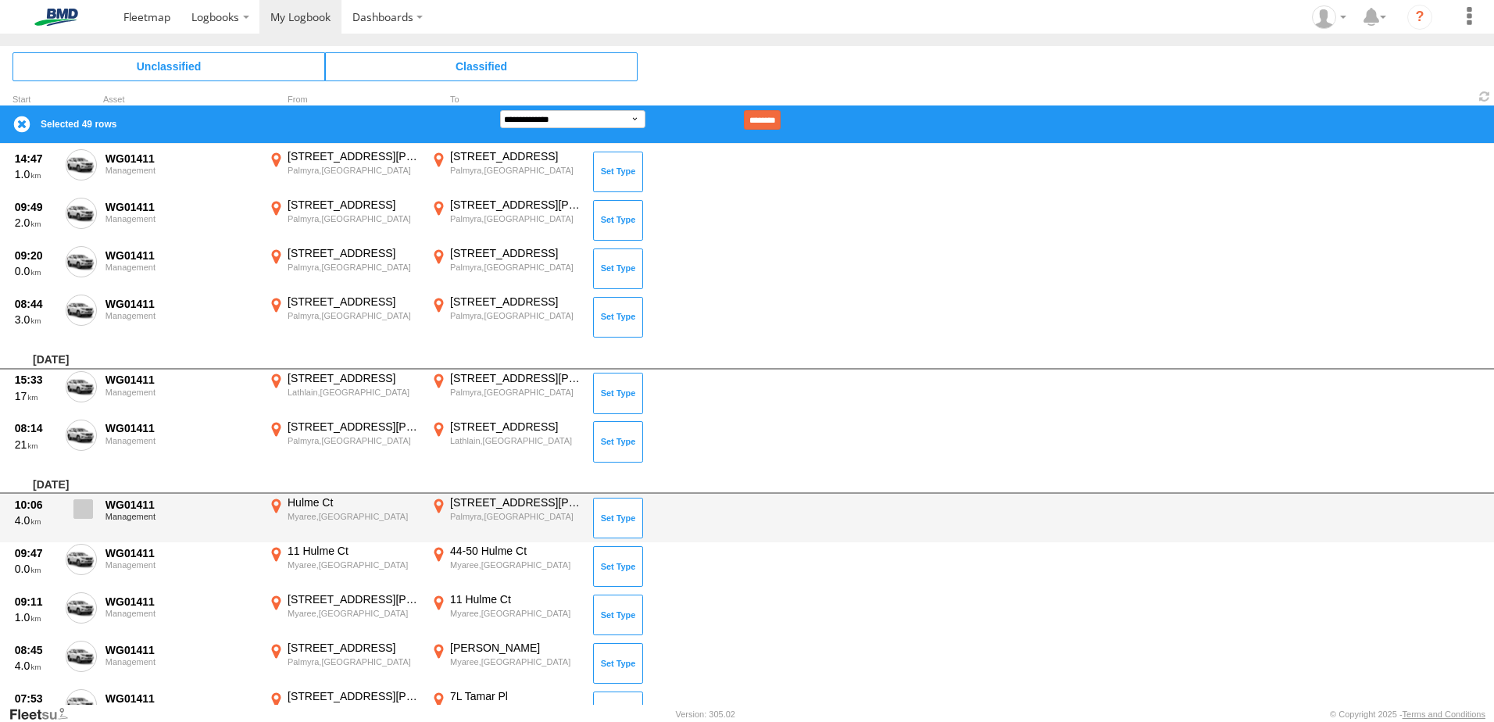
click at [77, 516] on span at bounding box center [83, 509] width 20 height 20
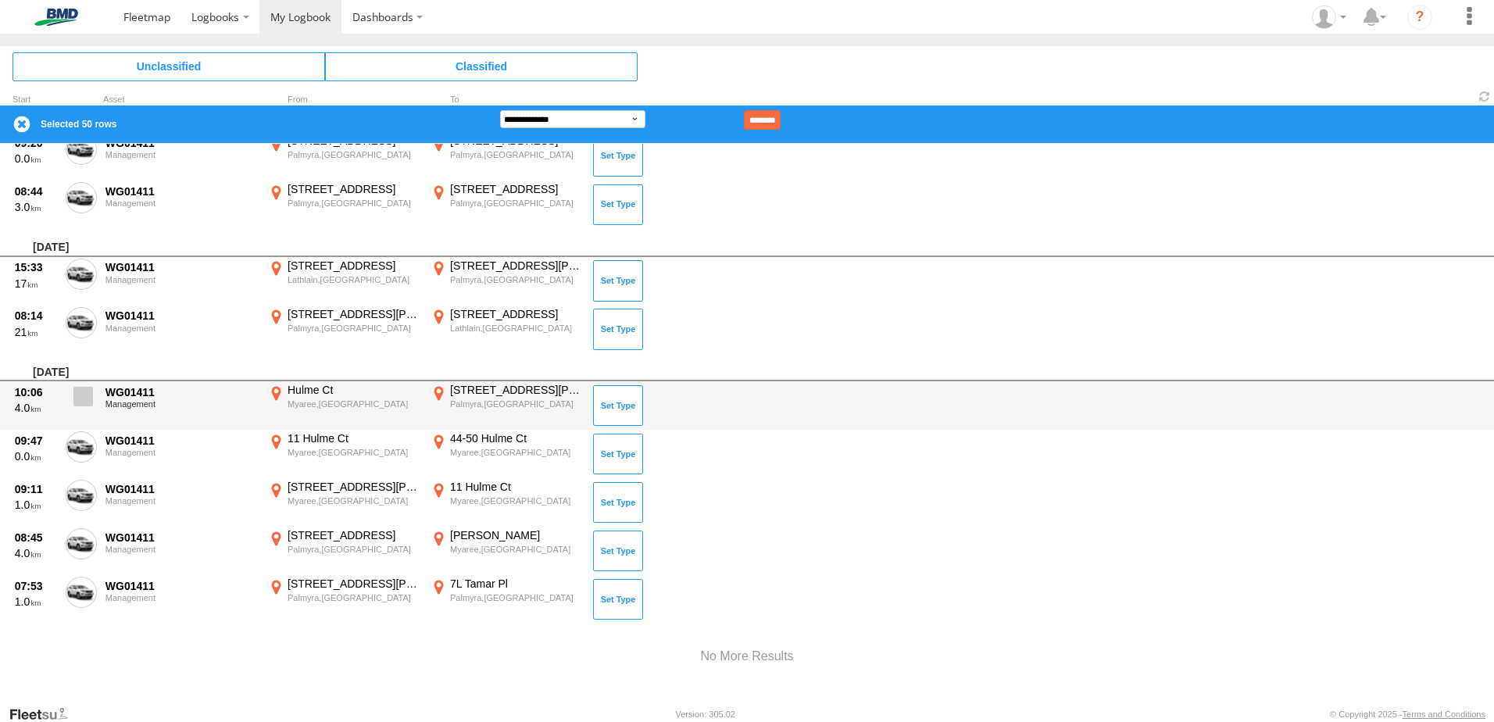
scroll to position [2702, 0]
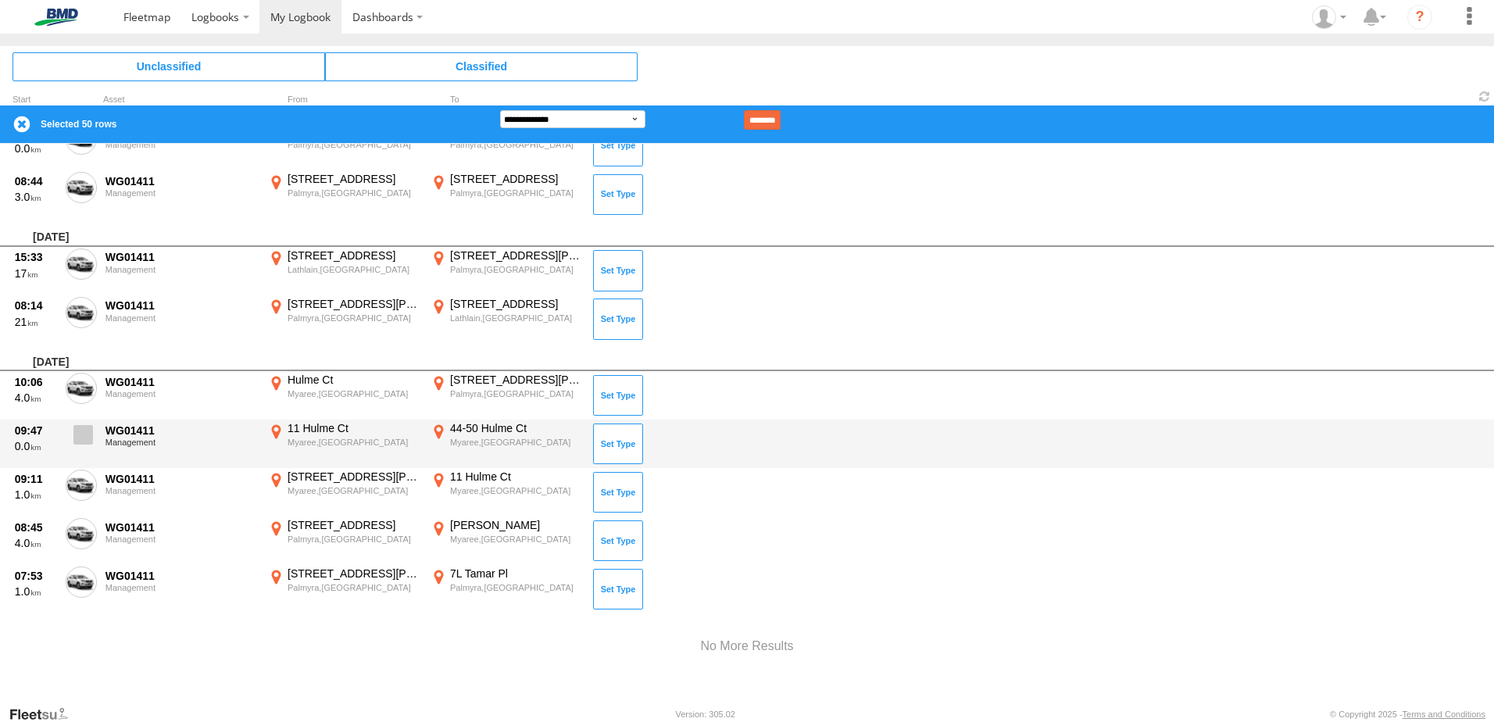
click at [79, 432] on span at bounding box center [83, 435] width 20 height 20
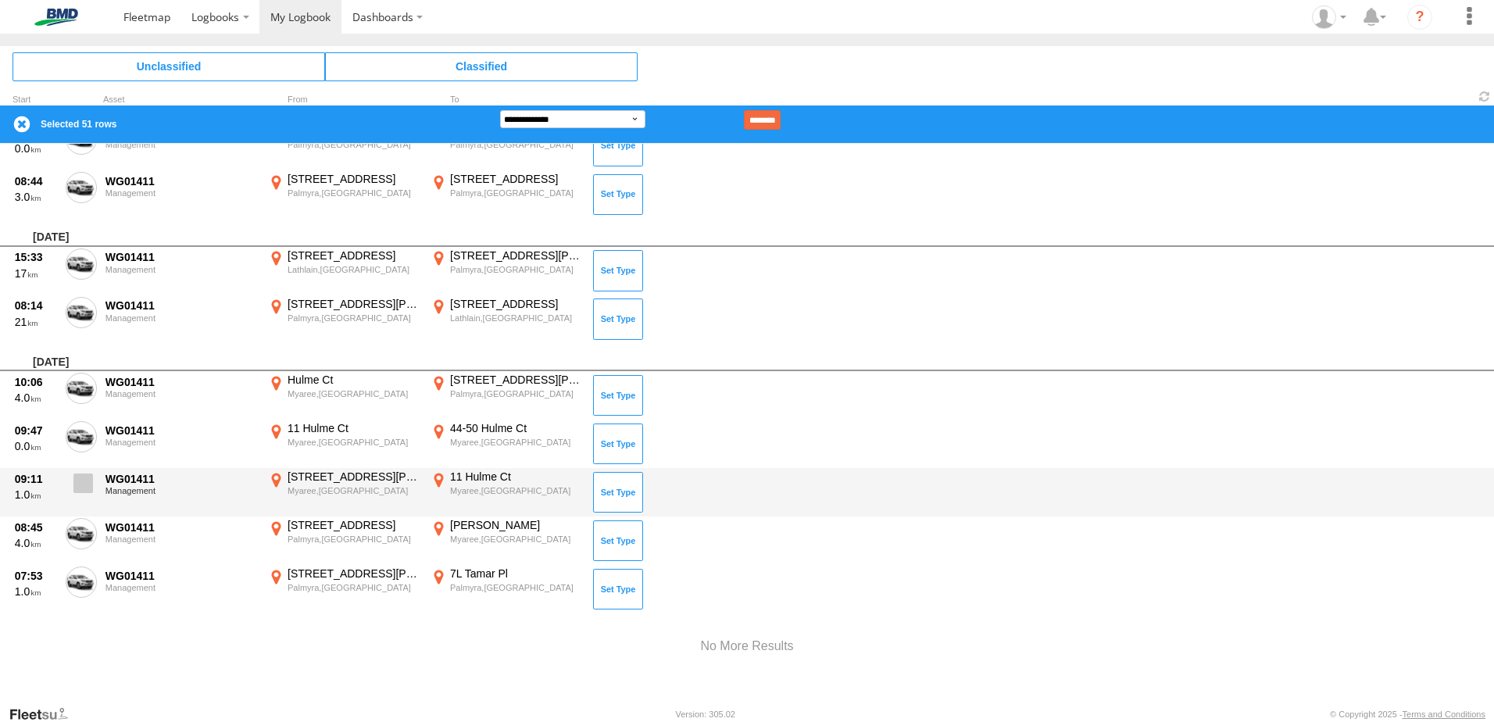
click at [79, 479] on span at bounding box center [83, 484] width 20 height 20
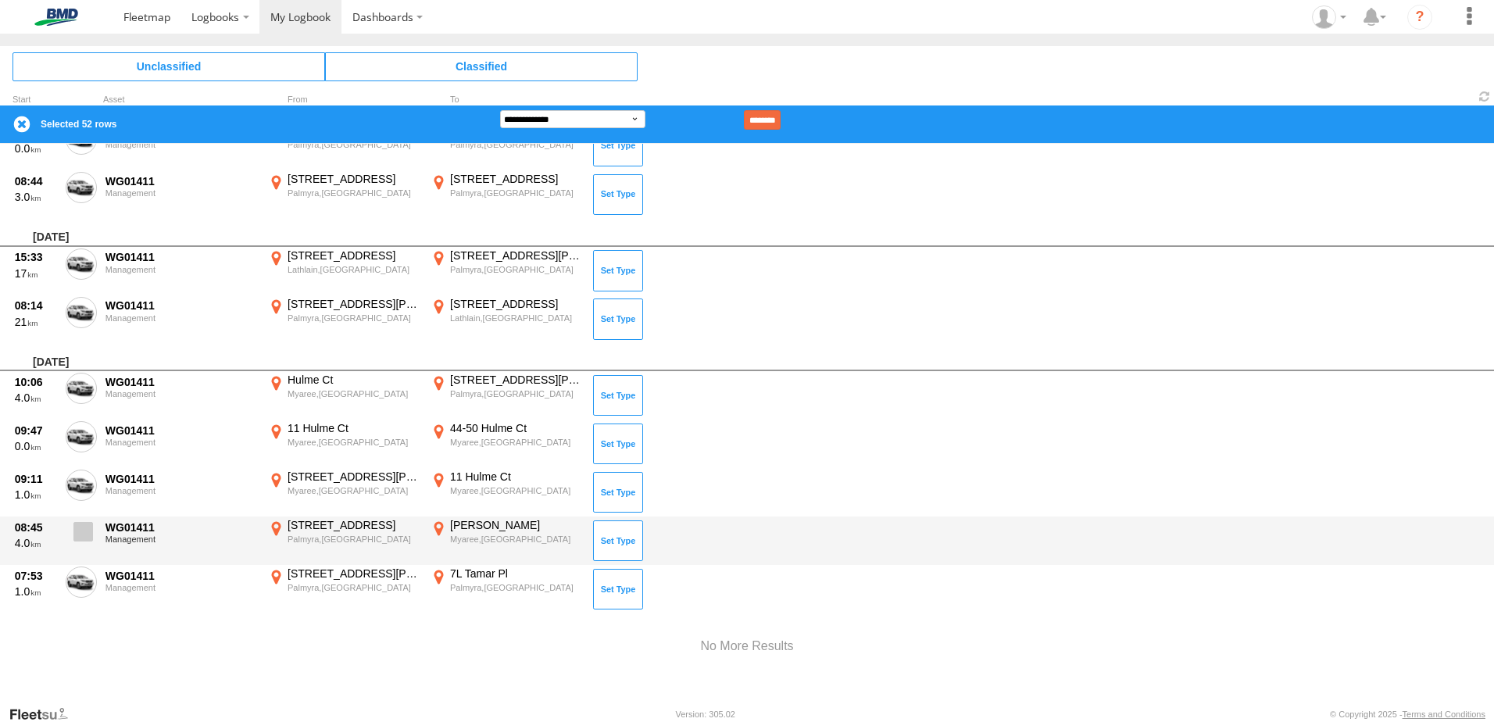
drag, startPoint x: 79, startPoint y: 532, endPoint x: 79, endPoint y: 543, distance: 11.7
click at [79, 535] on span at bounding box center [83, 532] width 20 height 20
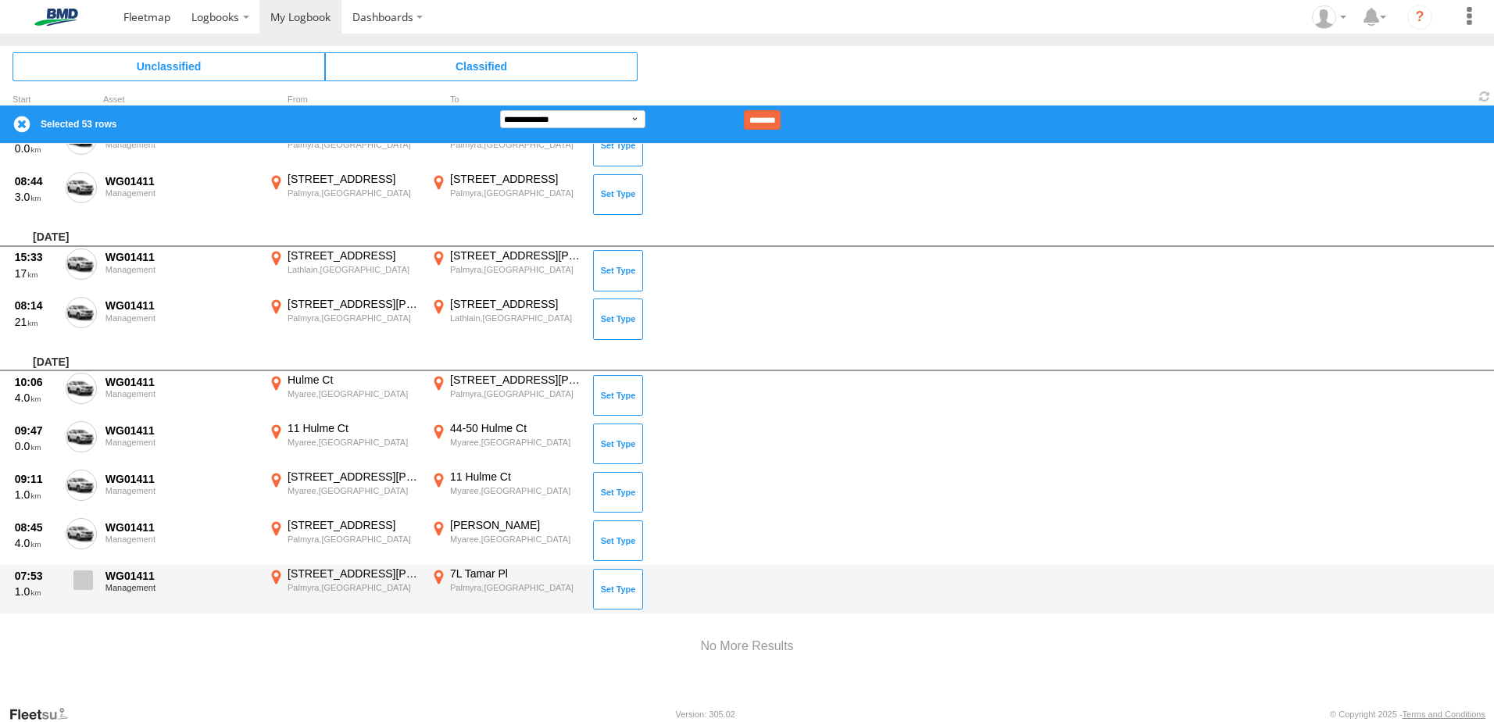
click at [77, 581] on span at bounding box center [83, 581] width 20 height 20
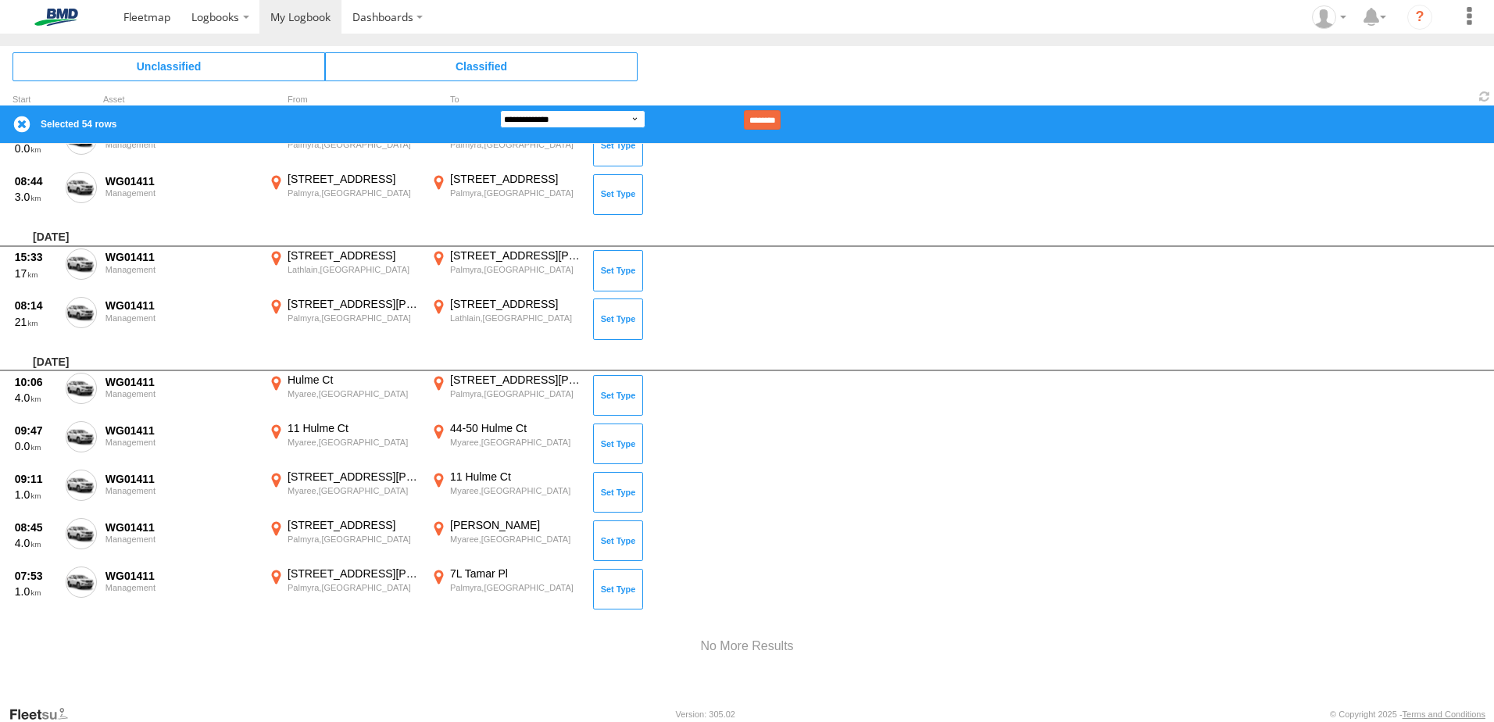
click at [636, 120] on select "**********" at bounding box center [572, 119] width 145 height 18
select select "**"
click at [500, 110] on select "**********" at bounding box center [572, 119] width 145 height 18
click at [781, 118] on input "********" at bounding box center [762, 120] width 37 height 20
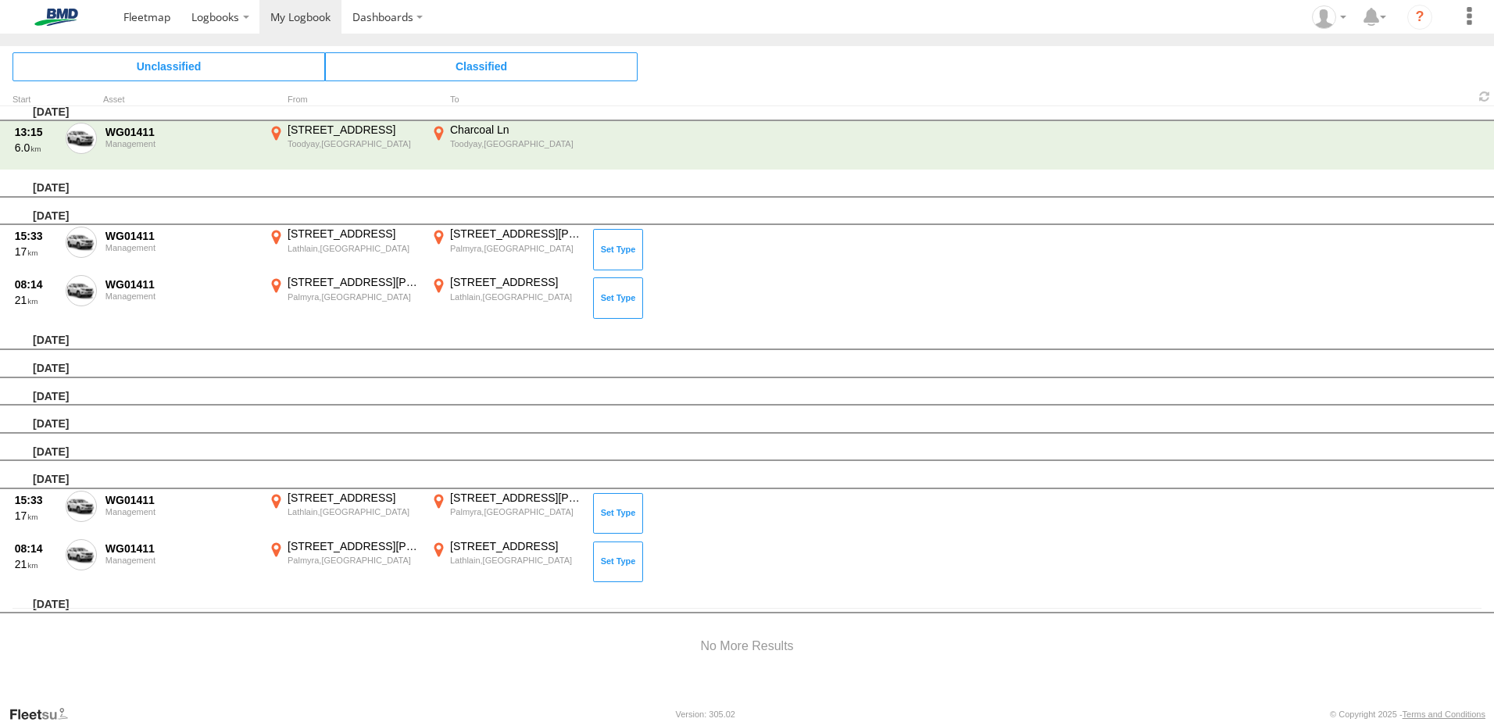
scroll to position [48, 0]
